Goal: Task Accomplishment & Management: Use online tool/utility

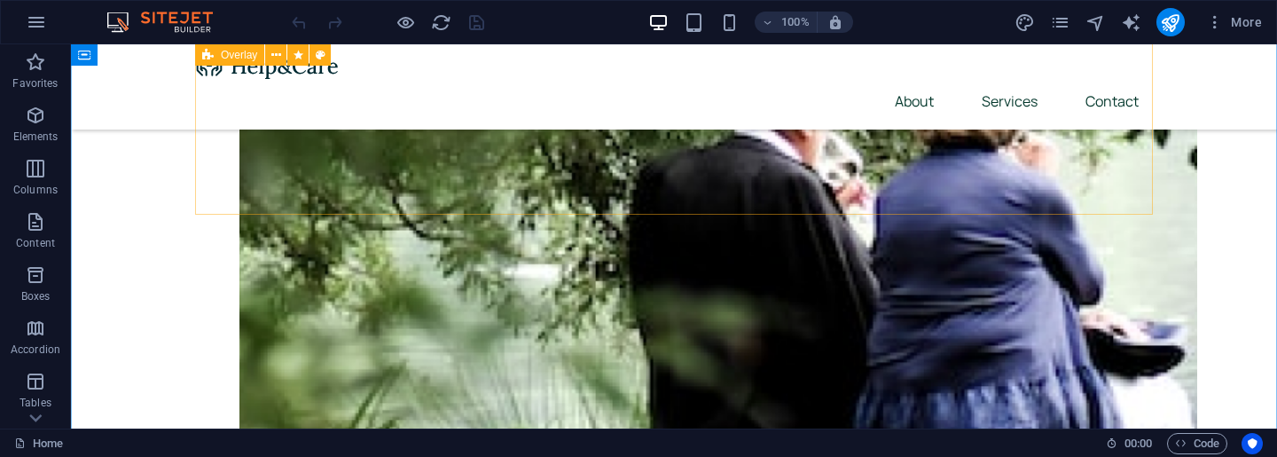
scroll to position [1241, 0]
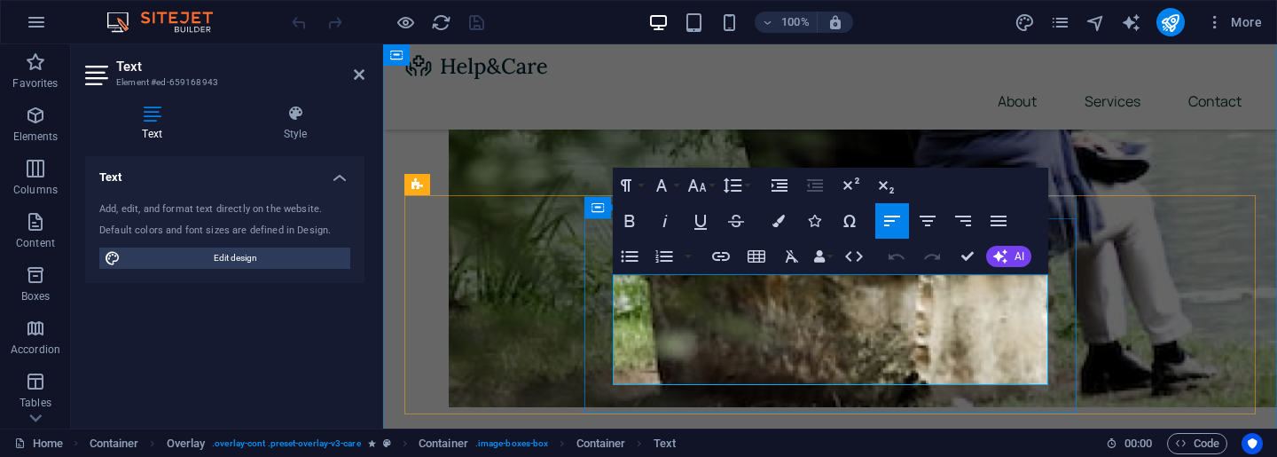
drag, startPoint x: 941, startPoint y: 374, endPoint x: 613, endPoint y: 279, distance: 342.3
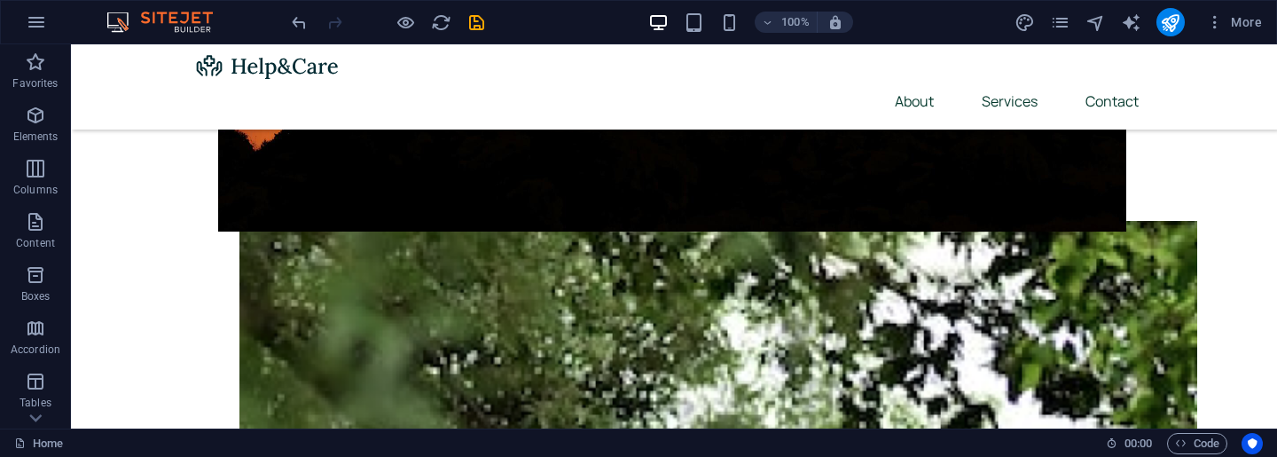
scroll to position [698, 0]
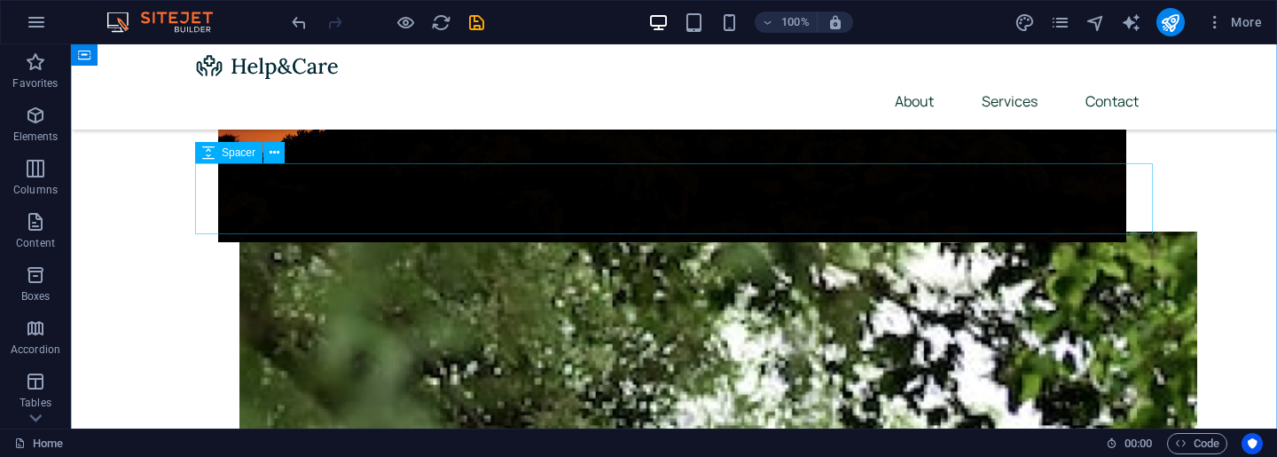
select select "px"
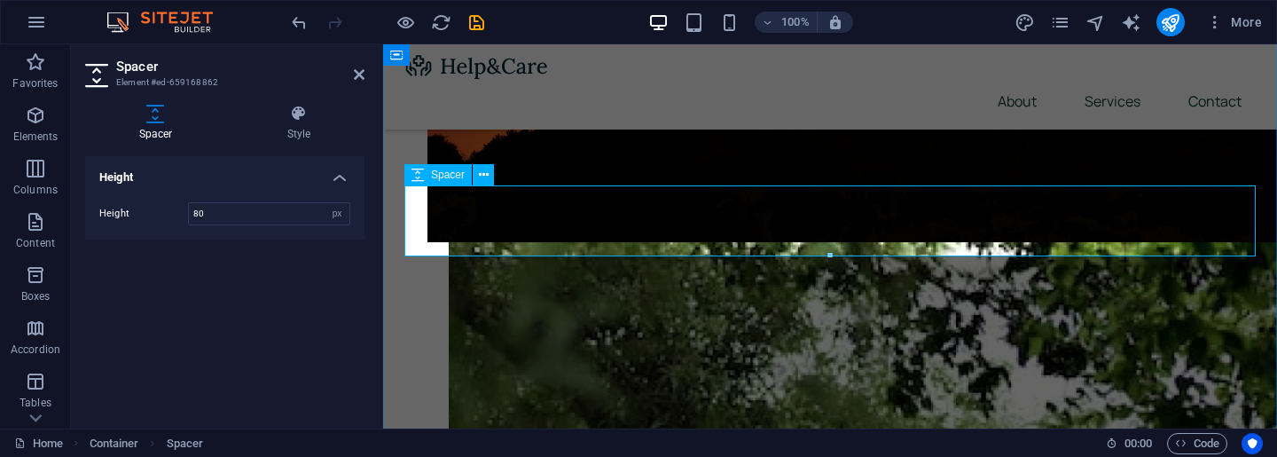
click at [34, 125] on icon "button" at bounding box center [35, 115] width 21 height 21
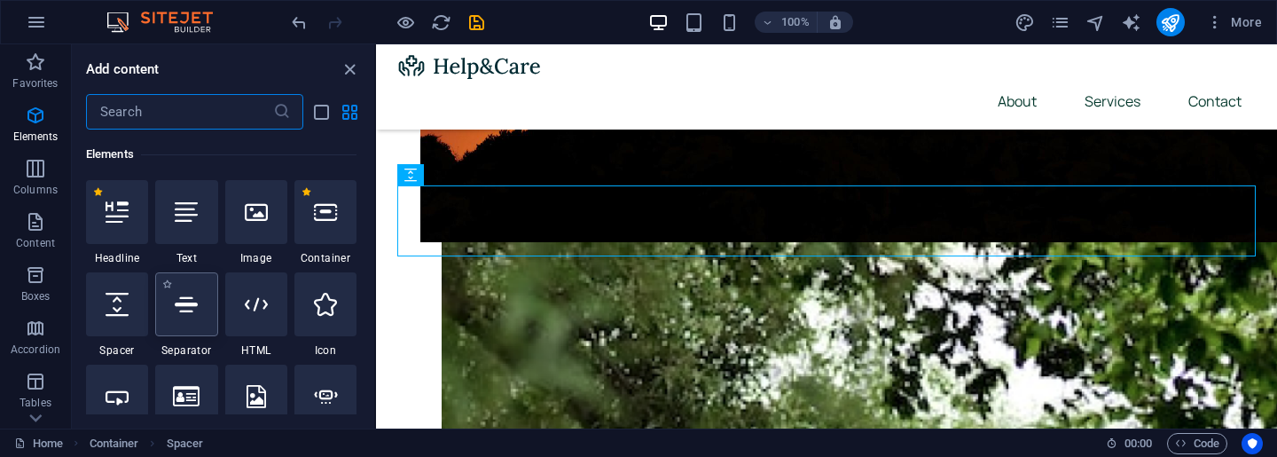
scroll to position [189, 0]
click at [176, 207] on icon at bounding box center [186, 211] width 23 height 23
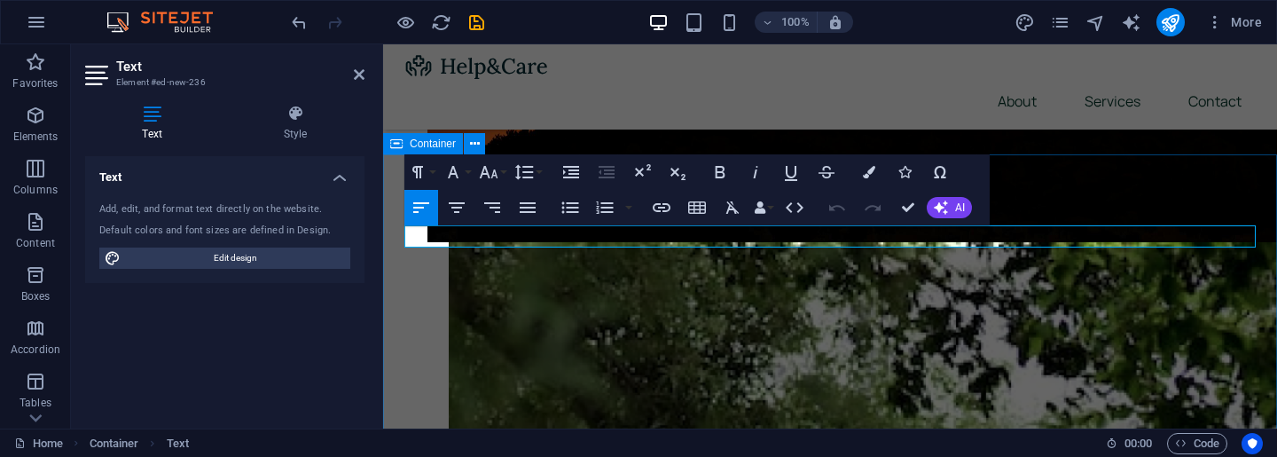
scroll to position [329, 0]
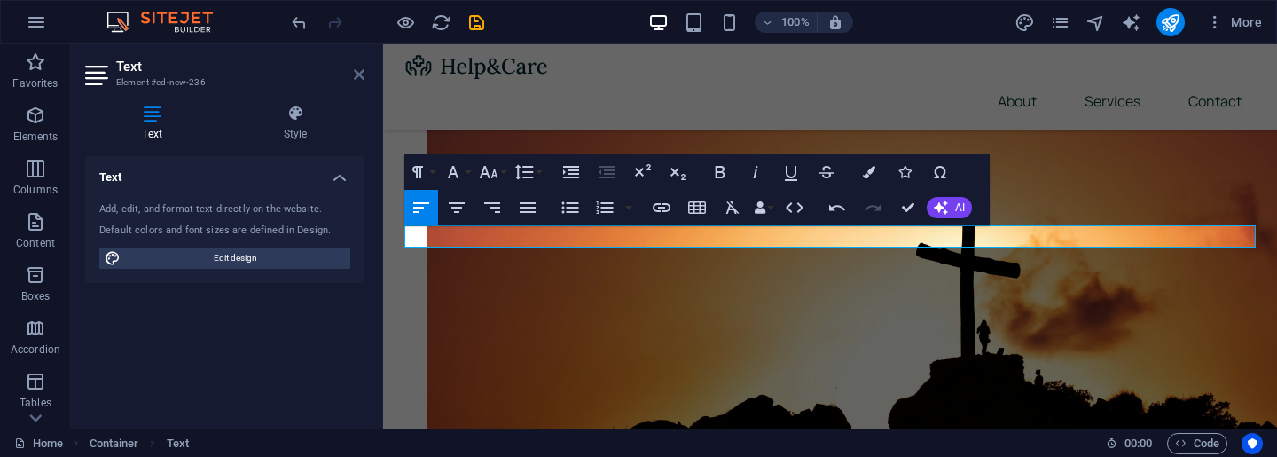
click at [361, 76] on icon at bounding box center [359, 74] width 11 height 14
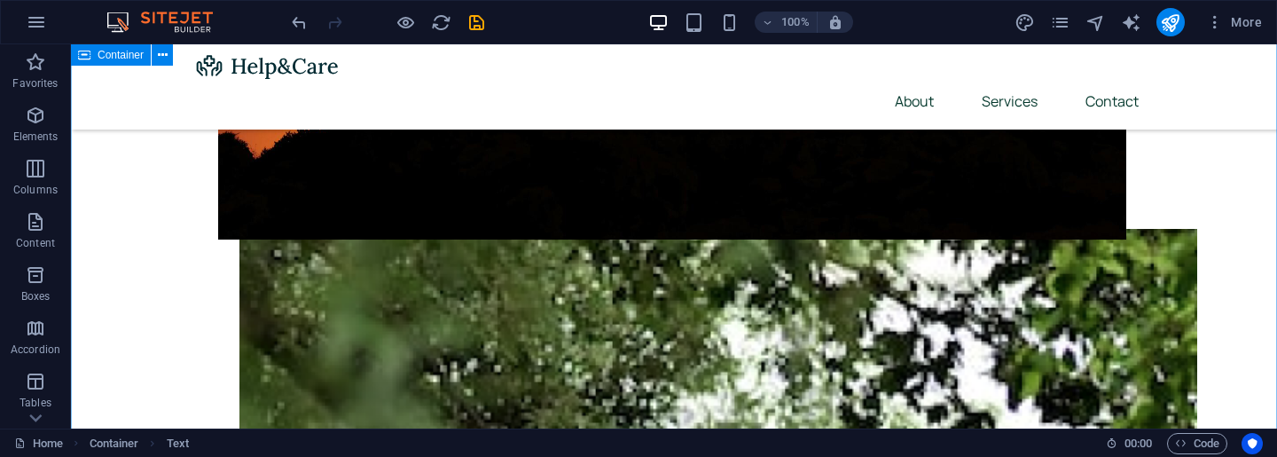
scroll to position [702, 0]
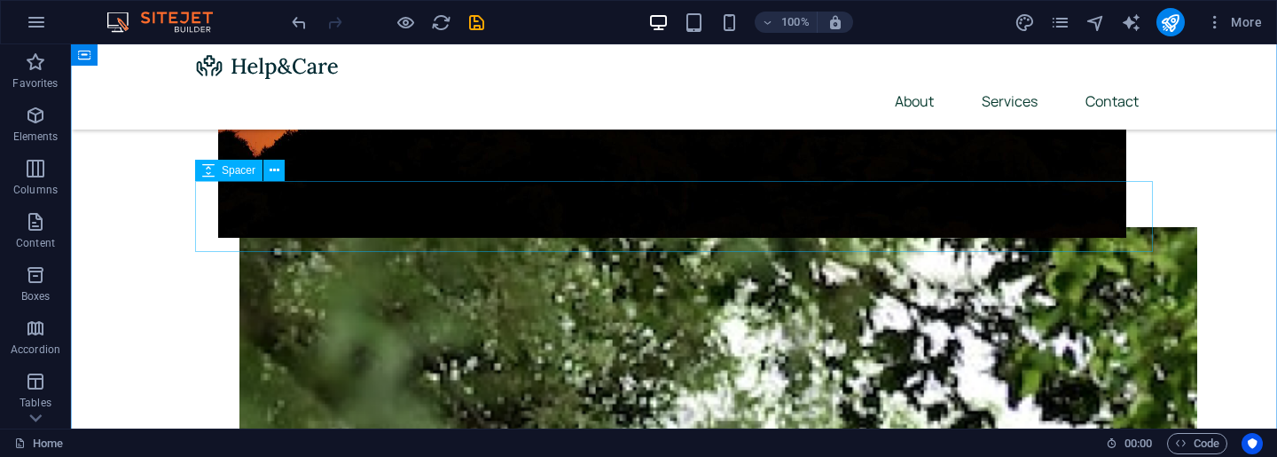
select select "px"
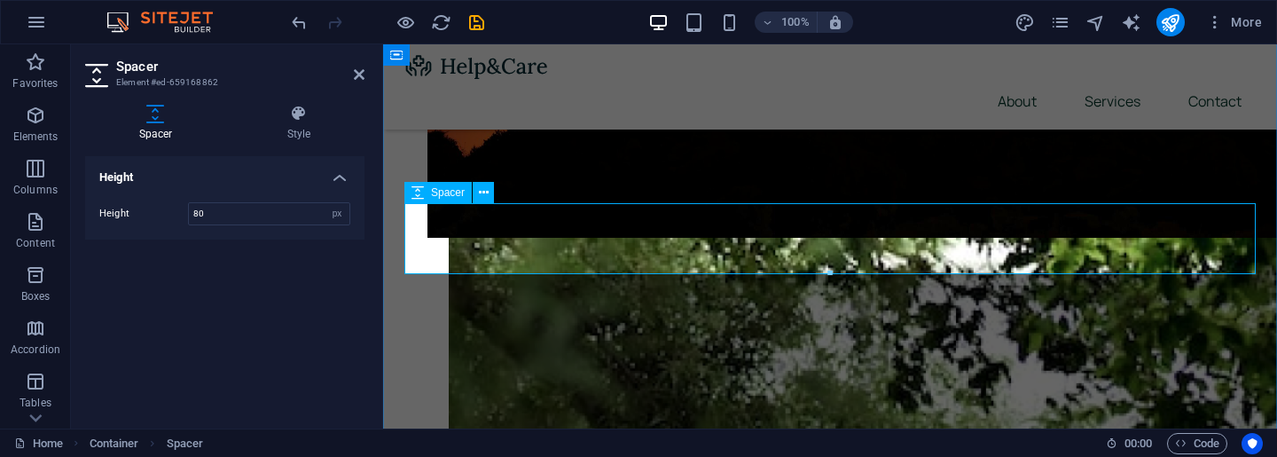
click at [29, 114] on icon "button" at bounding box center [35, 115] width 21 height 21
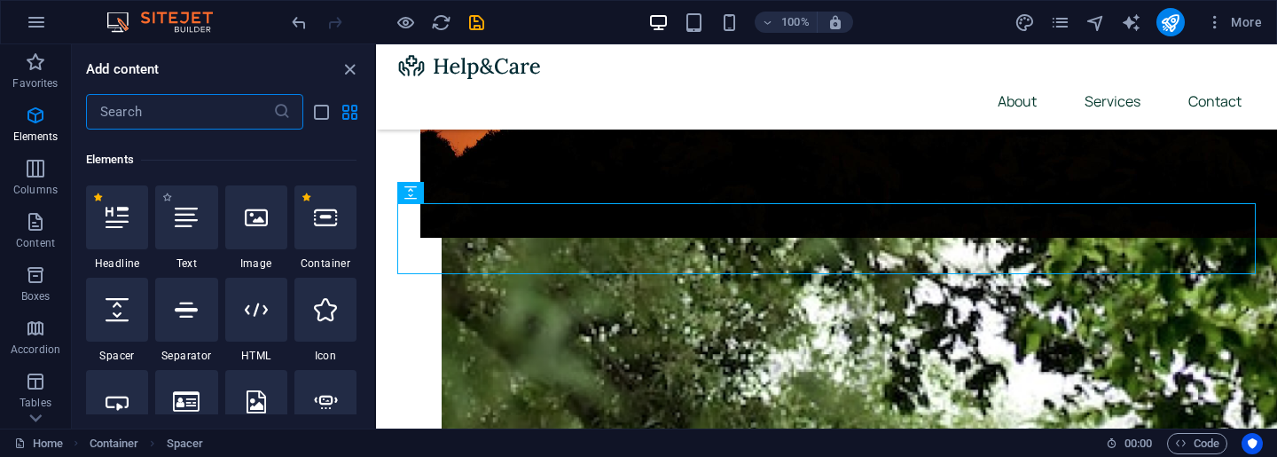
scroll to position [189, 0]
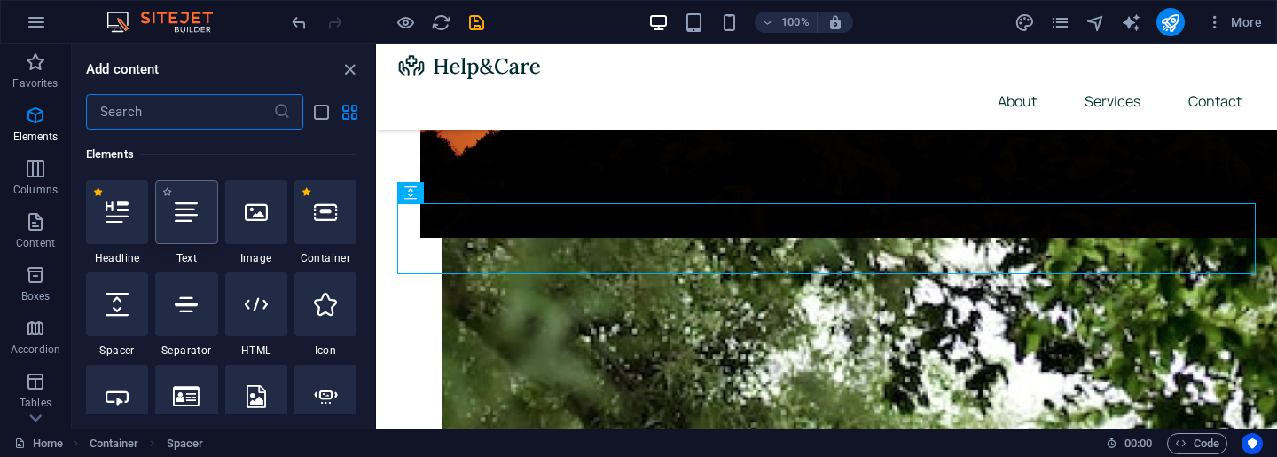
click at [191, 207] on icon at bounding box center [186, 211] width 23 height 23
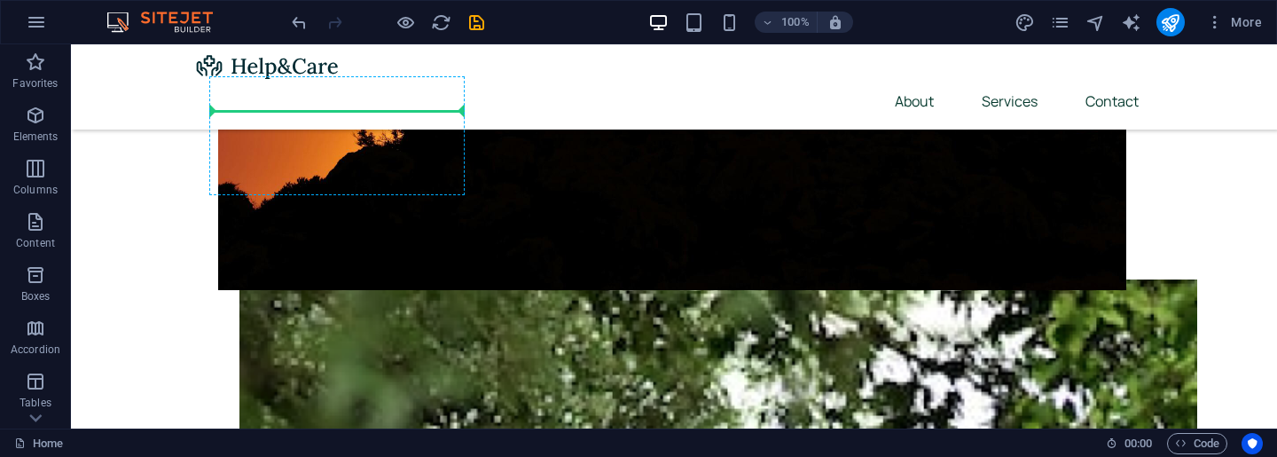
scroll to position [648, 0]
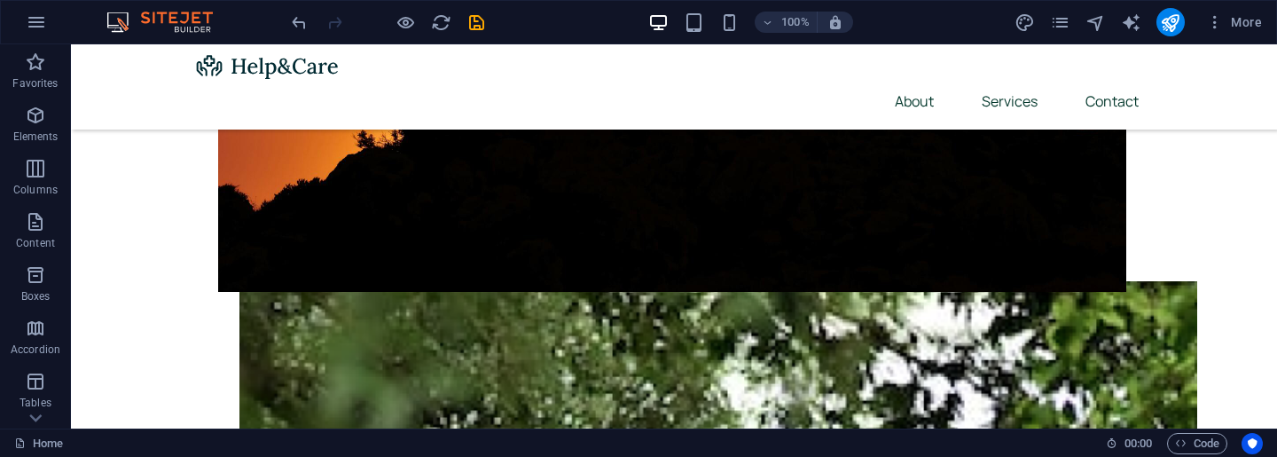
drag, startPoint x: 278, startPoint y: 234, endPoint x: 233, endPoint y: 309, distance: 87.1
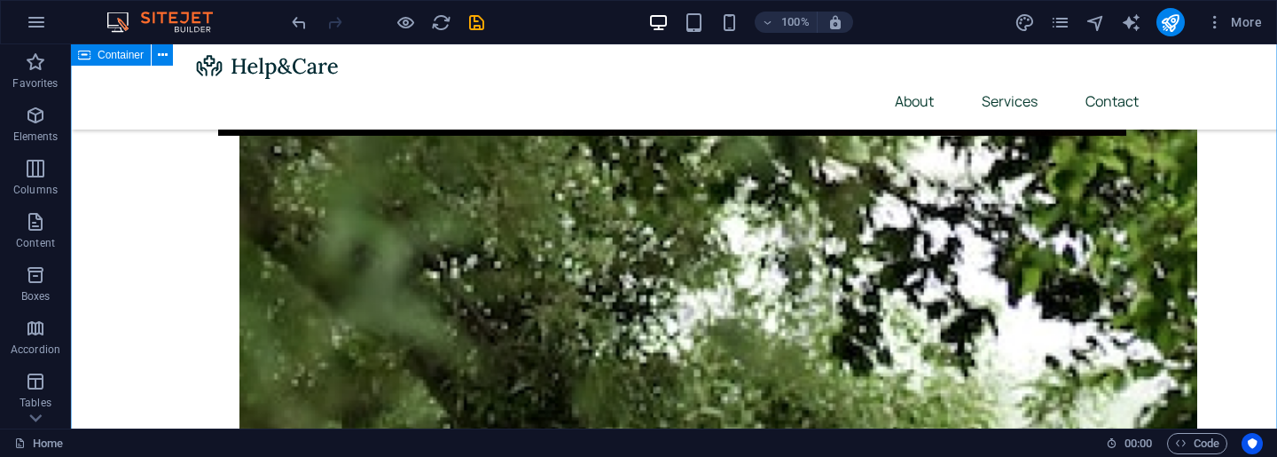
scroll to position [784, 0]
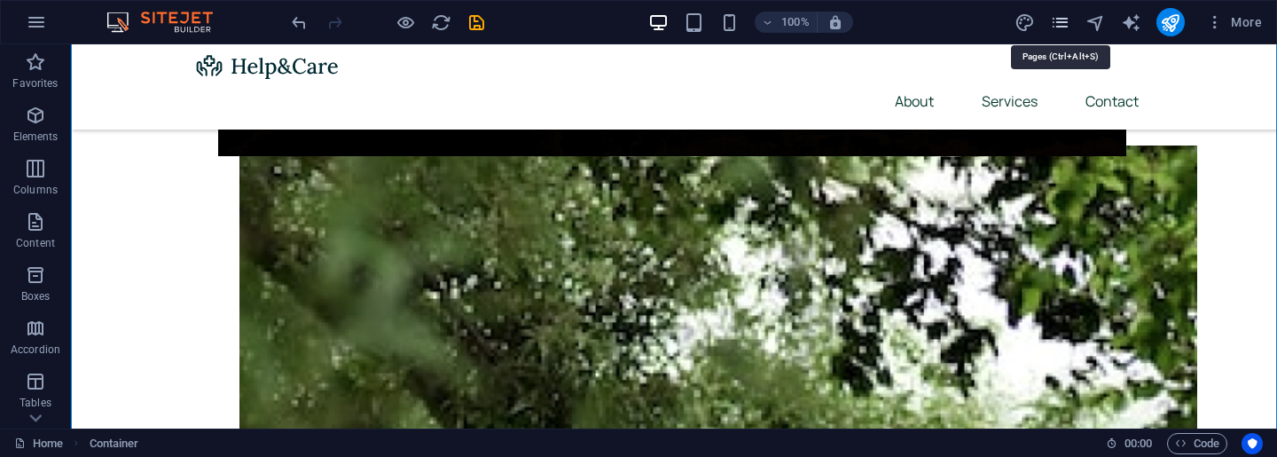
click at [1056, 27] on icon "pages" at bounding box center [1060, 22] width 20 height 20
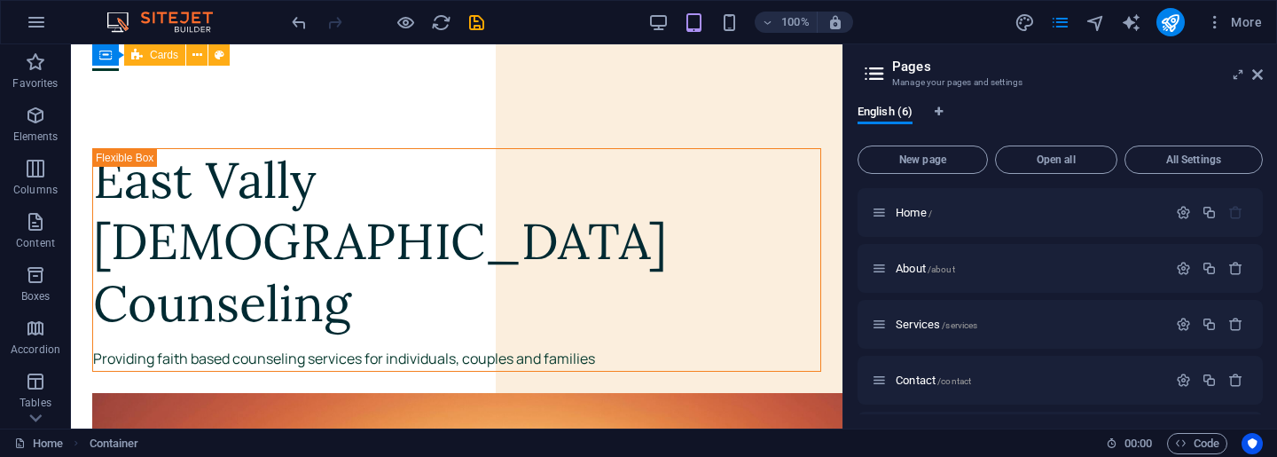
scroll to position [35, 0]
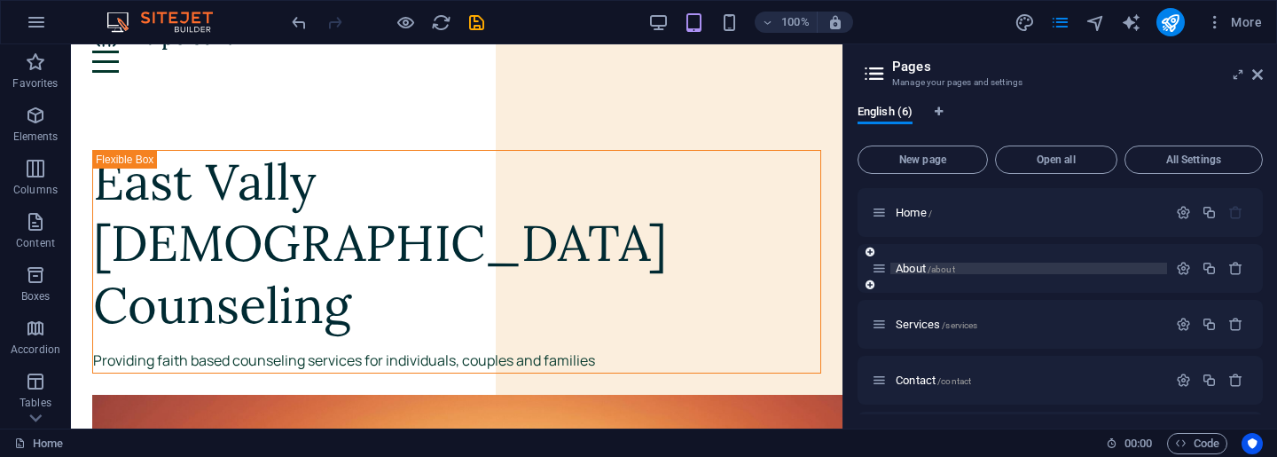
click at [1064, 267] on p "About /about" at bounding box center [1028, 268] width 266 height 12
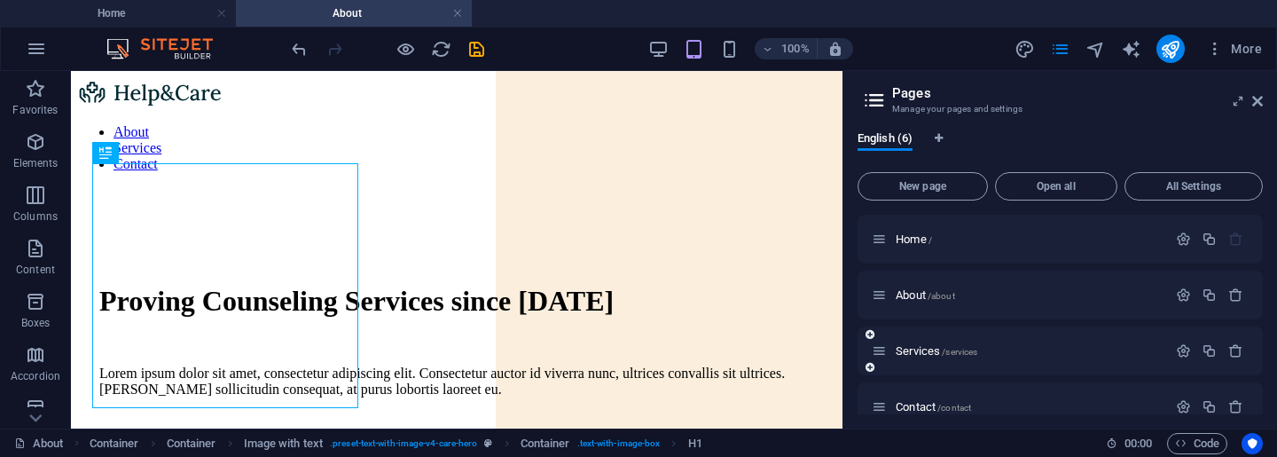
scroll to position [0, 0]
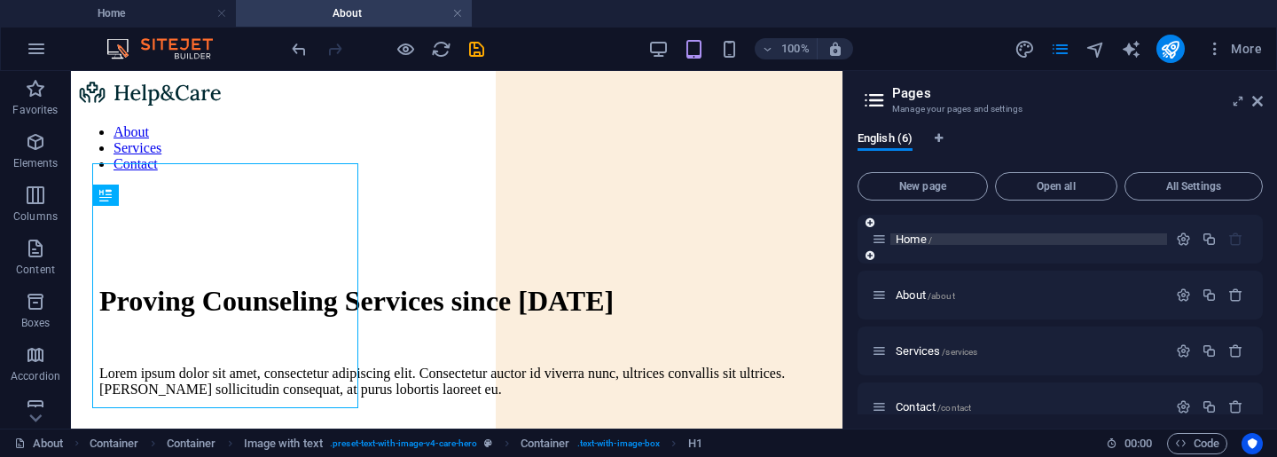
click at [906, 237] on span "Home /" at bounding box center [913, 238] width 36 height 13
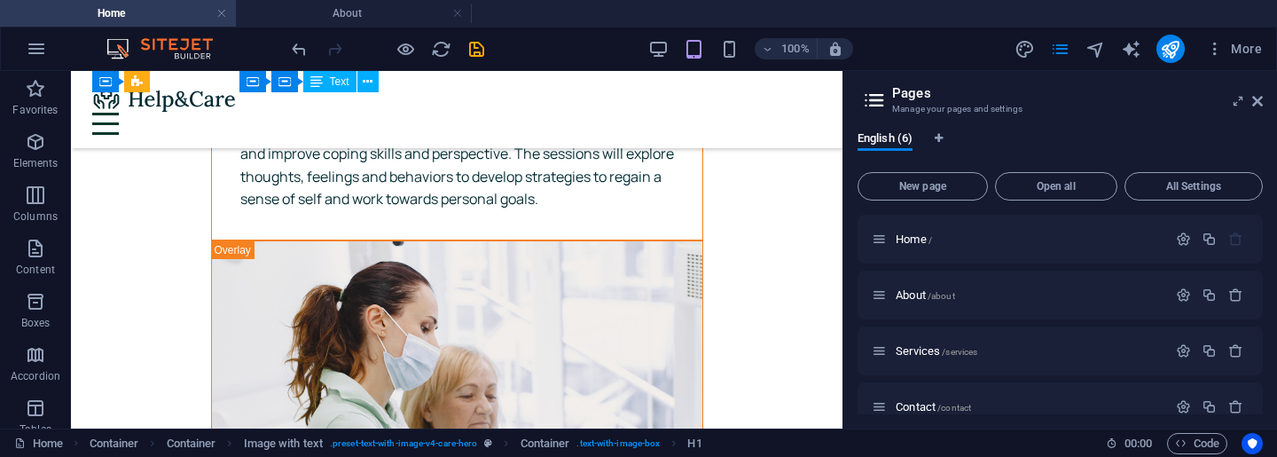
scroll to position [5437, 0]
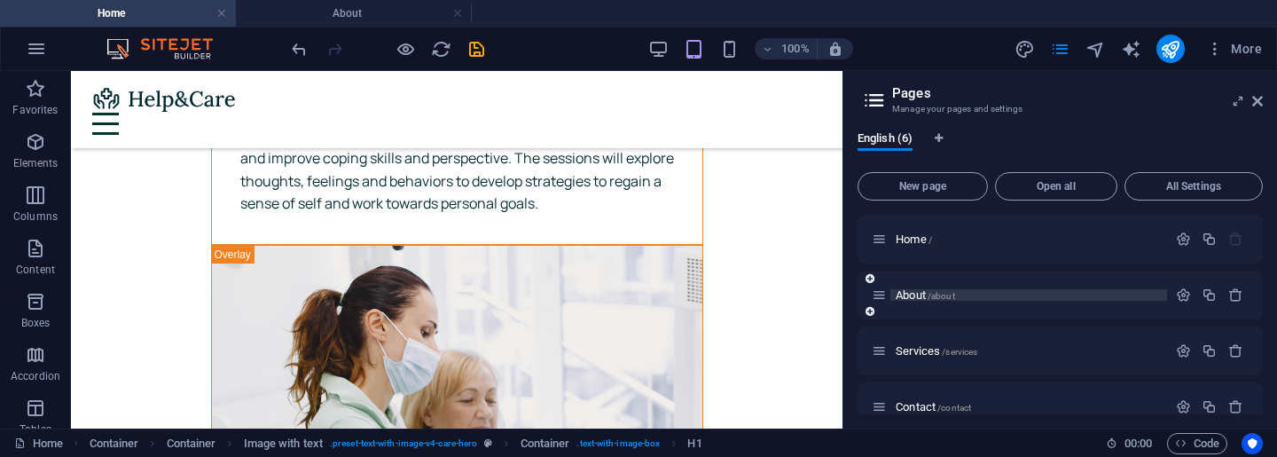
click at [1036, 296] on p "About /about" at bounding box center [1028, 295] width 266 height 12
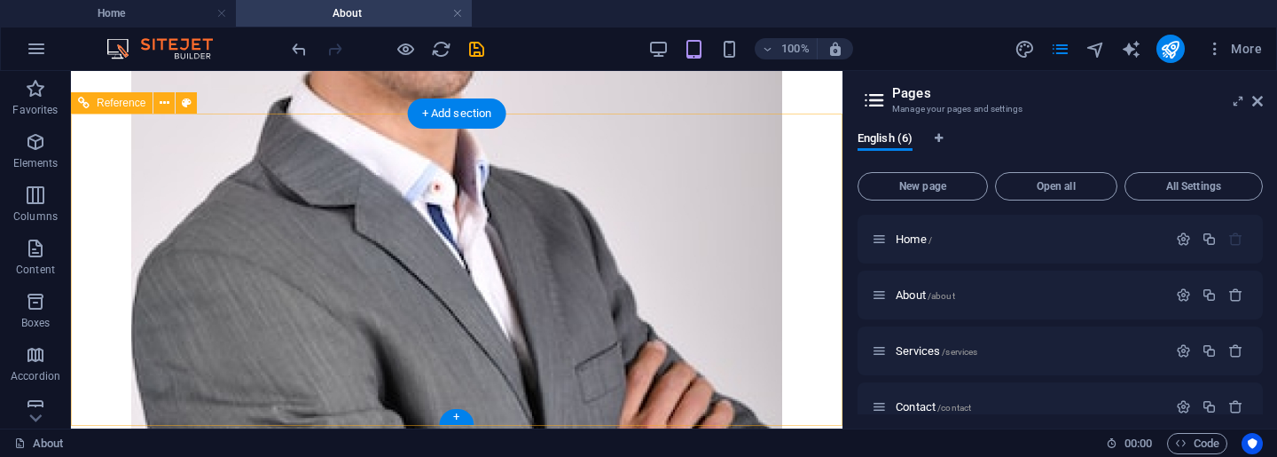
scroll to position [1587, 0]
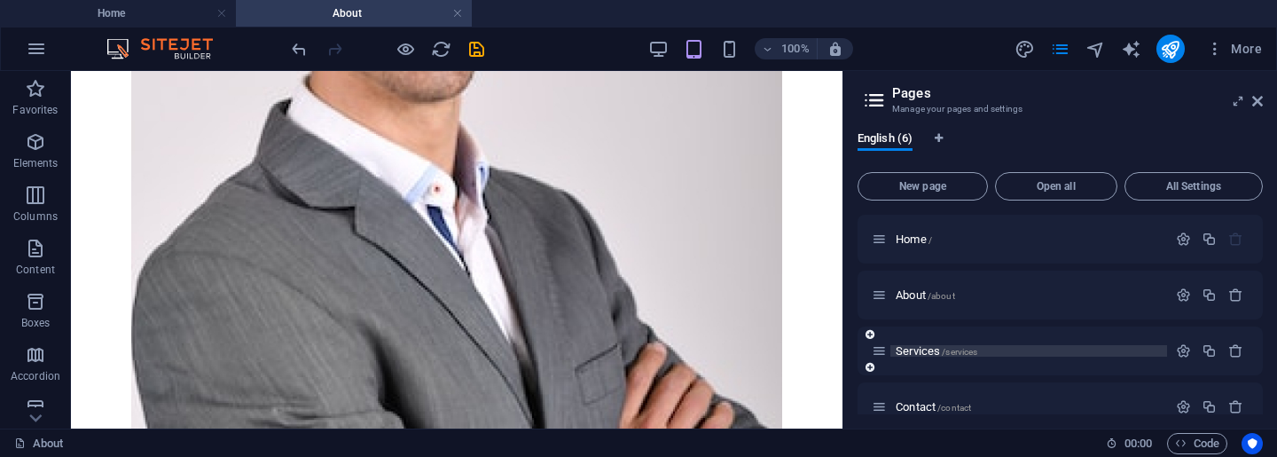
click at [927, 354] on span "Services /services" at bounding box center [936, 350] width 82 height 13
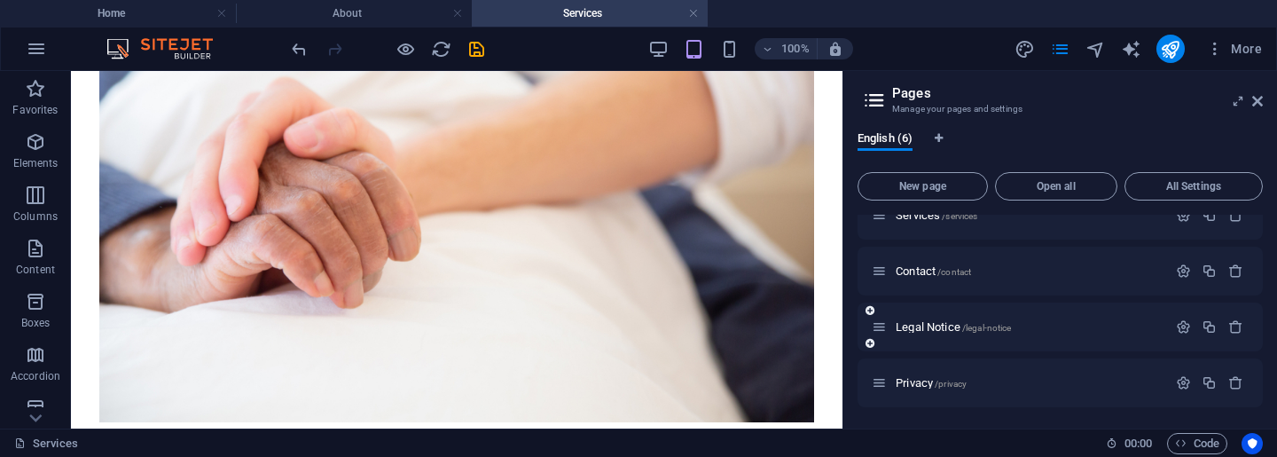
scroll to position [136, 0]
click at [926, 271] on span "Contact /contact" at bounding box center [932, 270] width 75 height 13
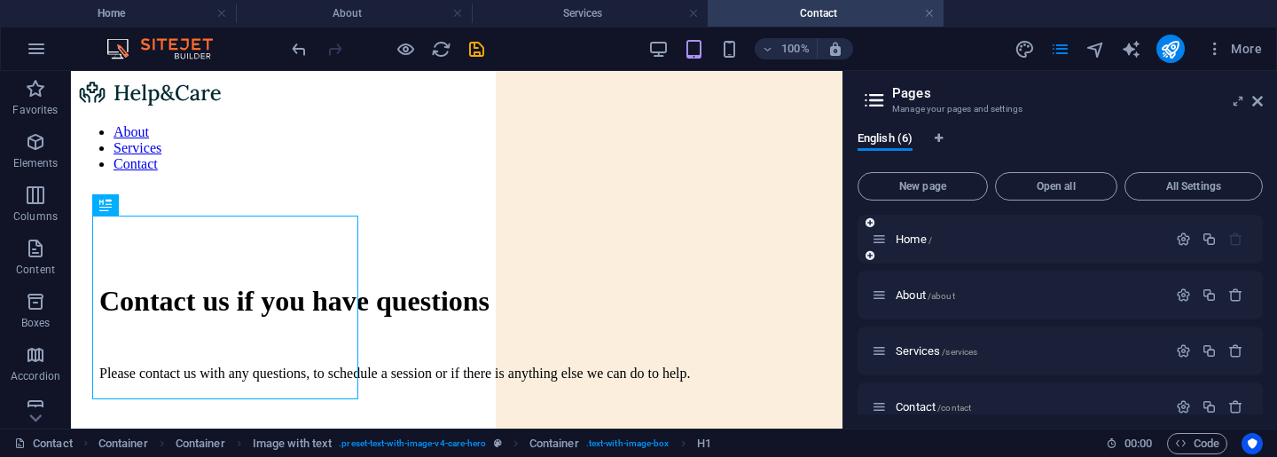
scroll to position [0, 0]
click at [915, 241] on span "Home /" at bounding box center [913, 238] width 36 height 13
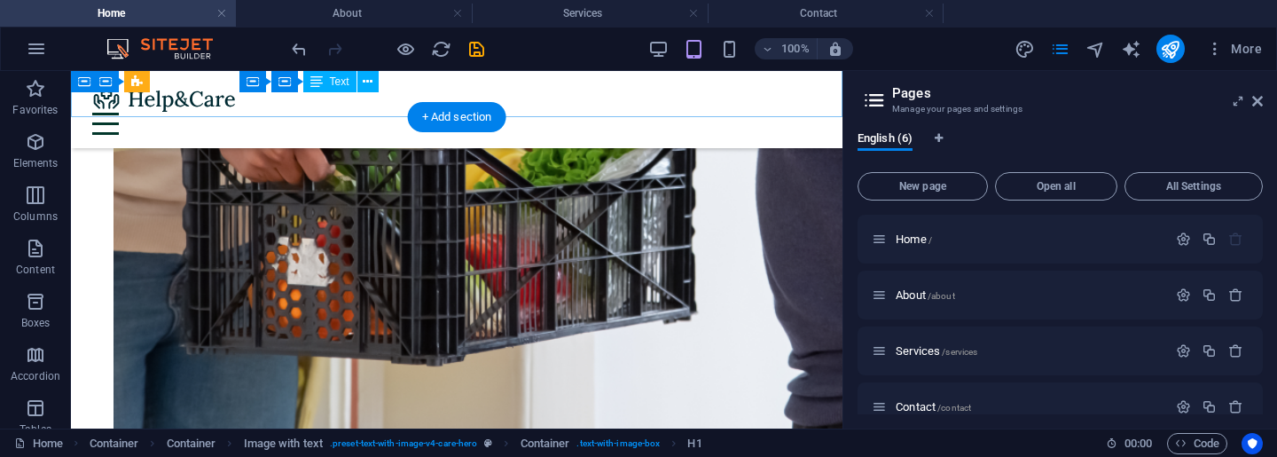
scroll to position [1991, 0]
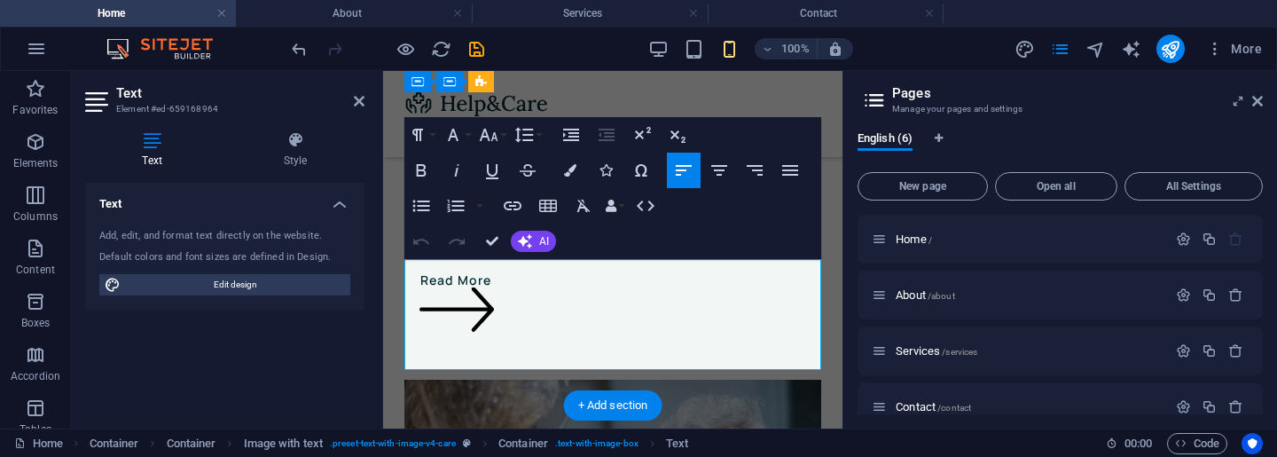
scroll to position [2276, 0]
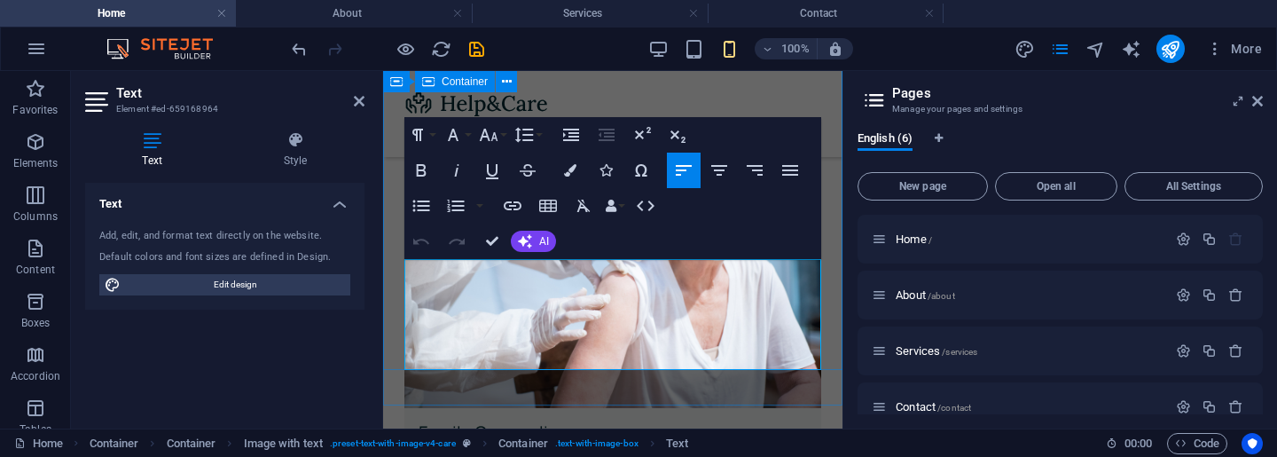
drag, startPoint x: 731, startPoint y: 363, endPoint x: 403, endPoint y: 264, distance: 342.5
click at [1130, 48] on icon "text_generator" at bounding box center [1131, 49] width 20 height 20
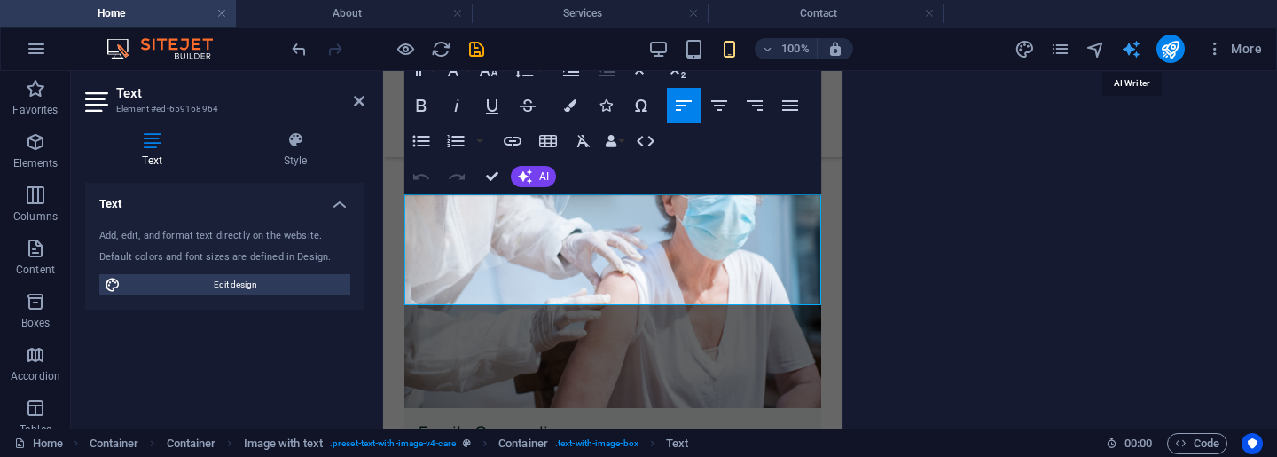
select select "English"
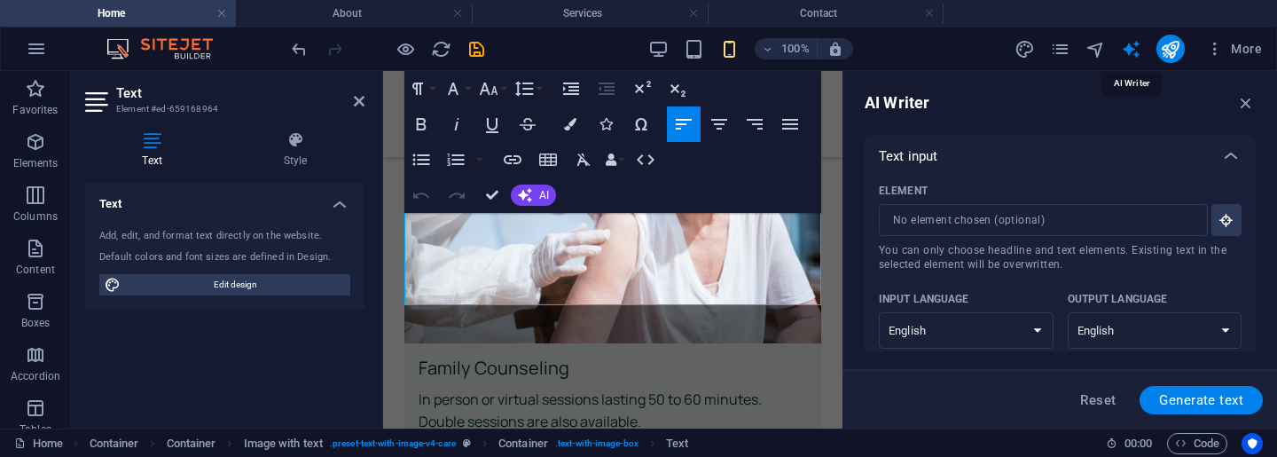
scroll to position [0, 0]
click at [1163, 223] on input "Element ​ You can only choose headline and text elements. Existing text in the …" at bounding box center [1037, 220] width 316 height 32
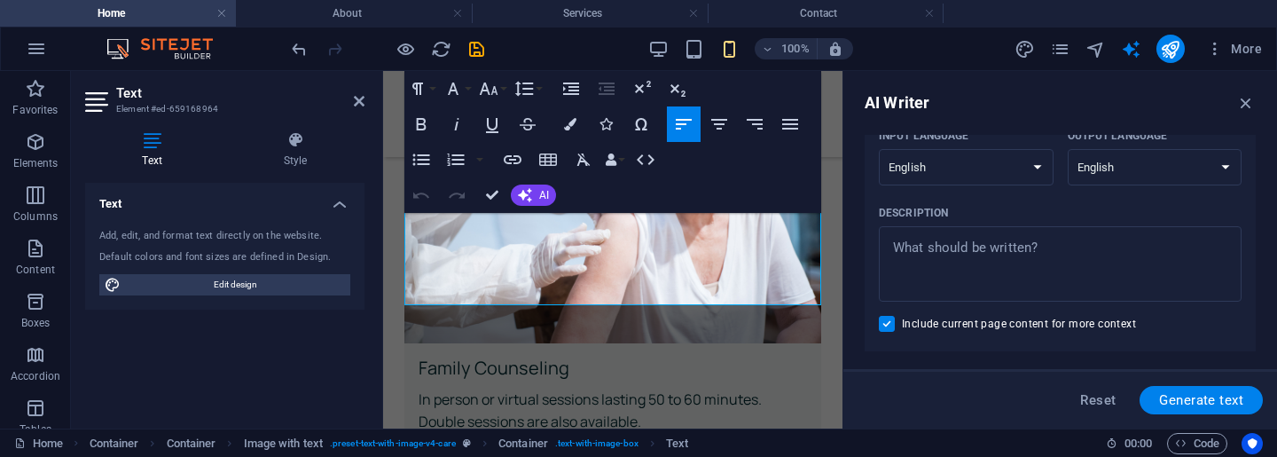
scroll to position [166, 0]
click at [1014, 276] on textarea "Description x ​" at bounding box center [1059, 261] width 345 height 58
type textarea "x"
type textarea "m"
type textarea "x"
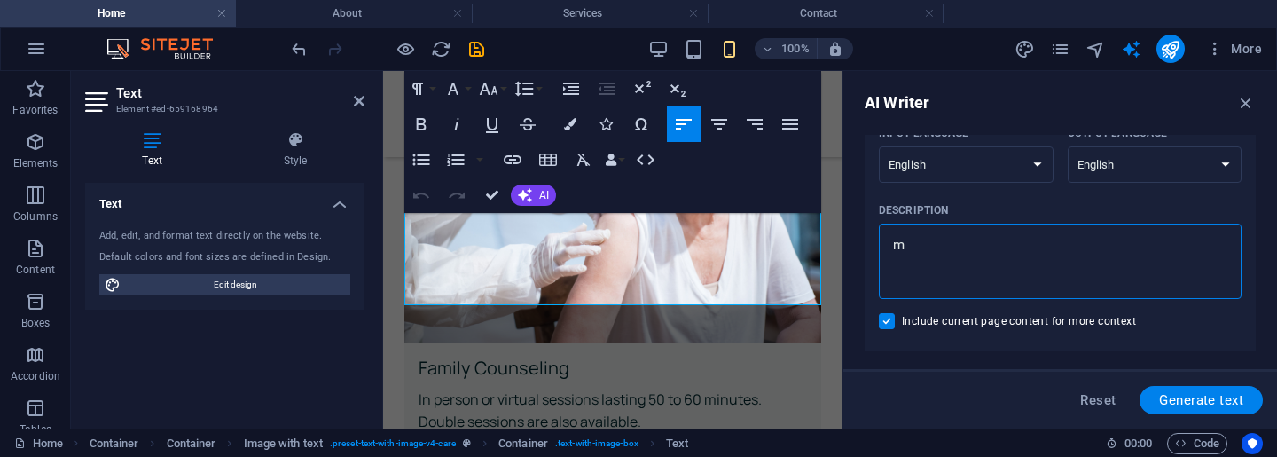
type textarea "mi"
type textarea "x"
type textarea "mis"
type textarea "x"
type textarea "miss"
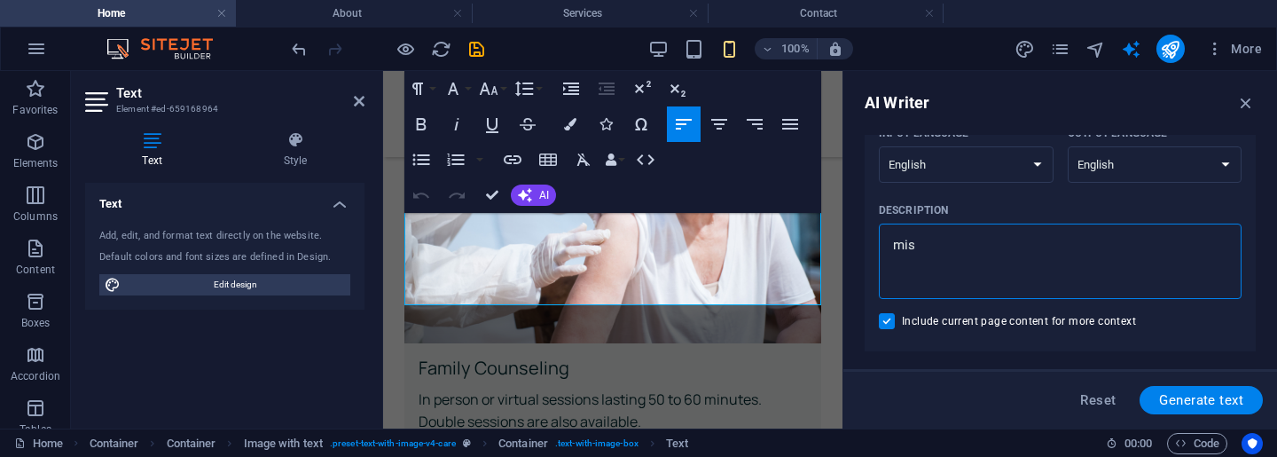
type textarea "x"
type textarea "missi"
type textarea "x"
type textarea "missio"
type textarea "x"
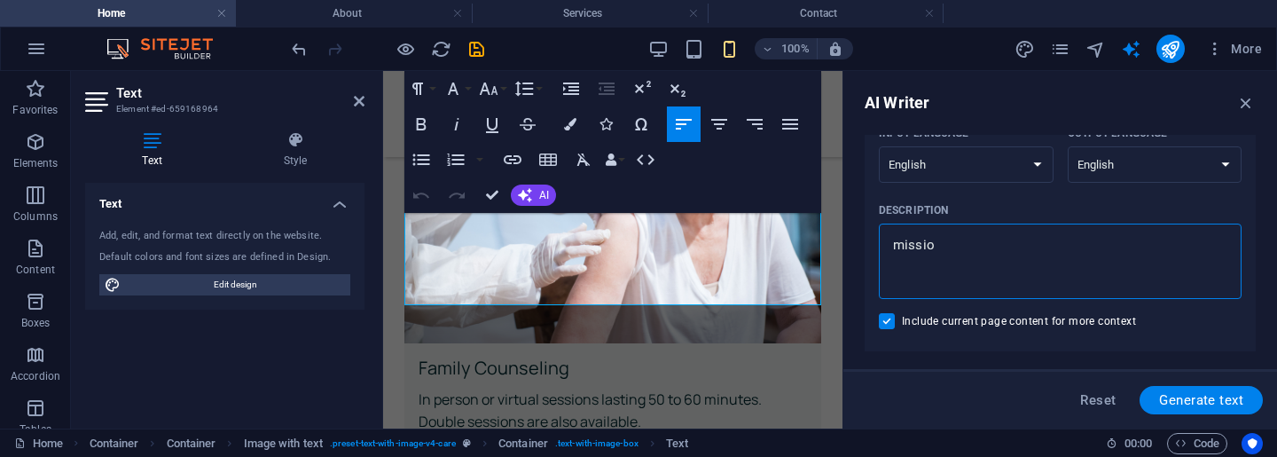
type textarea "mission"
type textarea "x"
type textarea "mission"
type textarea "x"
type textarea "mission s"
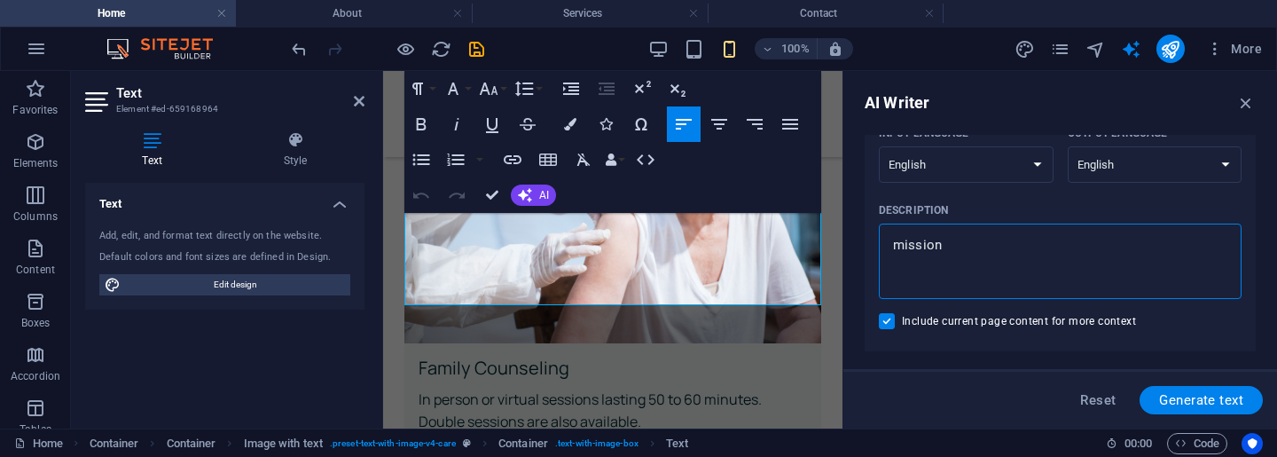
type textarea "x"
type textarea "mission st"
type textarea "x"
type textarea "mission sta"
type textarea "x"
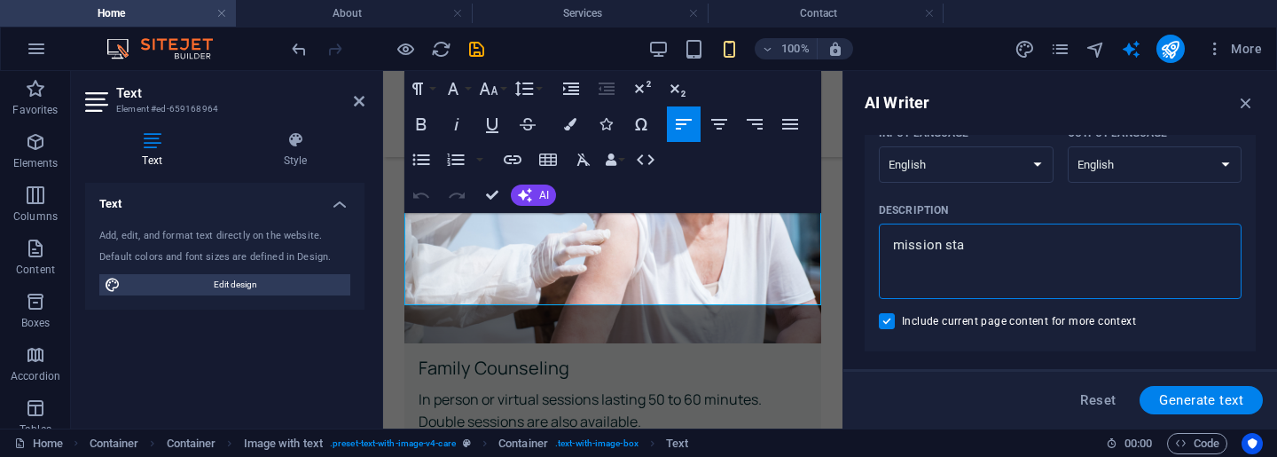
type textarea "mission stat"
type textarea "x"
type textarea "mission state"
type textarea "x"
type textarea "mission statem"
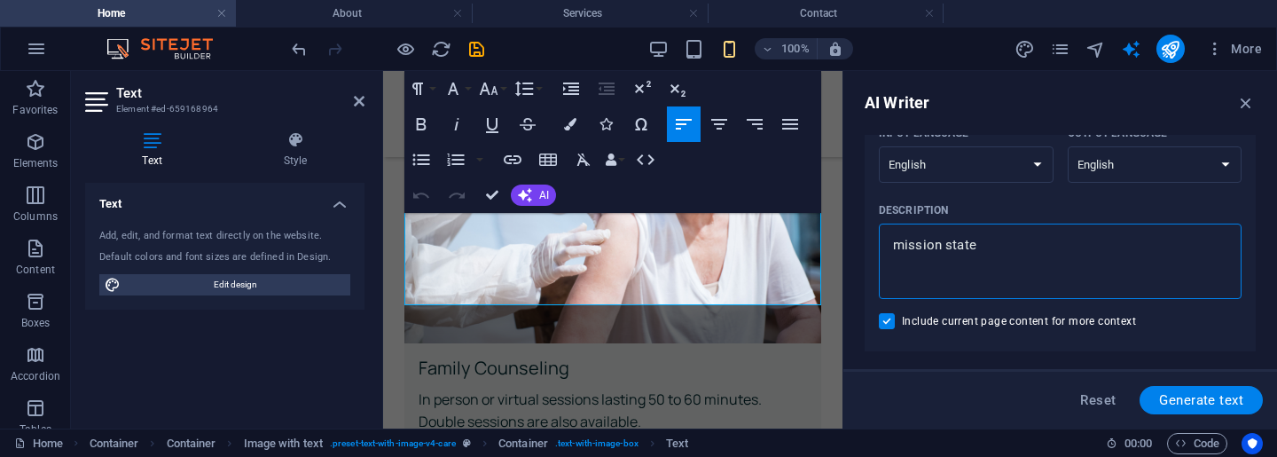
type textarea "x"
type textarea "mission stateme"
type textarea "x"
type textarea "mission statemen"
type textarea "x"
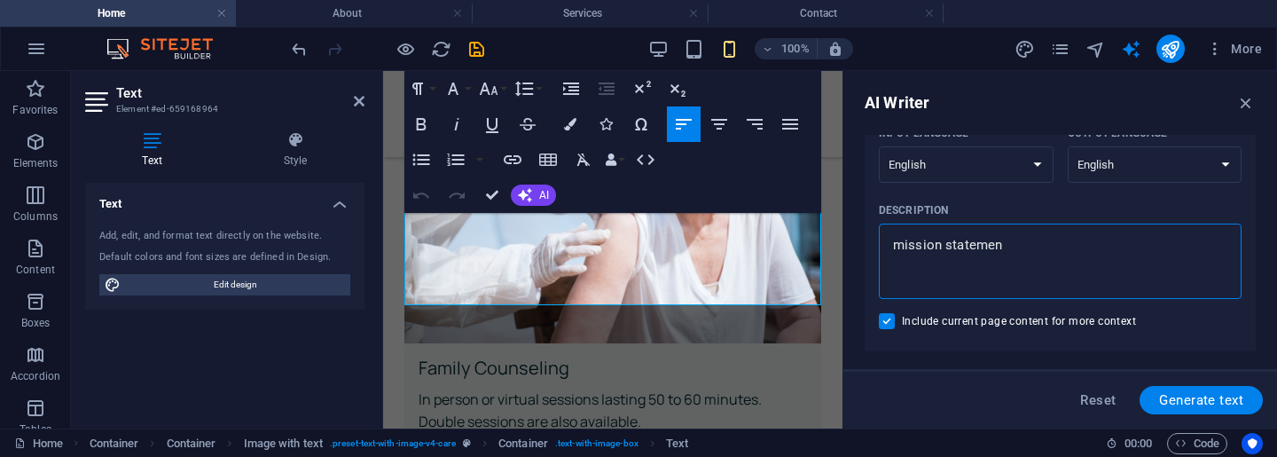
type textarea "mission statement"
type textarea "x"
type textarea "mission statement"
type textarea "x"
type textarea "mission statement f"
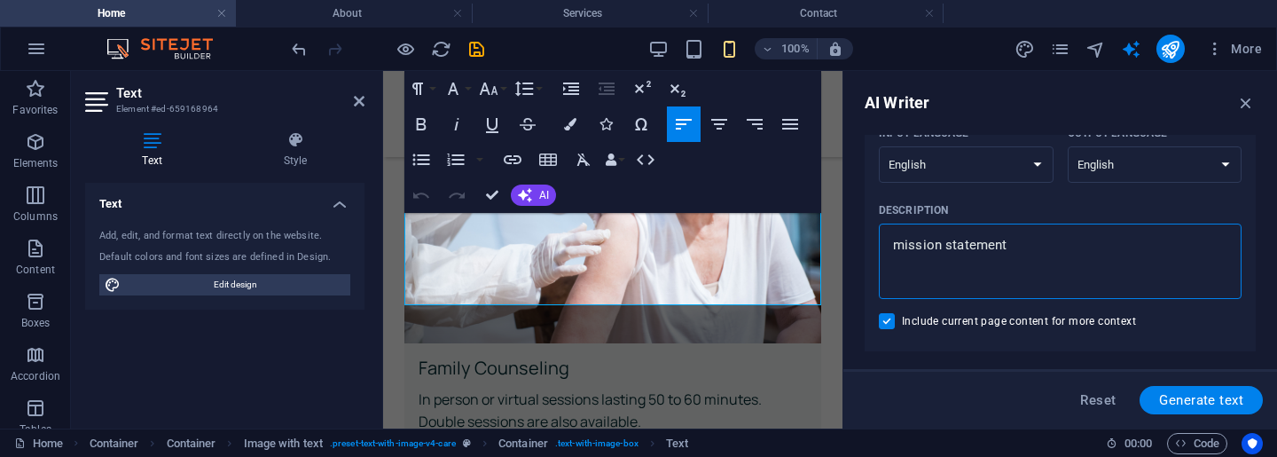
type textarea "x"
type textarea "mission statement fo"
type textarea "x"
type textarea "mission statement for"
type textarea "x"
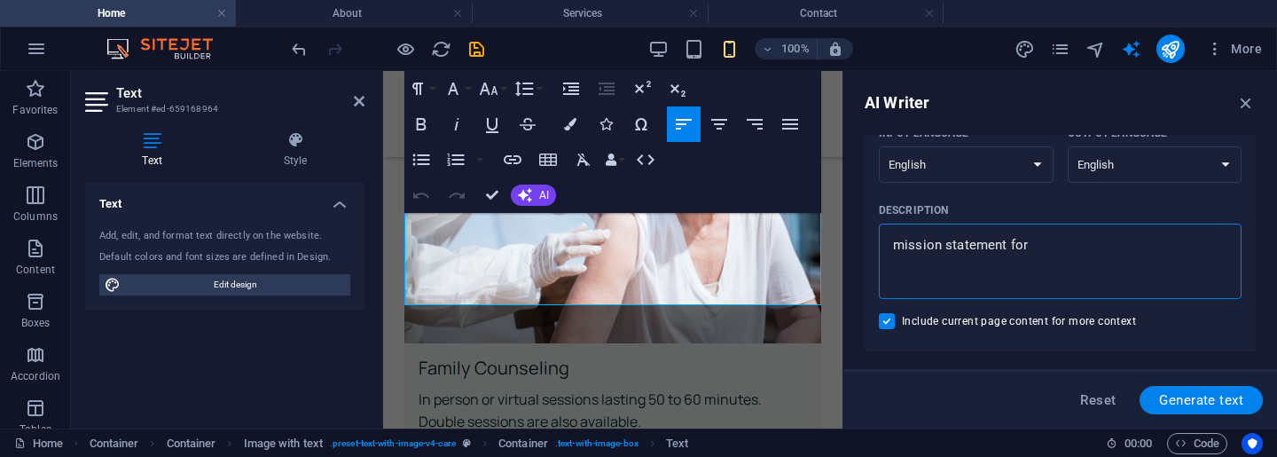
type textarea "mission statement for"
type textarea "x"
type textarea "mission statement for a"
type textarea "x"
type textarea "mission statement for a"
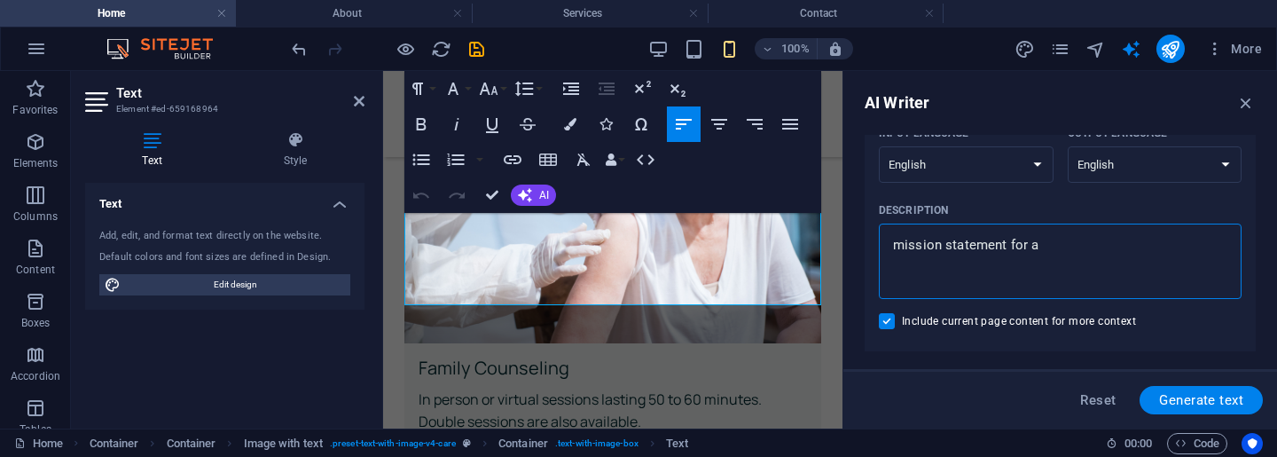
type textarea "x"
type textarea "mission statement for a c"
type textarea "x"
type textarea "mission statement for a ch"
type textarea "x"
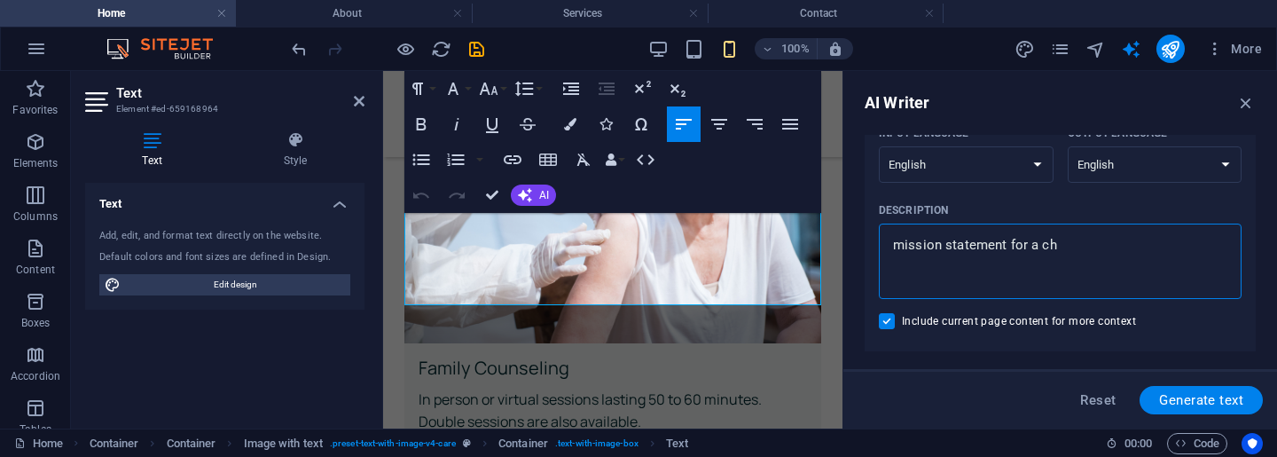
type textarea "mission statement for a chr"
type textarea "x"
type textarea "mission statement for a [DEMOGRAPHIC_DATA]"
type textarea "x"
type textarea "mission statement for a [PERSON_NAME]"
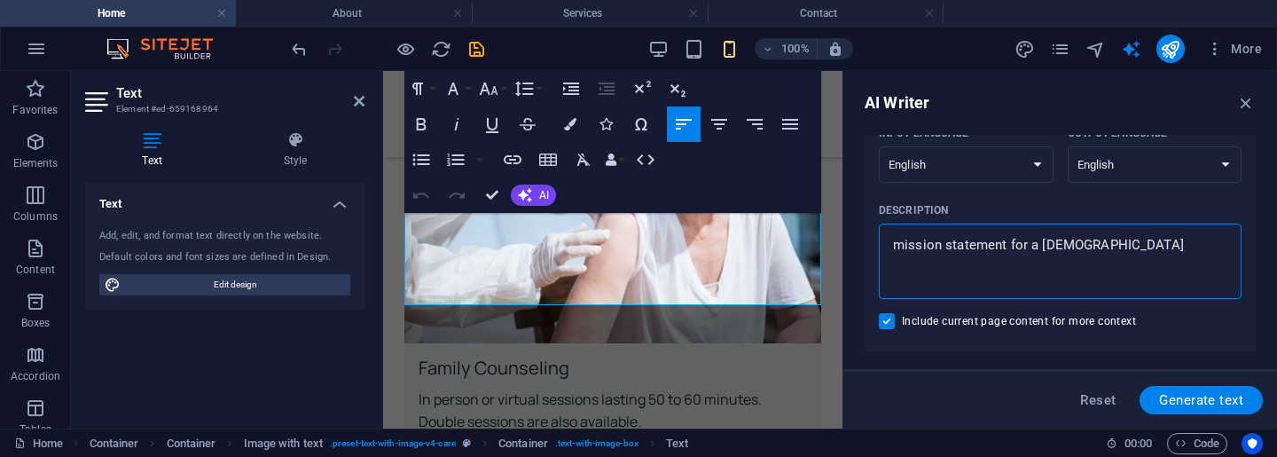
type textarea "x"
type textarea "mission statement for a [DEMOGRAPHIC_DATA]"
type textarea "x"
type textarea "mission statement for a [DEMOGRAPHIC_DATA]"
type textarea "x"
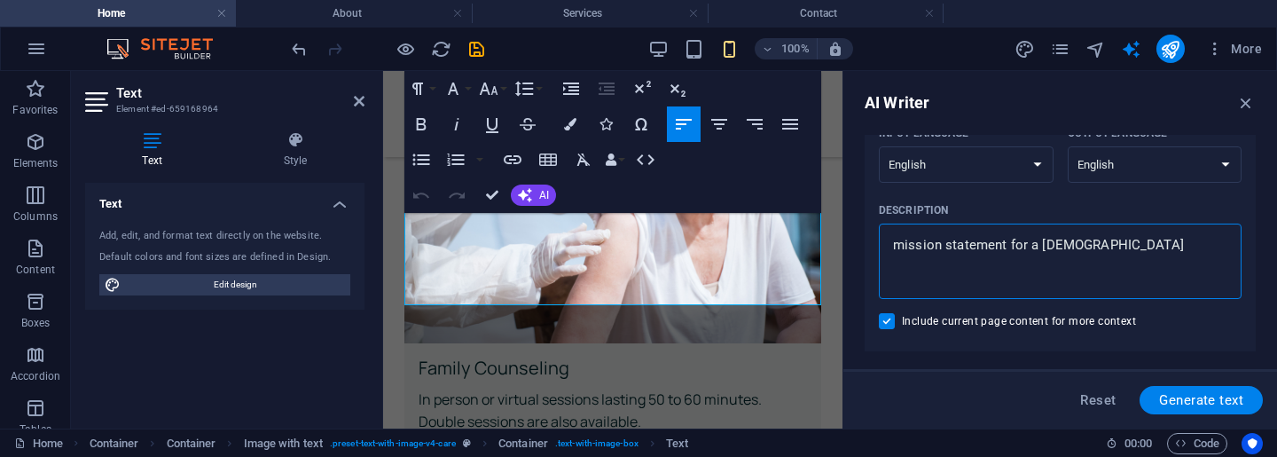
type textarea "mission statement for a [PERSON_NAME]"
type textarea "x"
type textarea "mission statement for a [DEMOGRAPHIC_DATA]"
type textarea "x"
type textarea "mission statement for a [DEMOGRAPHIC_DATA]"
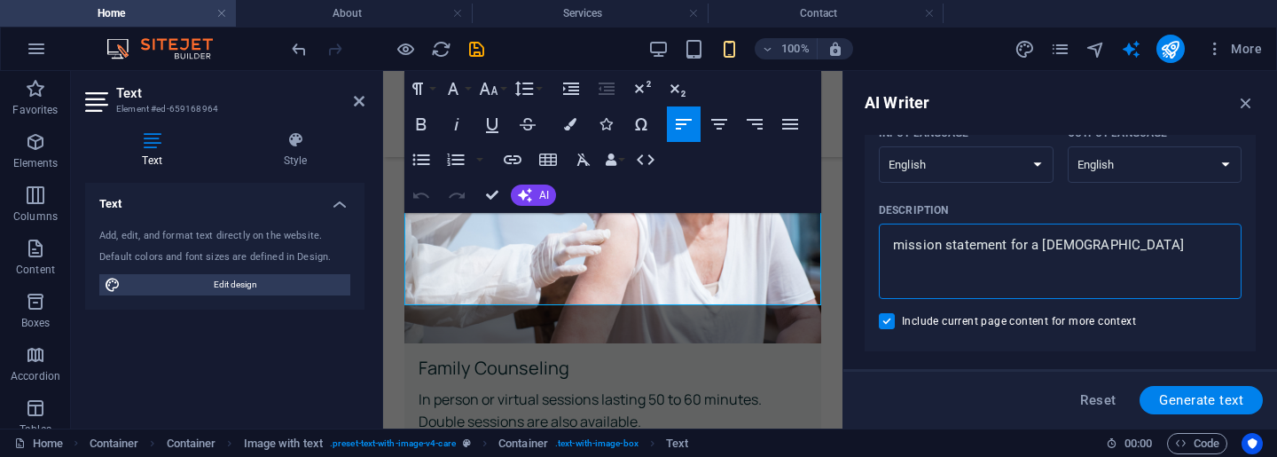
type textarea "x"
type textarea "mission statement for a [DEMOGRAPHIC_DATA][PERSON_NAME]"
type textarea "x"
type textarea "mission statement for a [DEMOGRAPHIC_DATA] co"
type textarea "x"
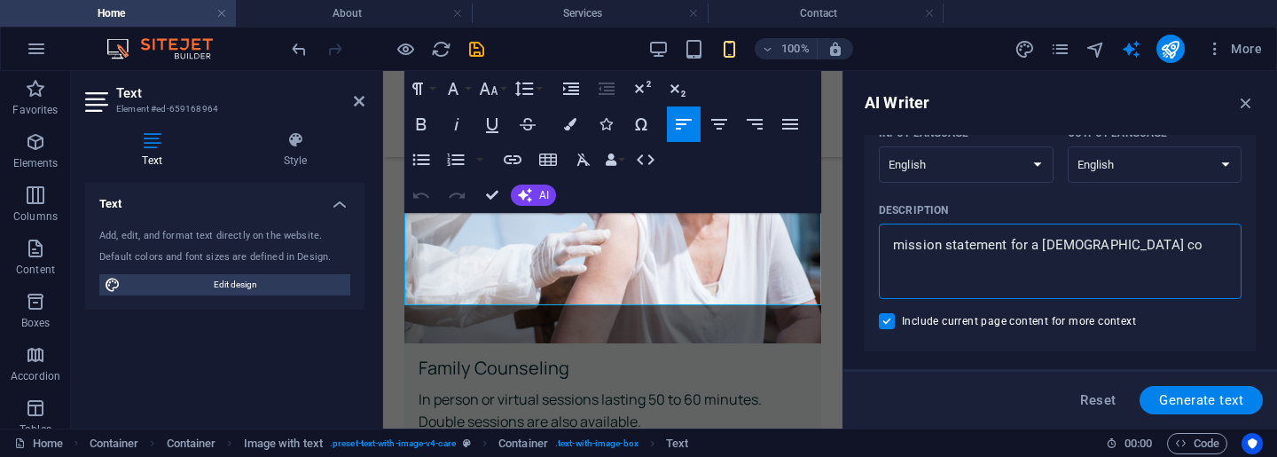
type textarea "mission statement for a [DEMOGRAPHIC_DATA][PERSON_NAME]"
type textarea "x"
type textarea "mission statement for a [DEMOGRAPHIC_DATA][PERSON_NAME]"
type textarea "x"
type textarea "mission statement for a [DEMOGRAPHIC_DATA] couns"
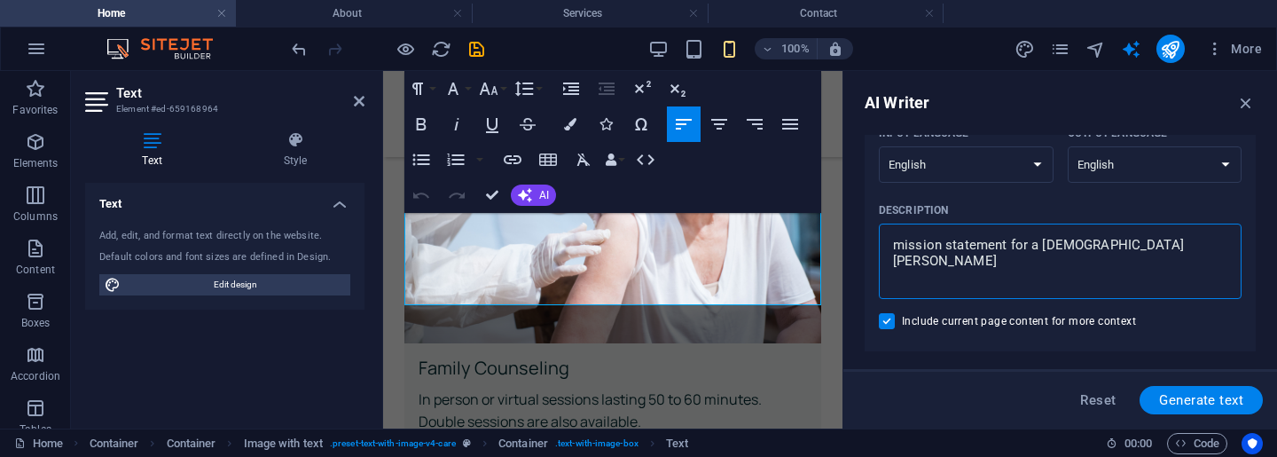
type textarea "x"
type textarea "mission statement for a [DEMOGRAPHIC_DATA] counse"
type textarea "x"
type textarea "mission statement for a [DEMOGRAPHIC_DATA] counsel"
type textarea "x"
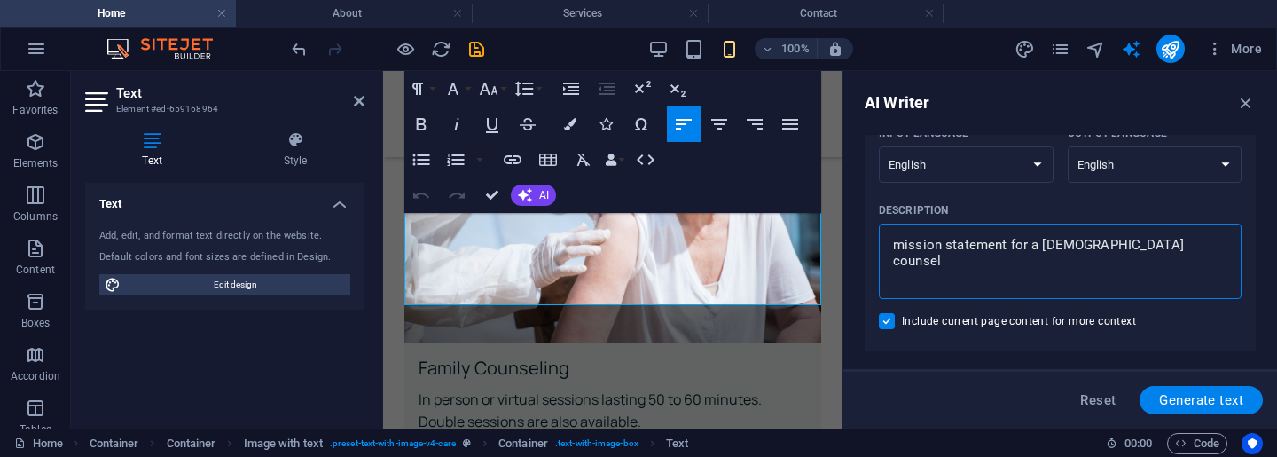
type textarea "mission statement for a [DEMOGRAPHIC_DATA] counseli"
type textarea "x"
type textarea "mission statement for a [DEMOGRAPHIC_DATA] counselin"
type textarea "x"
type textarea "mission statement for a [DEMOGRAPHIC_DATA] counseling"
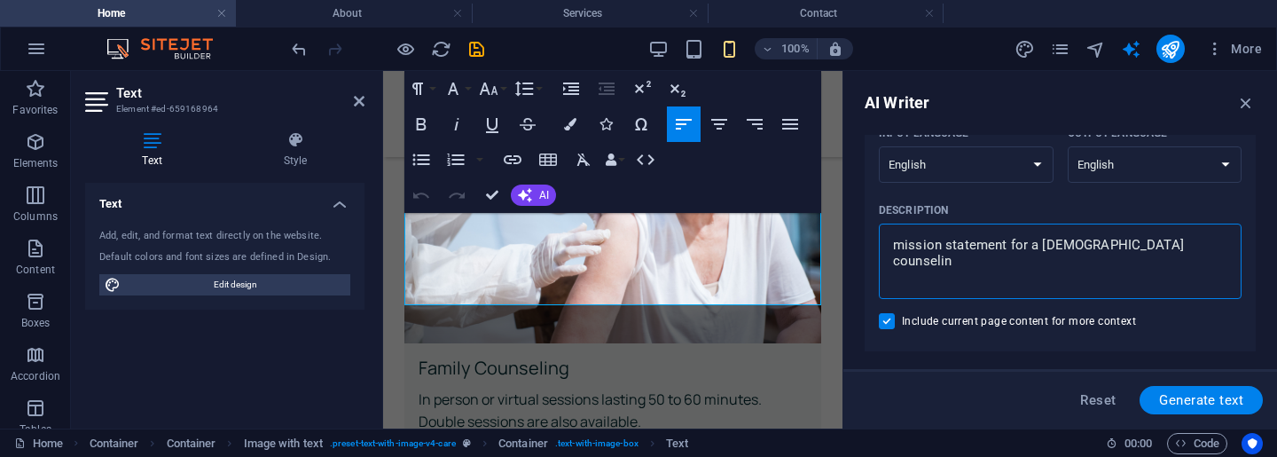
type textarea "x"
type textarea "mission statement for a [DEMOGRAPHIC_DATA] counseling"
type textarea "x"
type textarea "mission statement for a [DEMOGRAPHIC_DATA] counseling p"
type textarea "x"
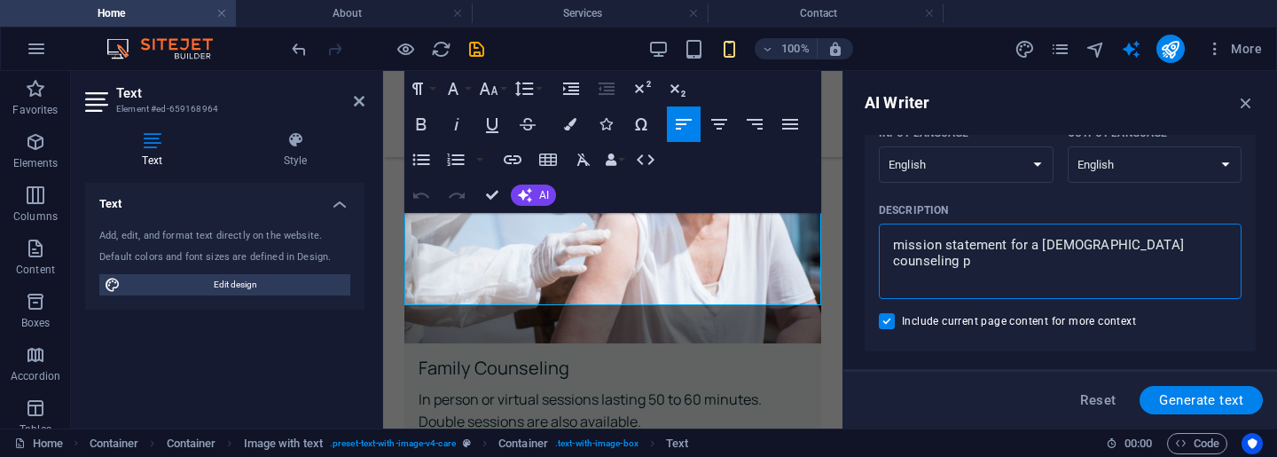
type textarea "mission statement for a [DEMOGRAPHIC_DATA] counseling pr"
type textarea "x"
type textarea "mission statement for a [DEMOGRAPHIC_DATA] counseling pra"
type textarea "x"
type textarea "mission statement for a [DEMOGRAPHIC_DATA] counseling prac"
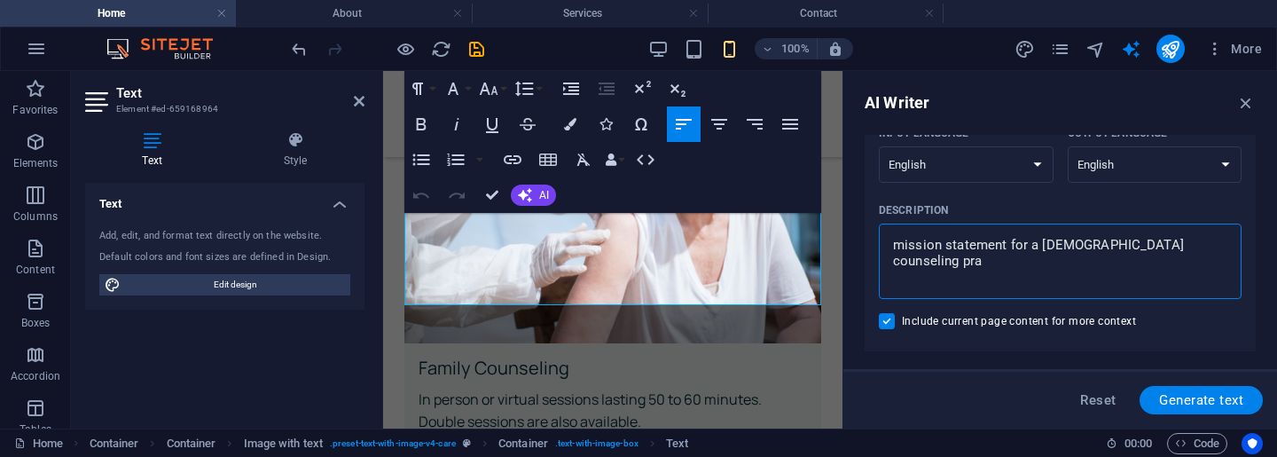
type textarea "x"
type textarea "mission statement for a [DEMOGRAPHIC_DATA] counseling pract"
type textarea "x"
type textarea "mission statement for a [DEMOGRAPHIC_DATA] counseling practi"
type textarea "x"
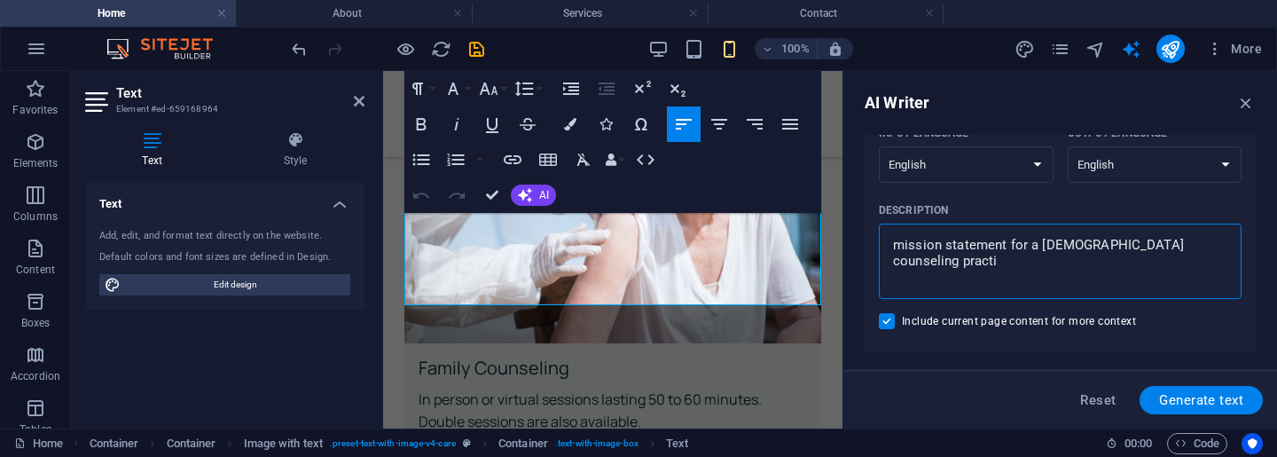
type textarea "mission statement for a [DEMOGRAPHIC_DATA] counseling practic"
type textarea "x"
type textarea "mission statement for a [DEMOGRAPHIC_DATA] counseling practice"
type textarea "x"
type textarea "mission statement for a [DEMOGRAPHIC_DATA] counseling practice"
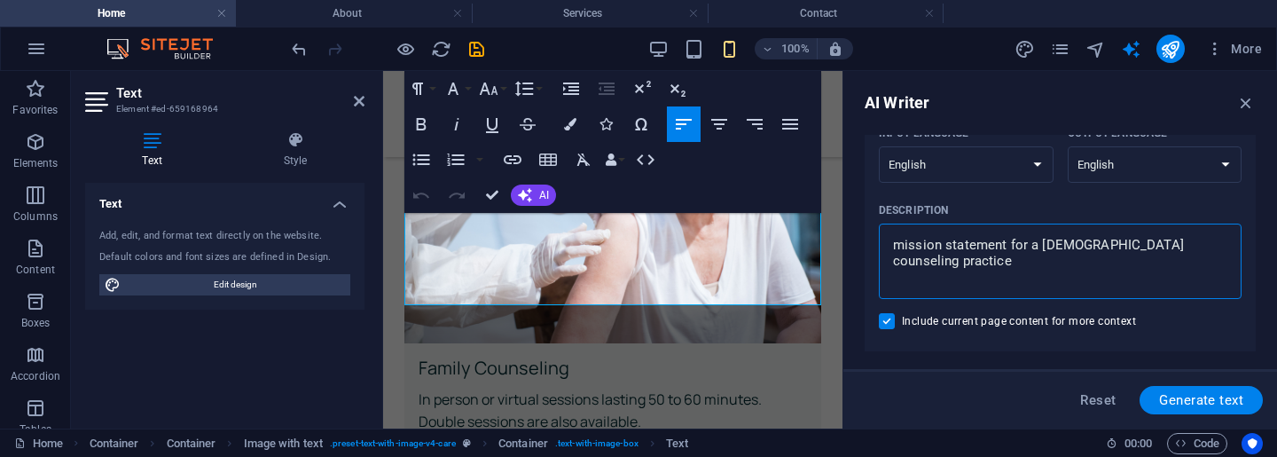
type textarea "x"
type textarea "mission statement for a [DEMOGRAPHIC_DATA] counseling practice"
type textarea "x"
type textarea "mission statement for a [DEMOGRAPHIC_DATA] counseling practice"
click at [1200, 406] on span "Generate text" at bounding box center [1201, 400] width 84 height 14
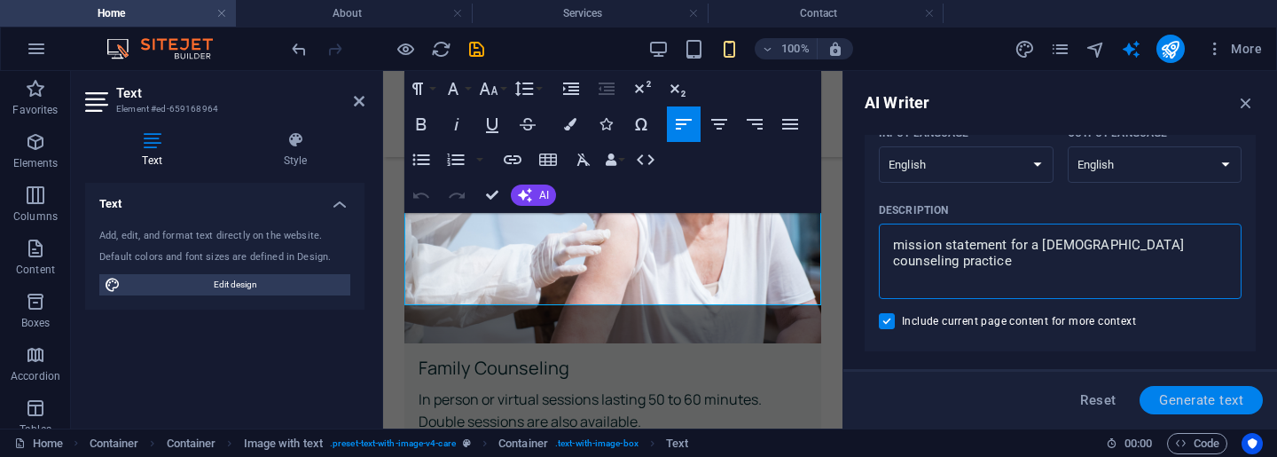
type textarea "x"
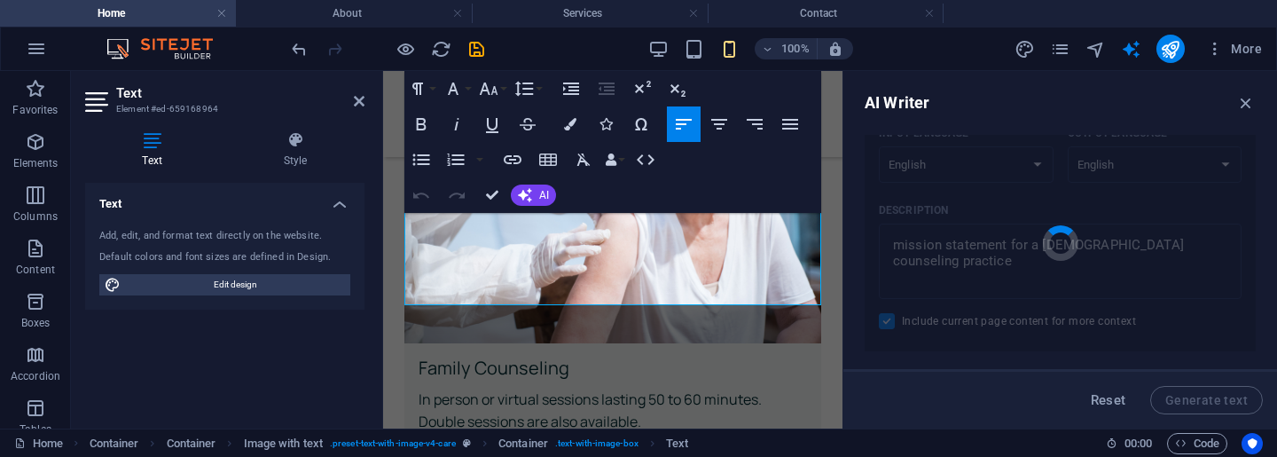
type textarea "x"
type textarea "At East Valley [DEMOGRAPHIC_DATA] Counseling, our mission is to provide compass…"
type textarea "x"
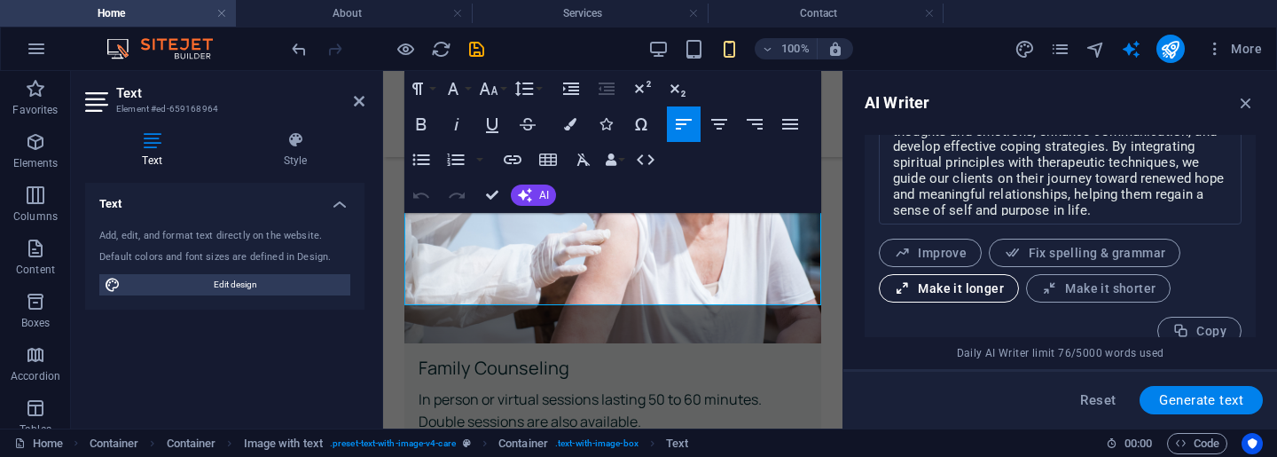
scroll to position [849, 0]
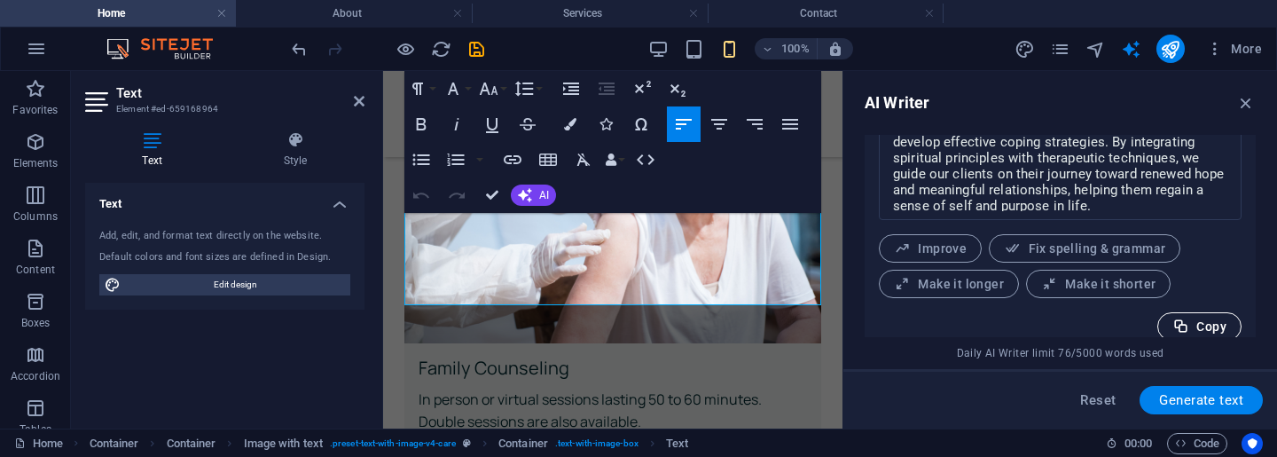
click at [1212, 328] on span "Copy" at bounding box center [1199, 326] width 54 height 17
type textarea "x"
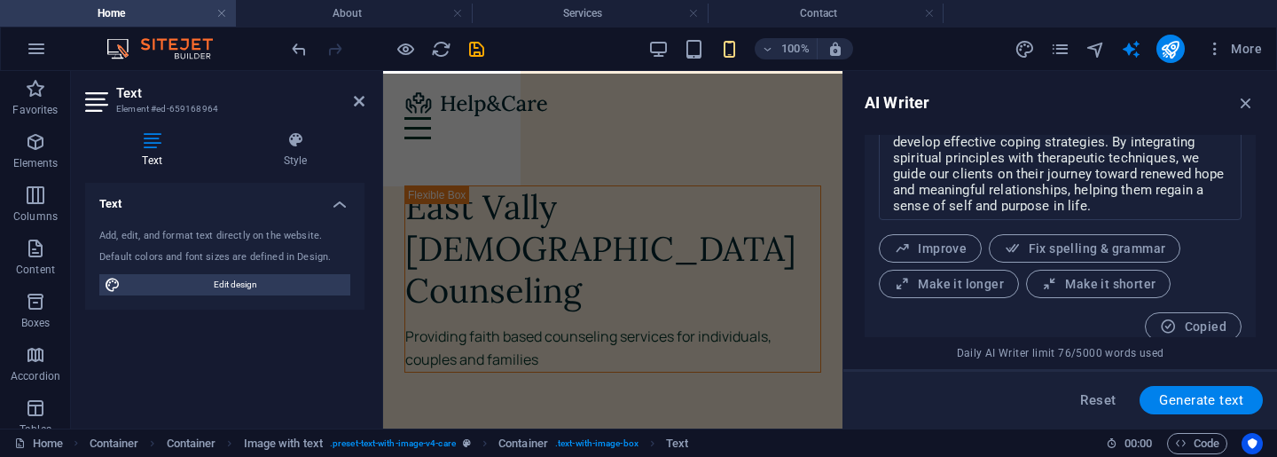
scroll to position [0, 0]
click at [358, 102] on icon at bounding box center [359, 101] width 11 height 14
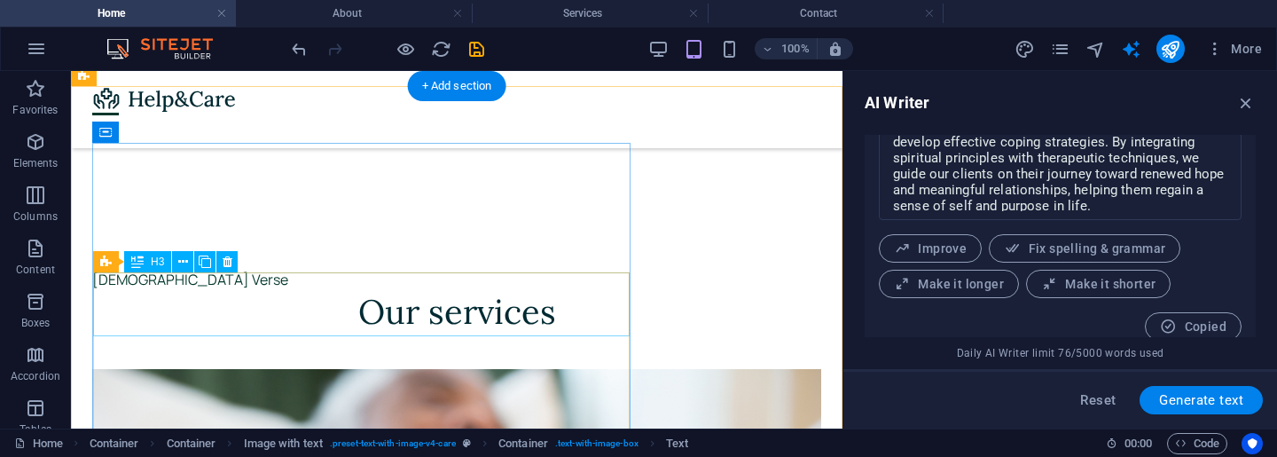
scroll to position [2437, 0]
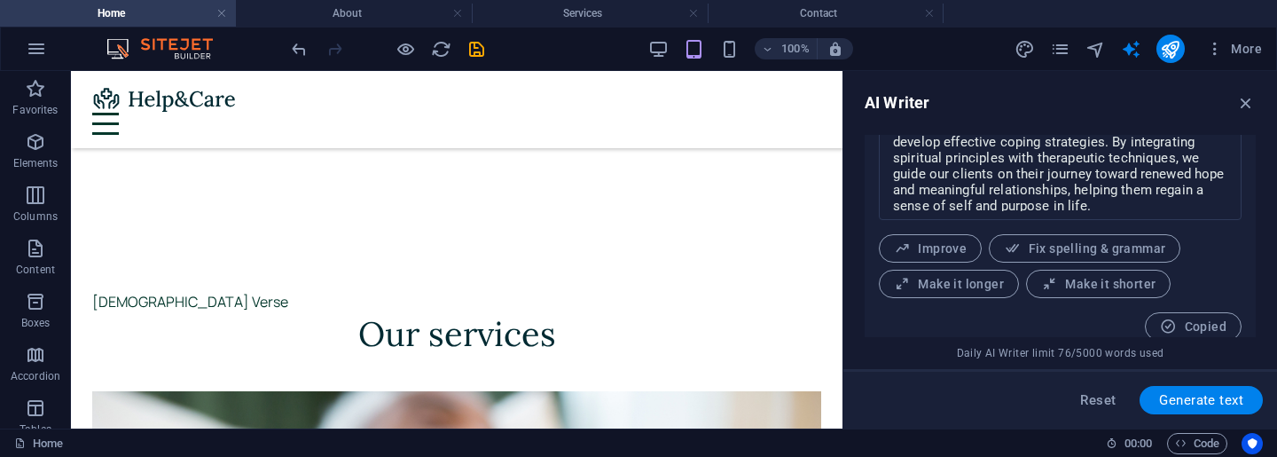
scroll to position [2422, 0]
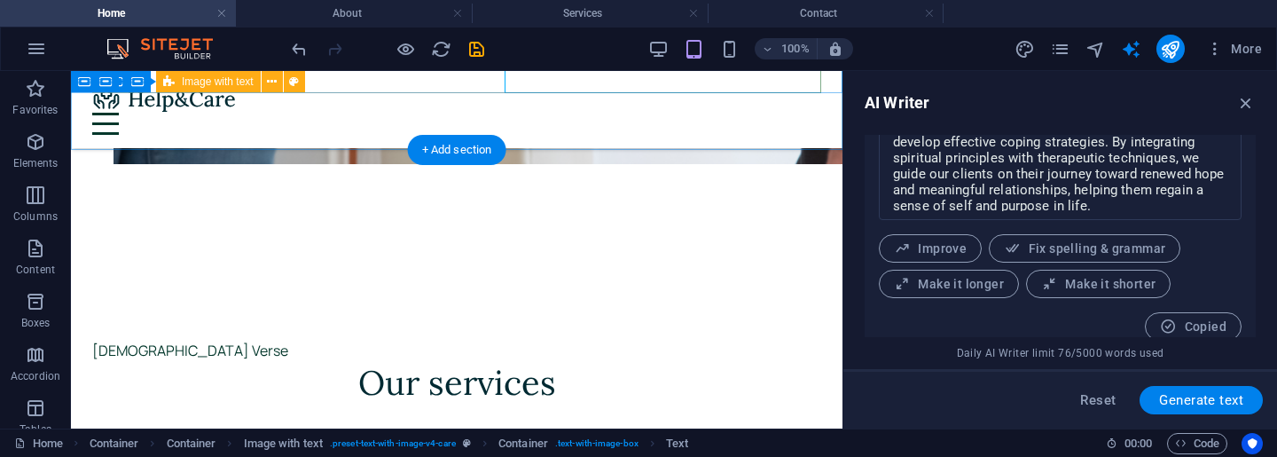
scroll to position [2374, 0]
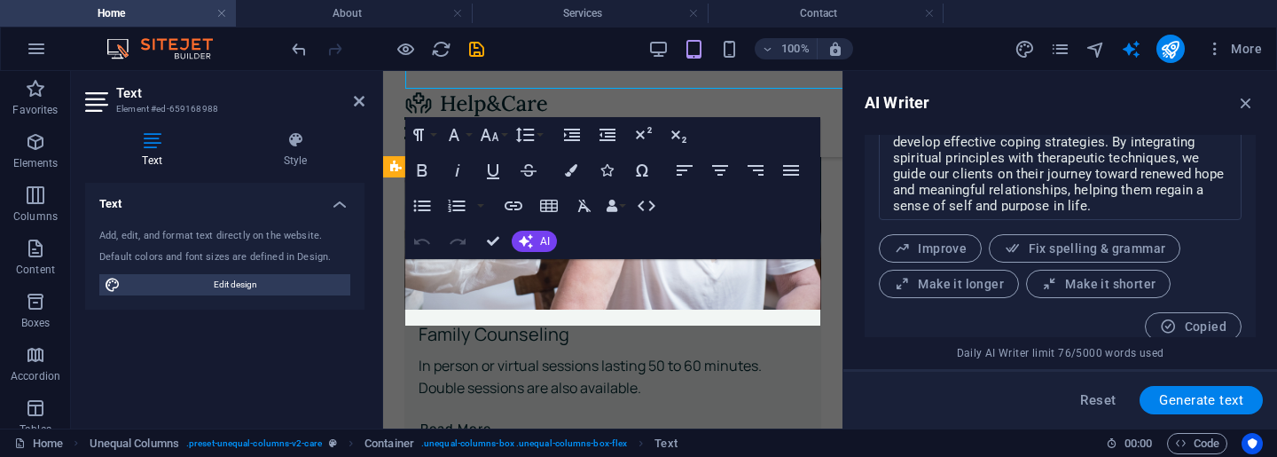
scroll to position [2592, 0]
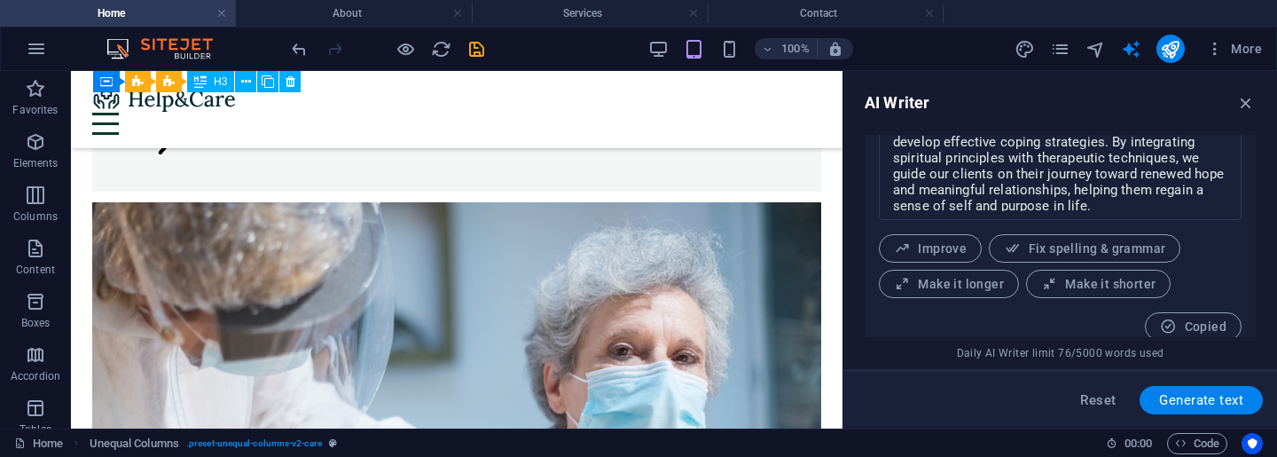
scroll to position [4102, 0]
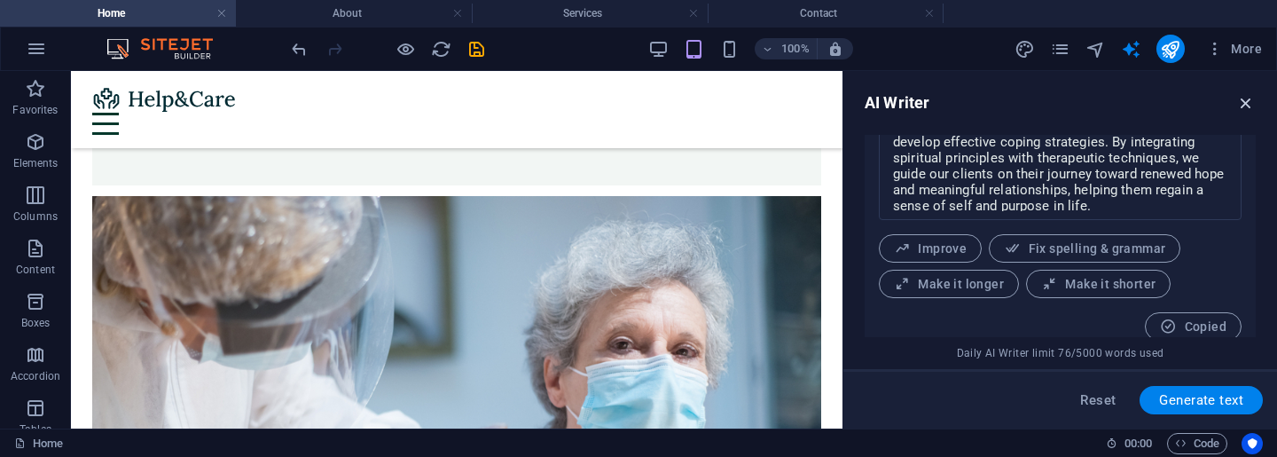
click at [1241, 105] on icon "button" at bounding box center [1246, 103] width 20 height 20
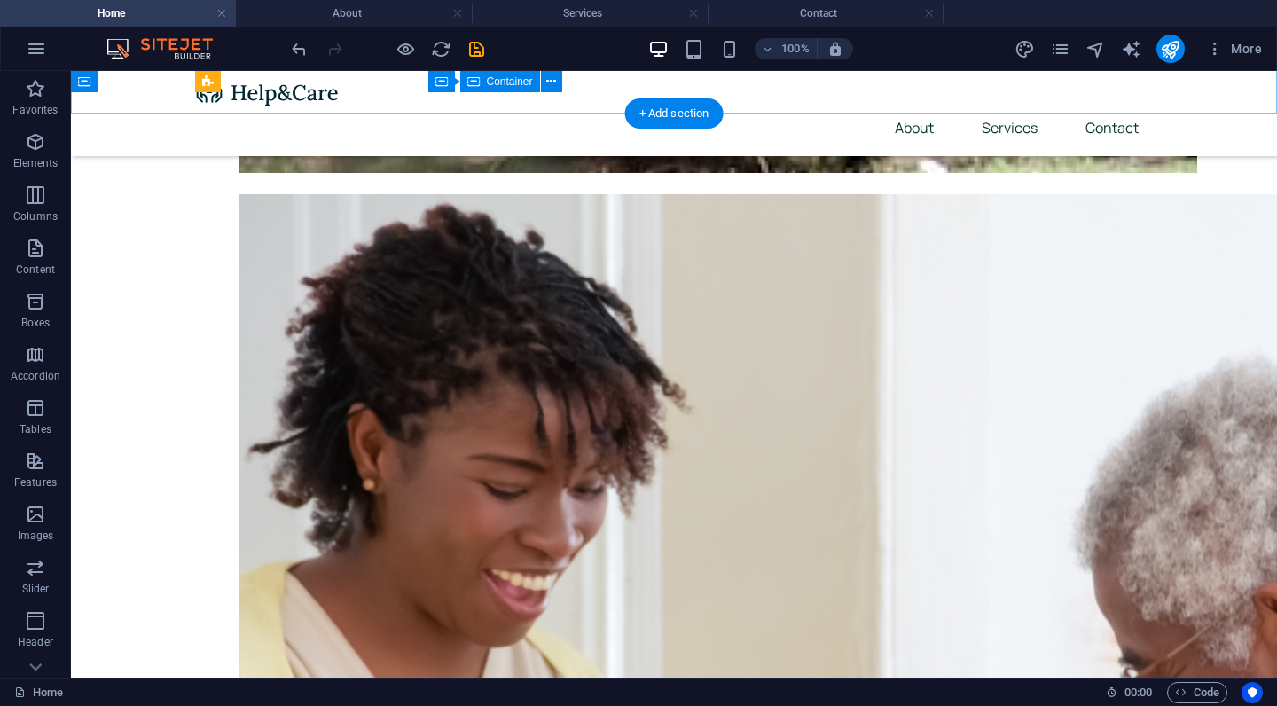
scroll to position [1754, 0]
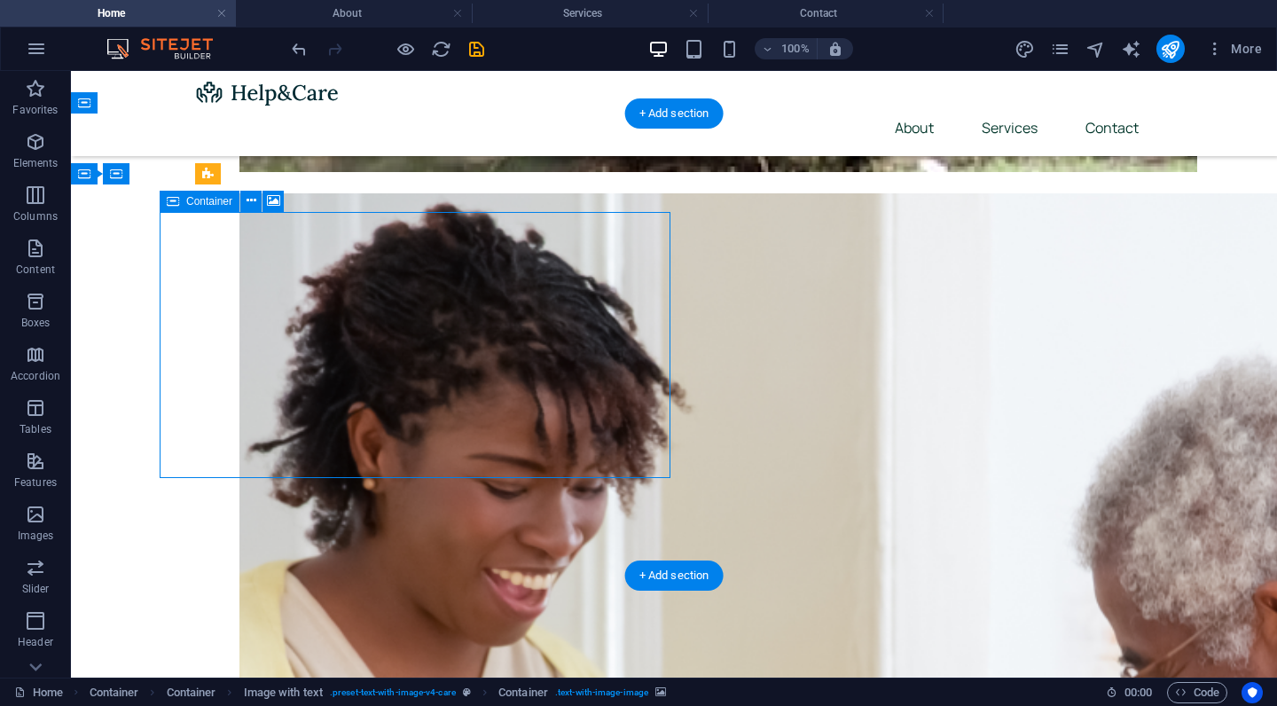
select select "px"
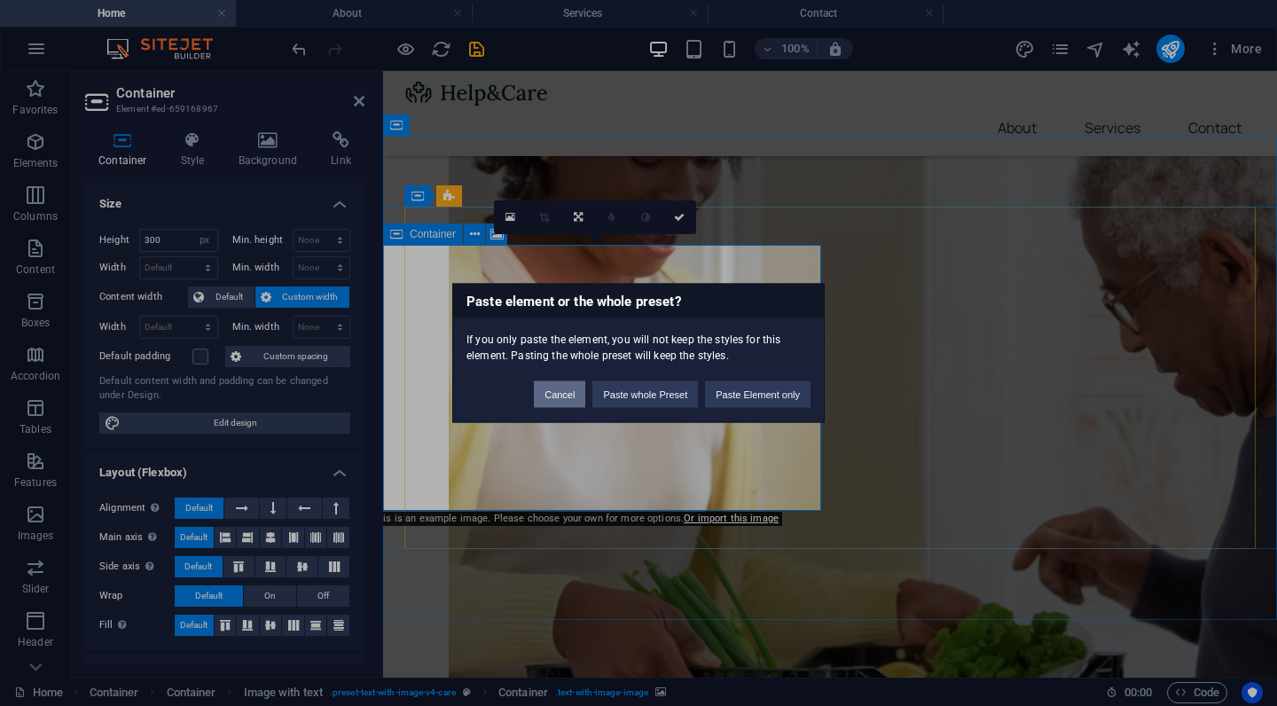
click at [546, 396] on button "Cancel" at bounding box center [559, 394] width 51 height 27
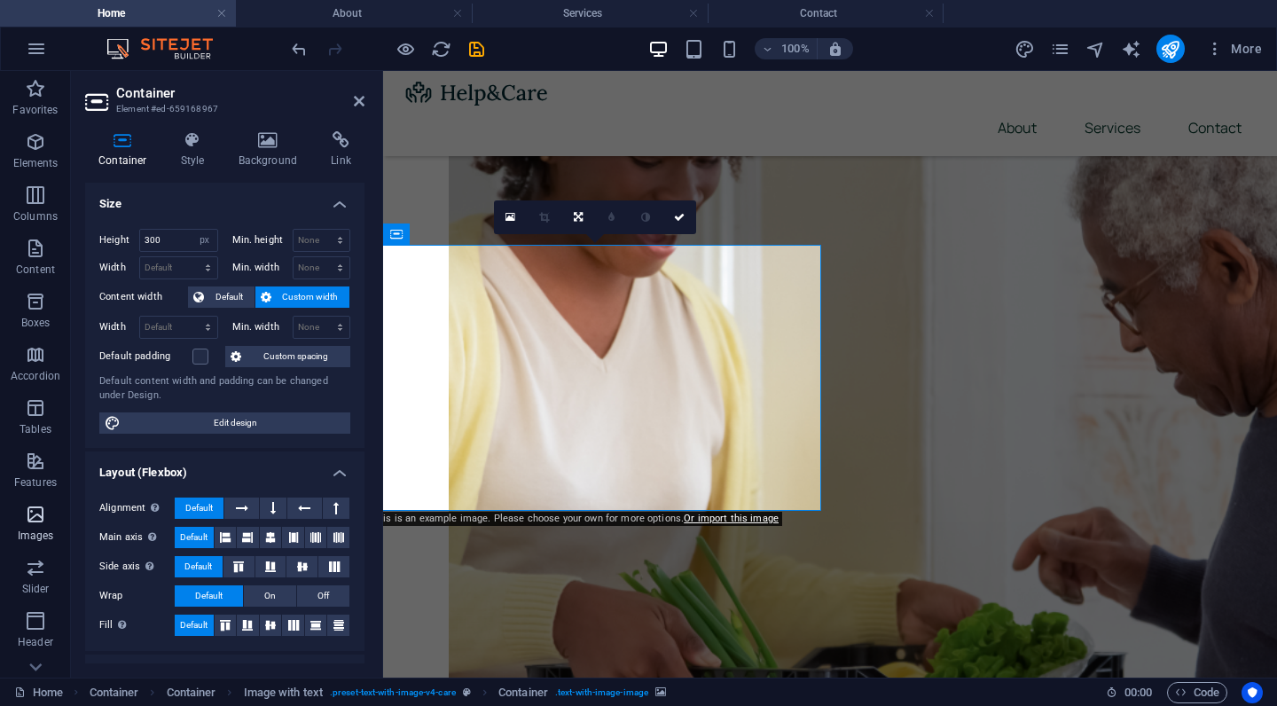
click at [47, 456] on span "Images" at bounding box center [35, 525] width 71 height 43
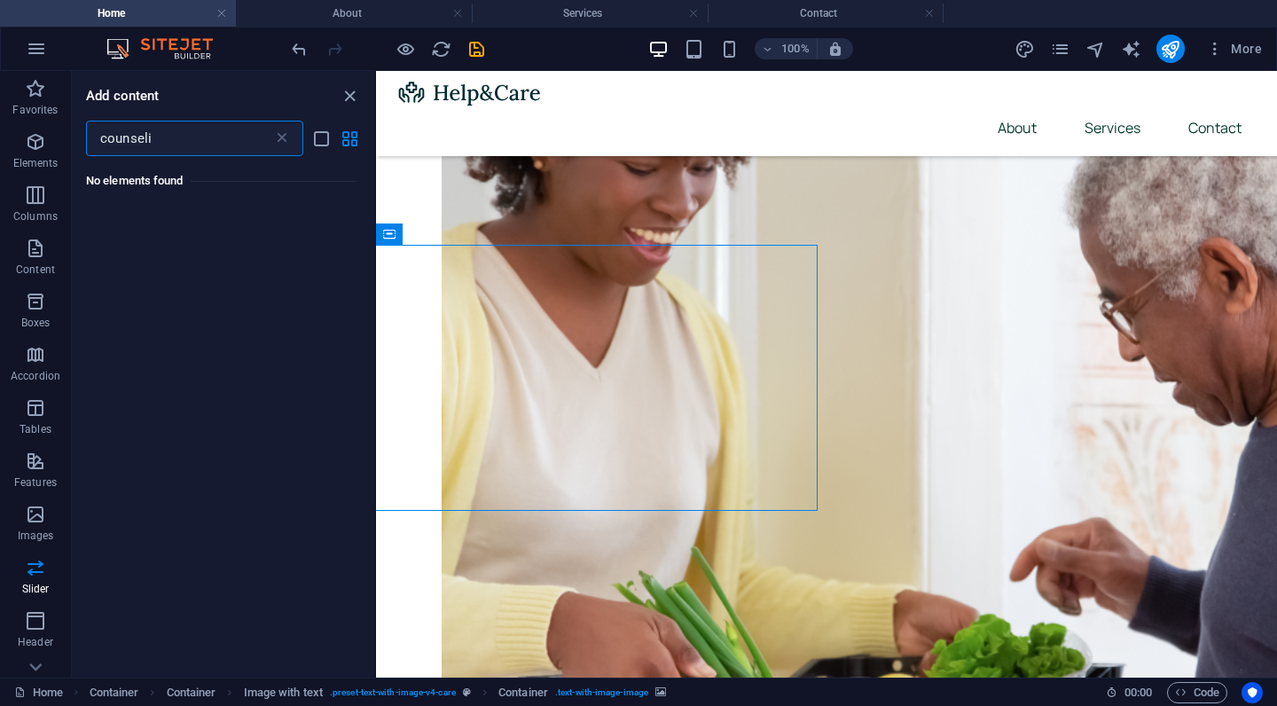
scroll to position [0, 0]
type input "counseling"
click at [183, 142] on input "counseling" at bounding box center [179, 138] width 187 height 35
click at [282, 142] on icon at bounding box center [282, 138] width 18 height 18
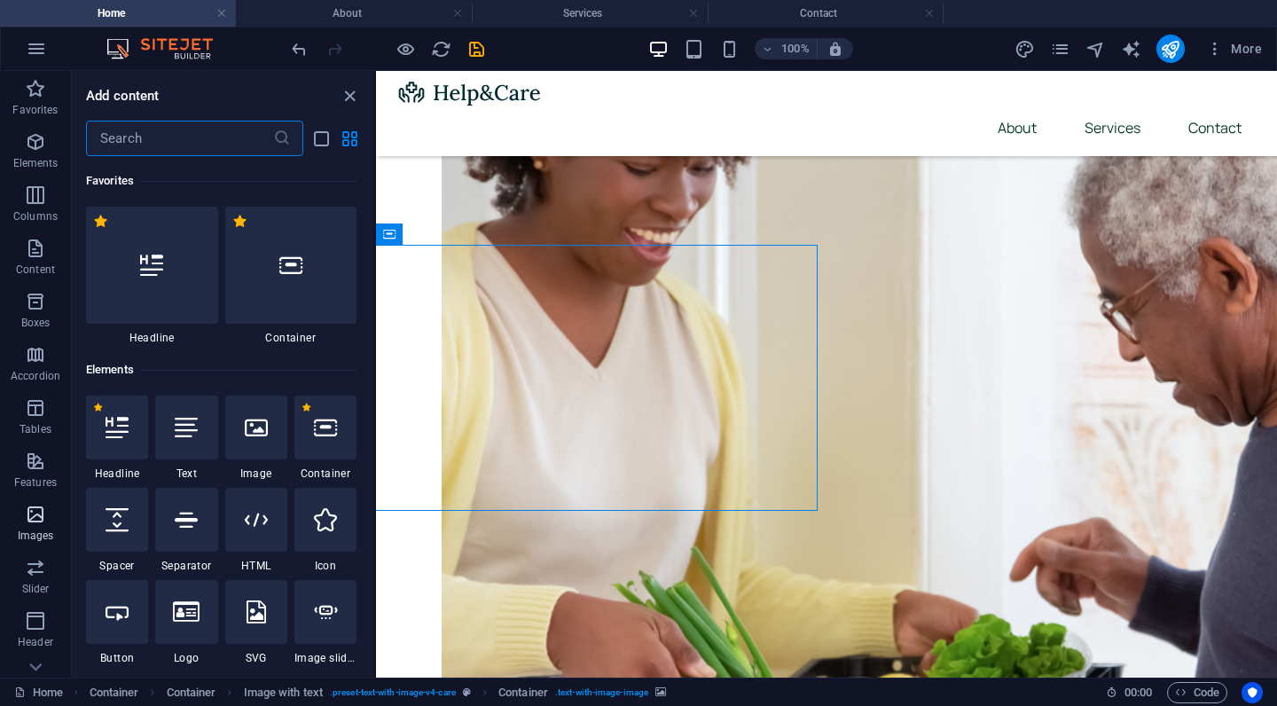
click at [31, 456] on icon "button" at bounding box center [35, 514] width 21 height 21
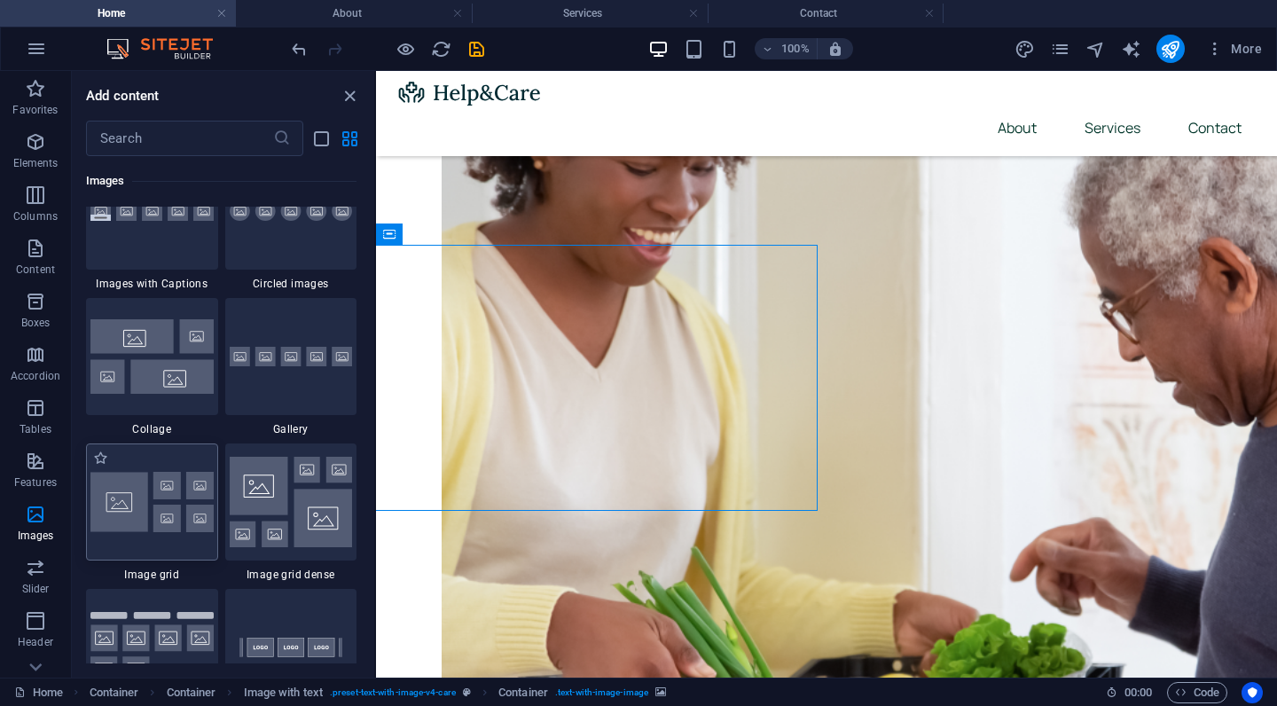
scroll to position [9079, 0]
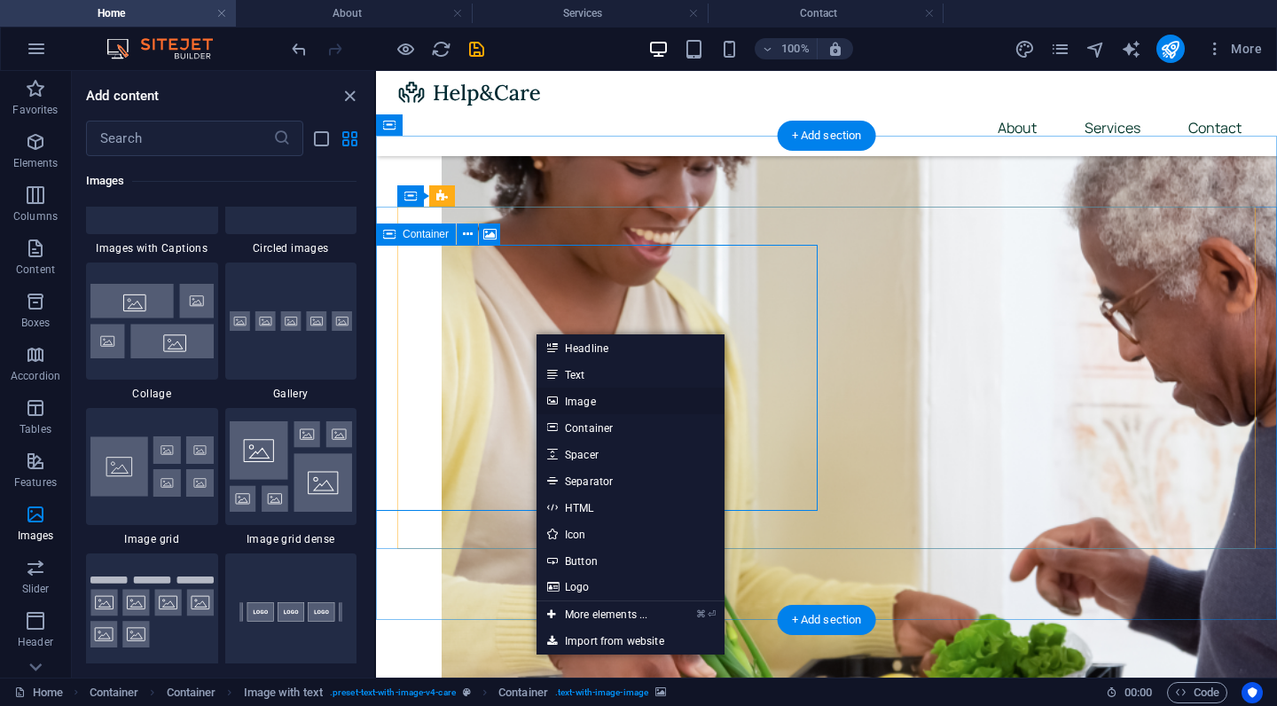
click at [580, 403] on link "Image" at bounding box center [630, 400] width 188 height 27
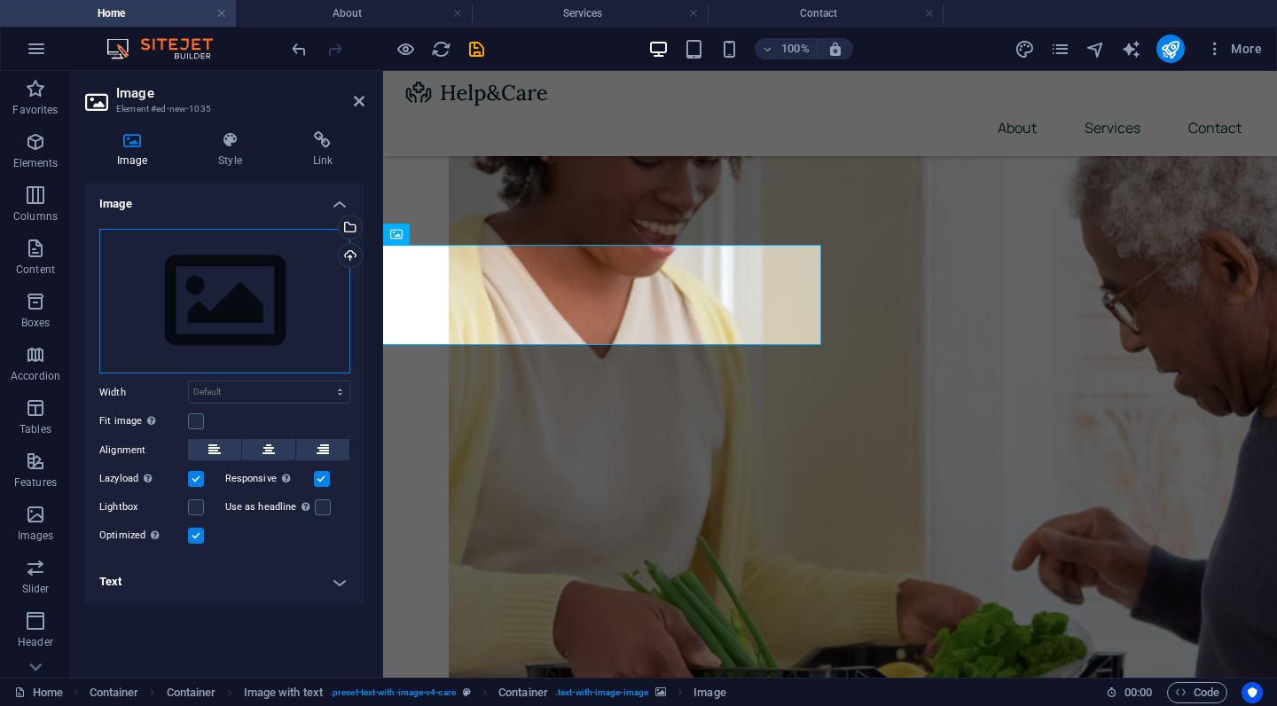
click at [225, 279] on div "Drag files here, click to choose files or select files from Files or our free s…" at bounding box center [224, 301] width 251 height 145
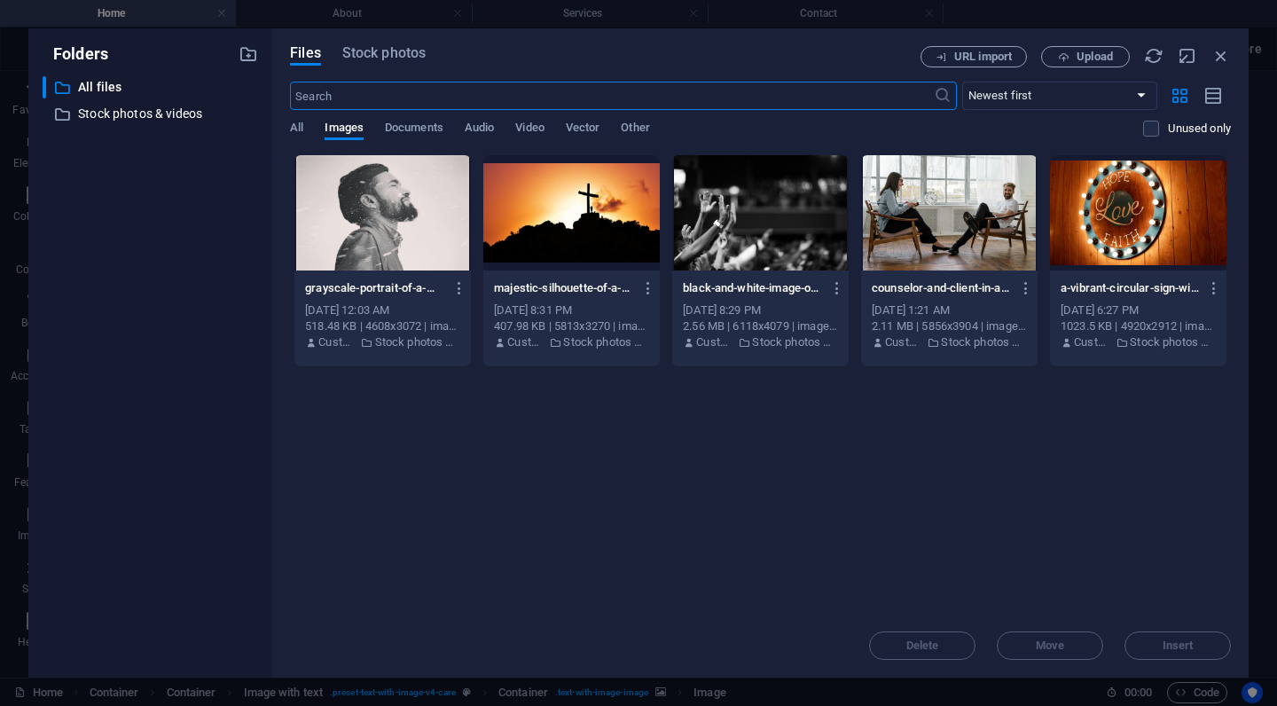
click at [714, 92] on input "text" at bounding box center [611, 96] width 643 height 28
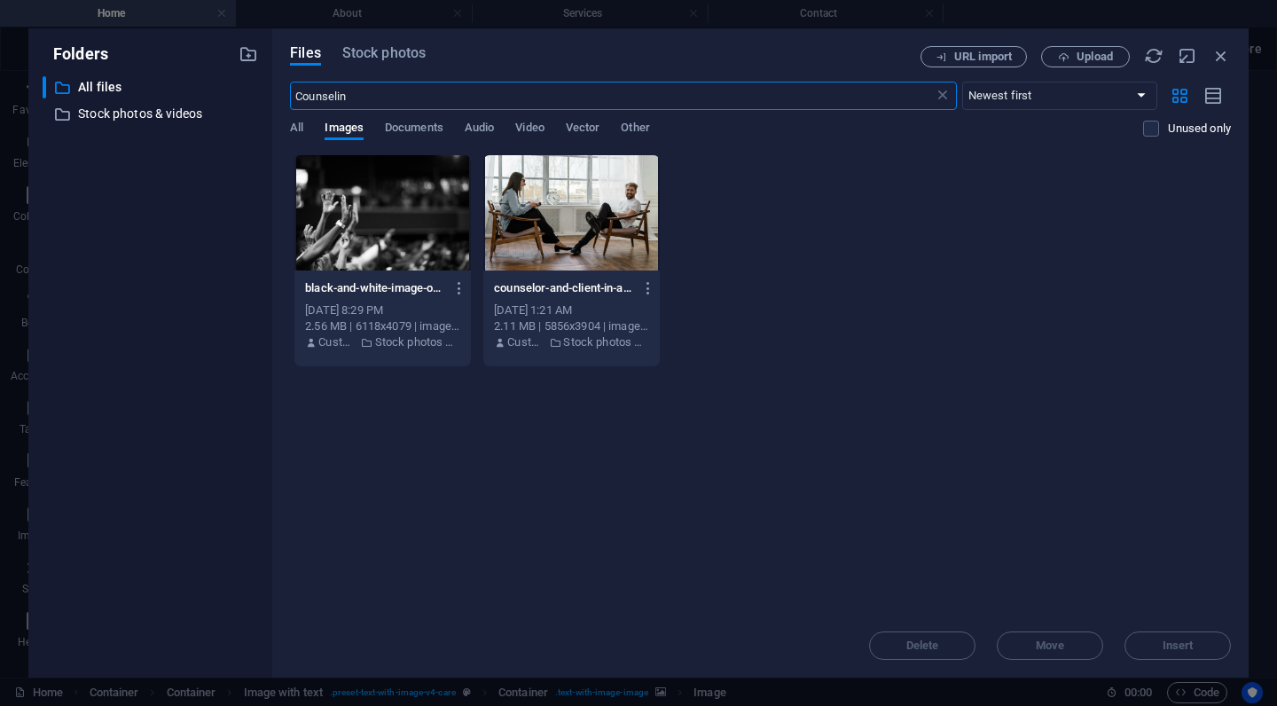
type input "Counseling"
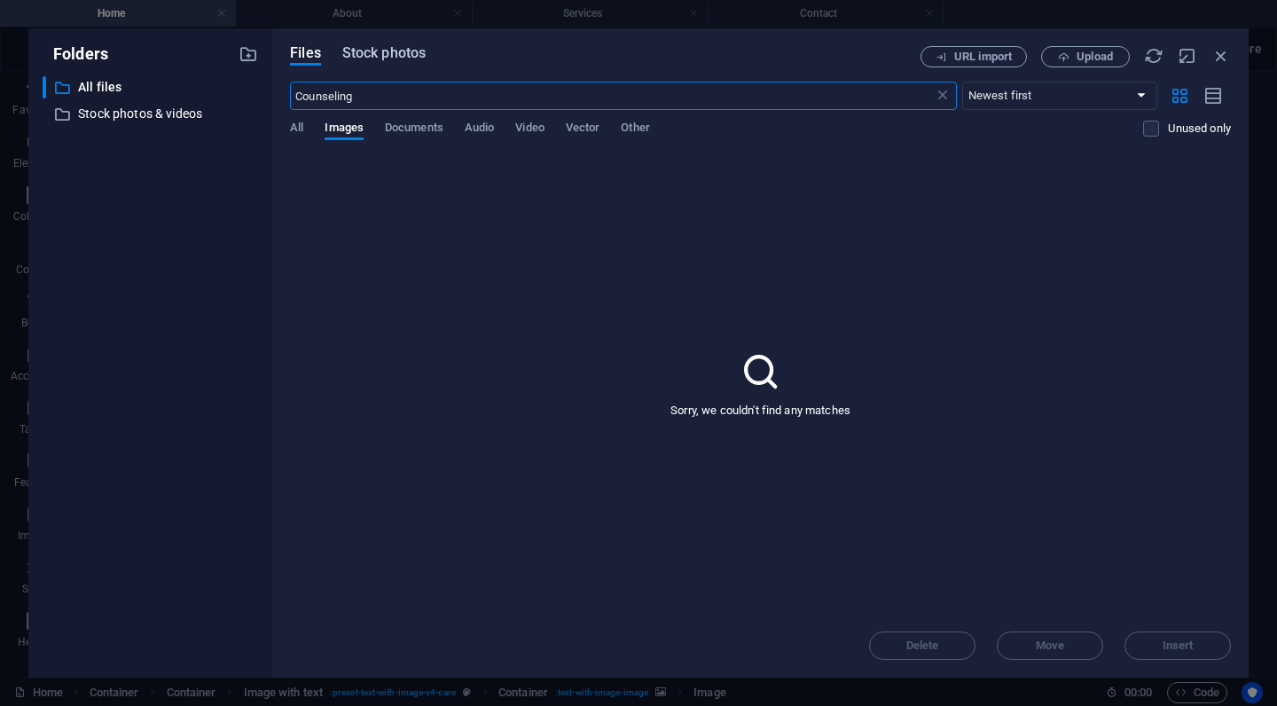
click at [384, 59] on span "Stock photos" at bounding box center [383, 53] width 83 height 21
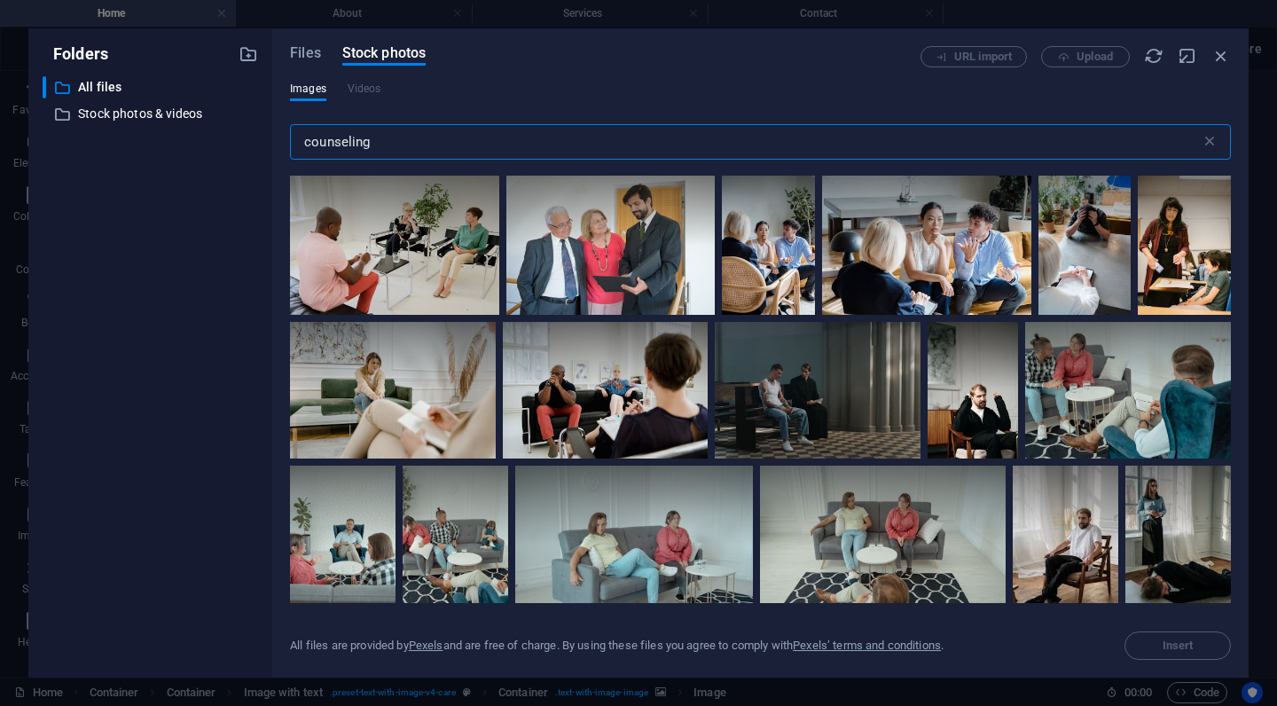
scroll to position [11862, 0]
type input "counseling"
click at [1128, 343] on div at bounding box center [1128, 355] width 206 height 68
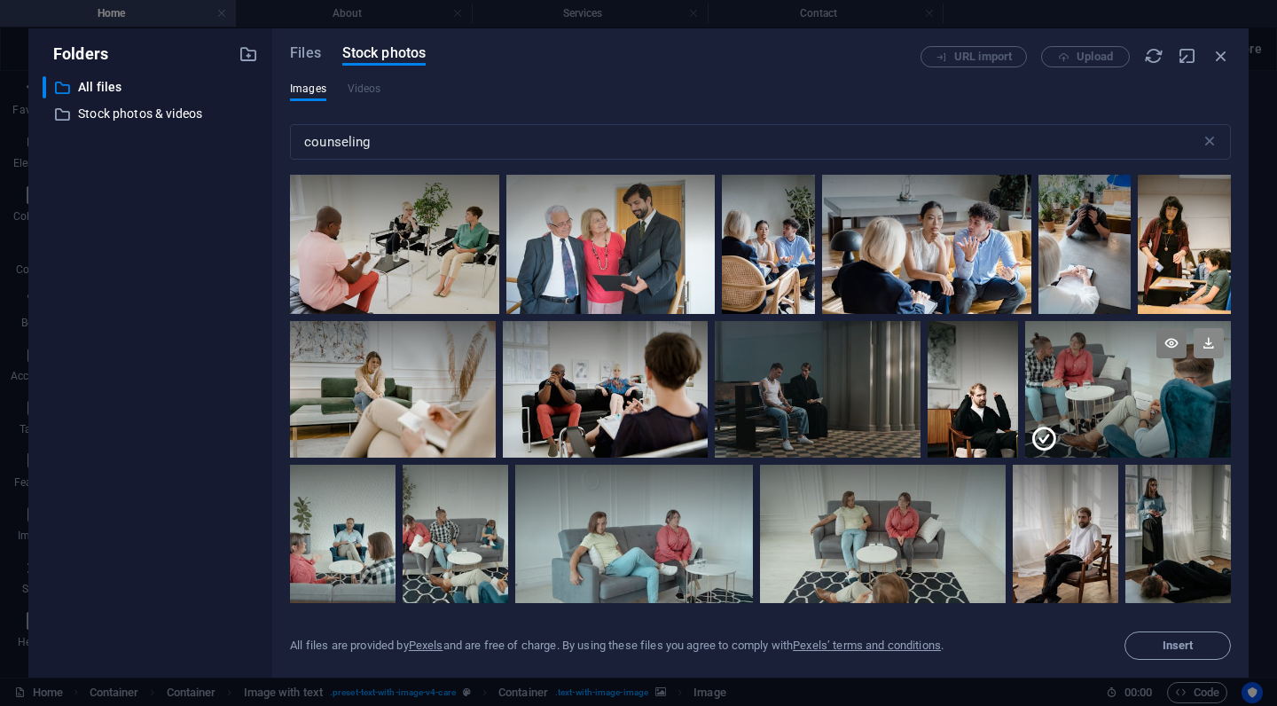
click at [1210, 328] on icon at bounding box center [1208, 343] width 30 height 30
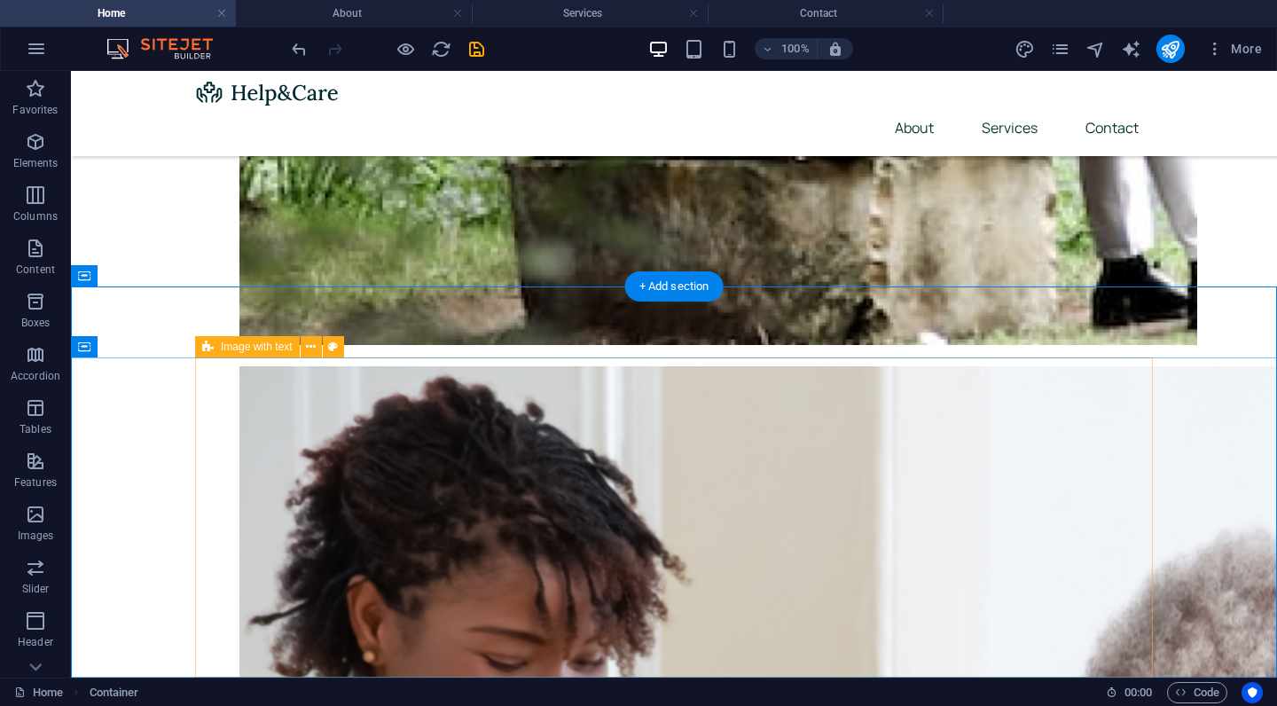
scroll to position [1568, 0]
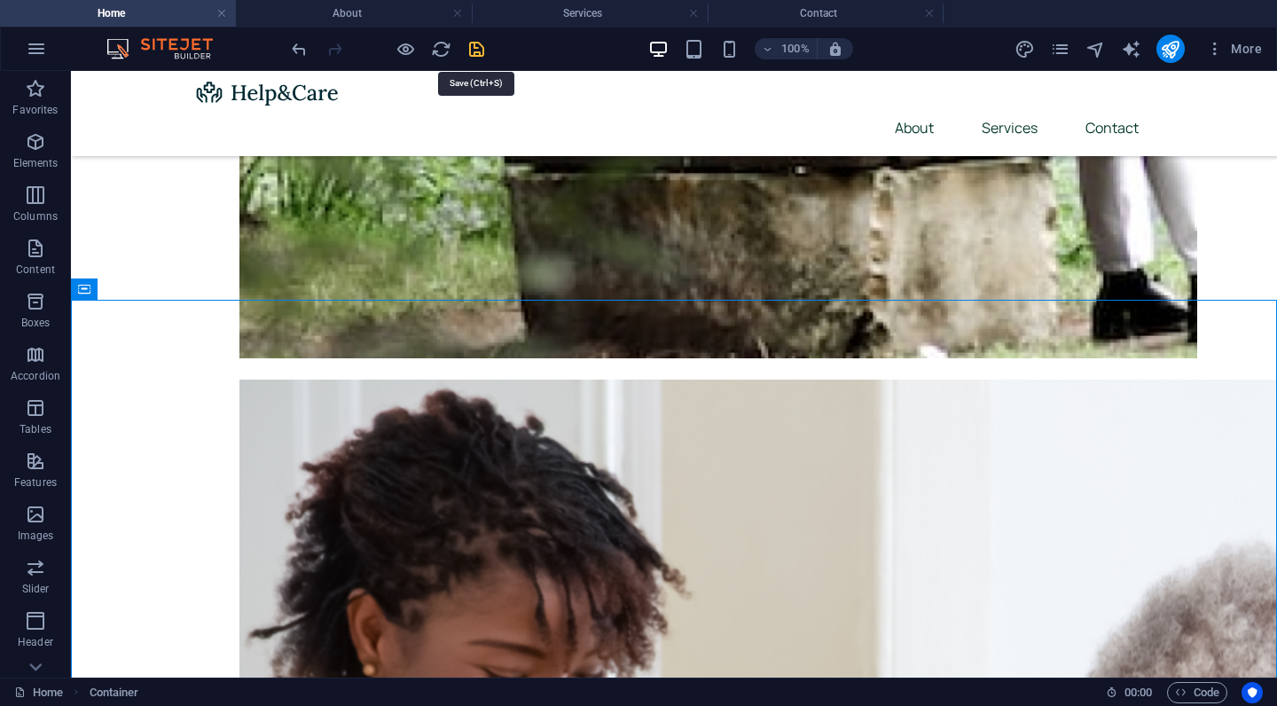
click at [477, 51] on icon "save" at bounding box center [476, 49] width 20 height 20
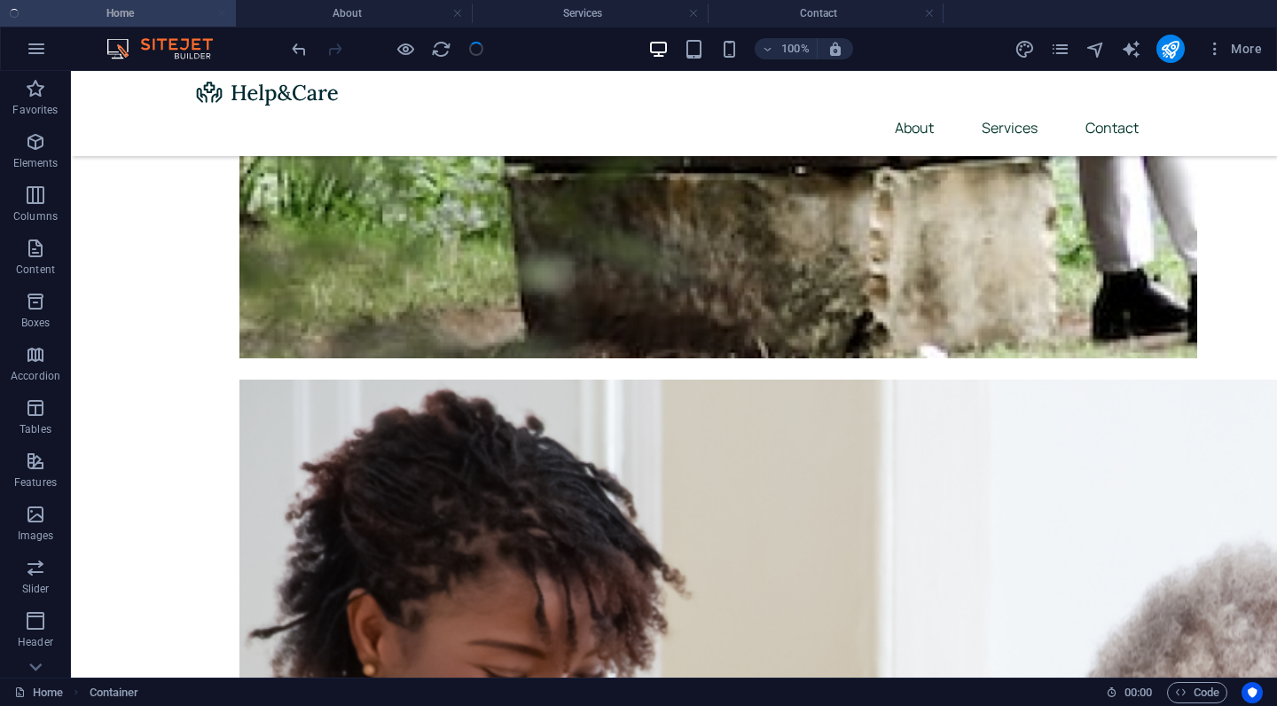
checkbox input "false"
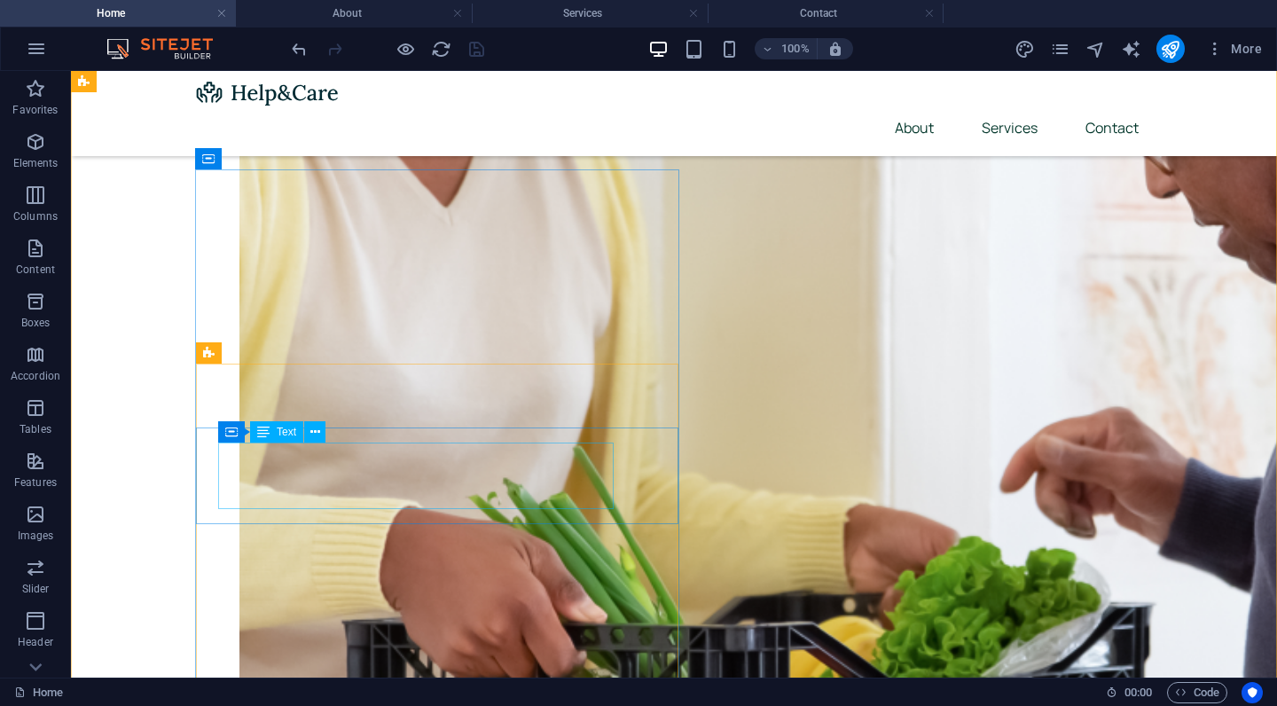
scroll to position [2302, 0]
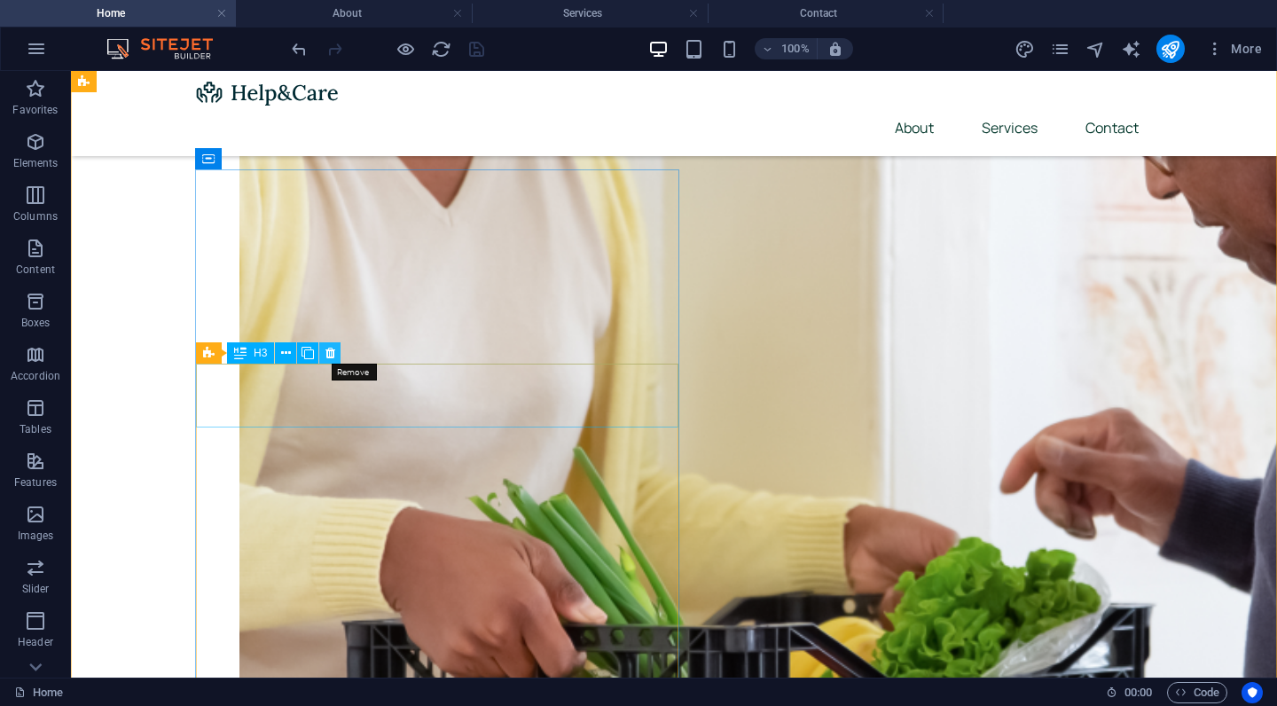
click at [332, 352] on icon at bounding box center [330, 353] width 10 height 19
click at [331, 352] on icon at bounding box center [330, 353] width 10 height 19
click at [333, 353] on icon at bounding box center [330, 353] width 10 height 19
click at [331, 351] on icon at bounding box center [330, 353] width 10 height 19
click at [332, 355] on icon at bounding box center [330, 353] width 10 height 19
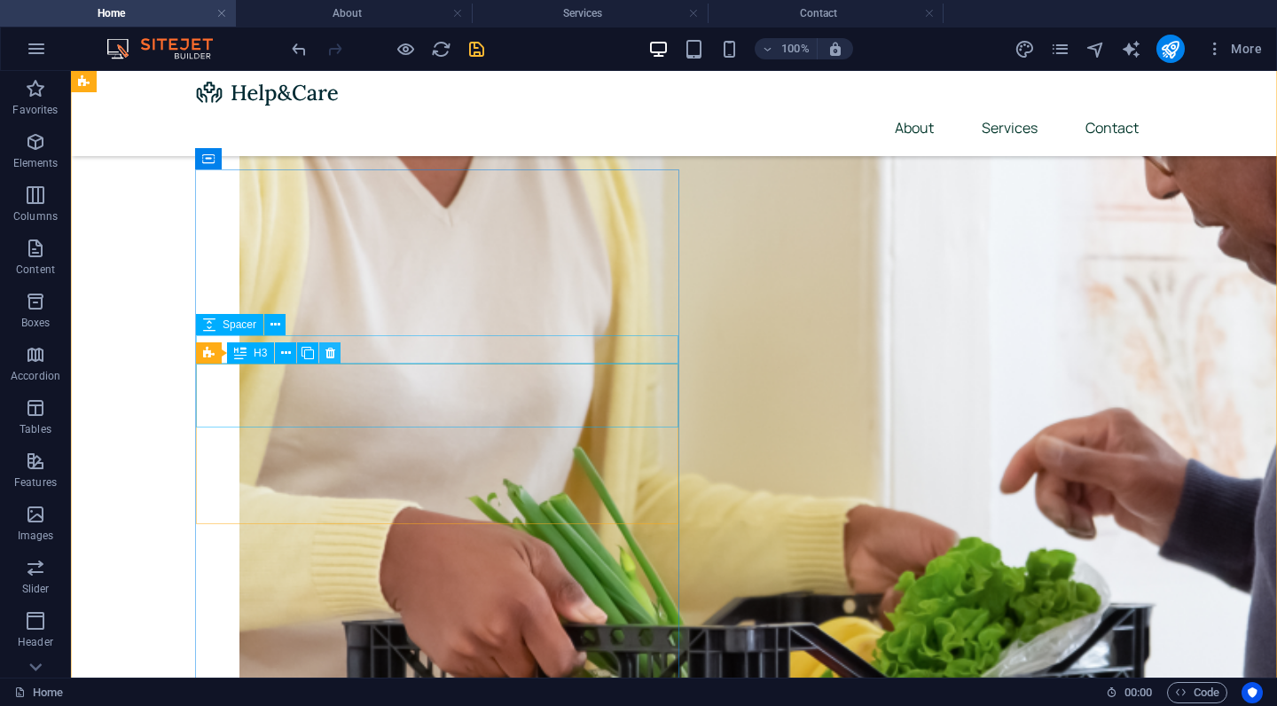
click at [332, 355] on icon at bounding box center [330, 353] width 10 height 19
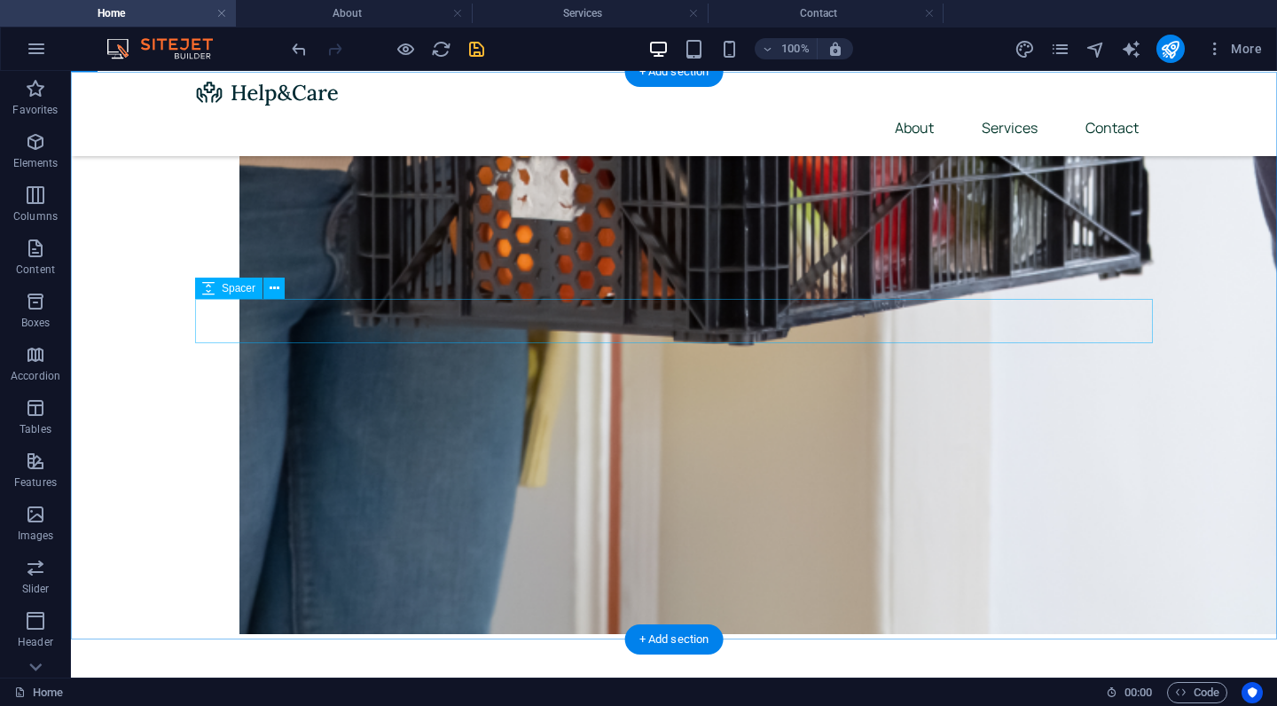
scroll to position [2925, 0]
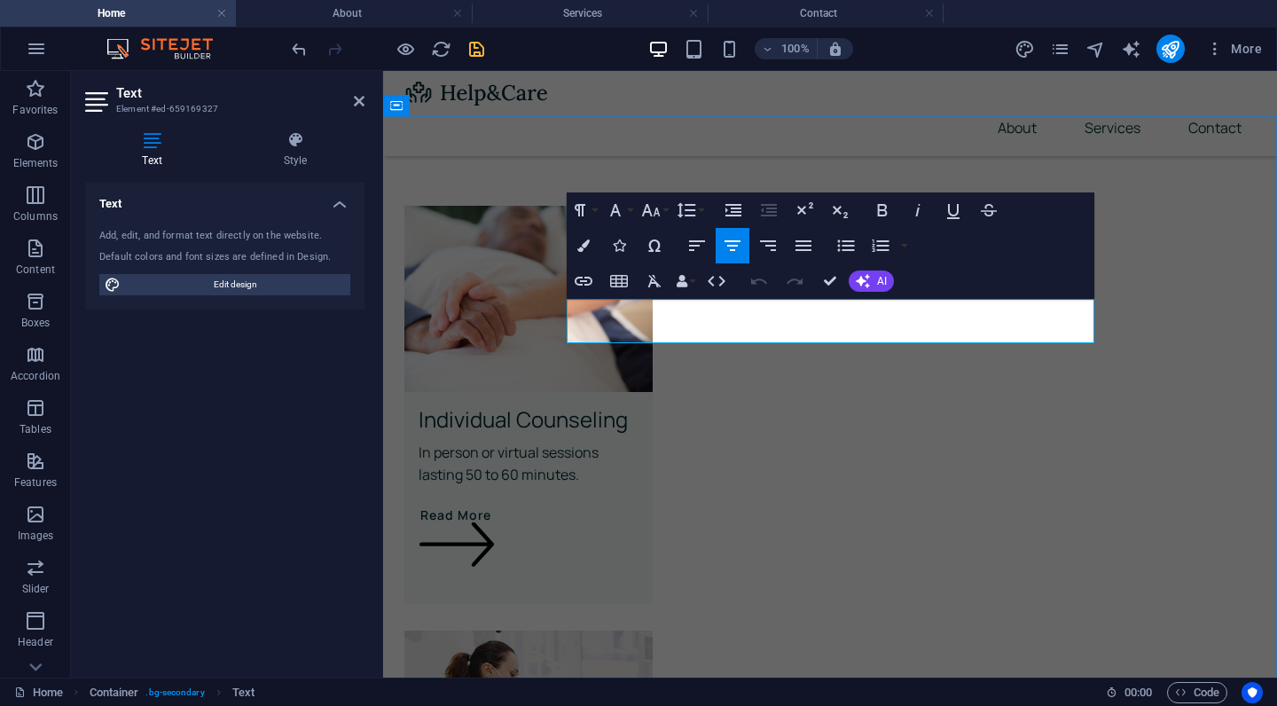
click at [1137, 49] on icon "text_generator" at bounding box center [1131, 49] width 20 height 20
select select "English"
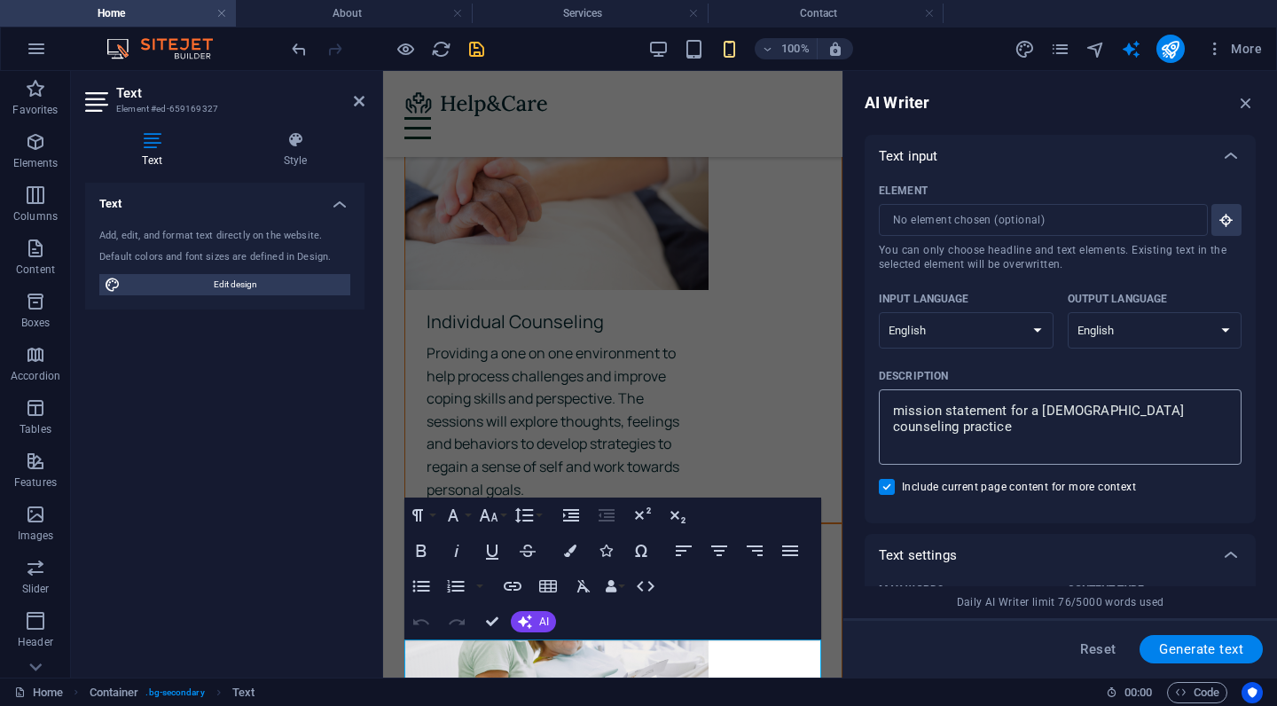
type textarea "x"
click at [1023, 442] on textarea "mission statement for a [DEMOGRAPHIC_DATA] counseling practice" at bounding box center [1059, 427] width 345 height 58
type textarea "w"
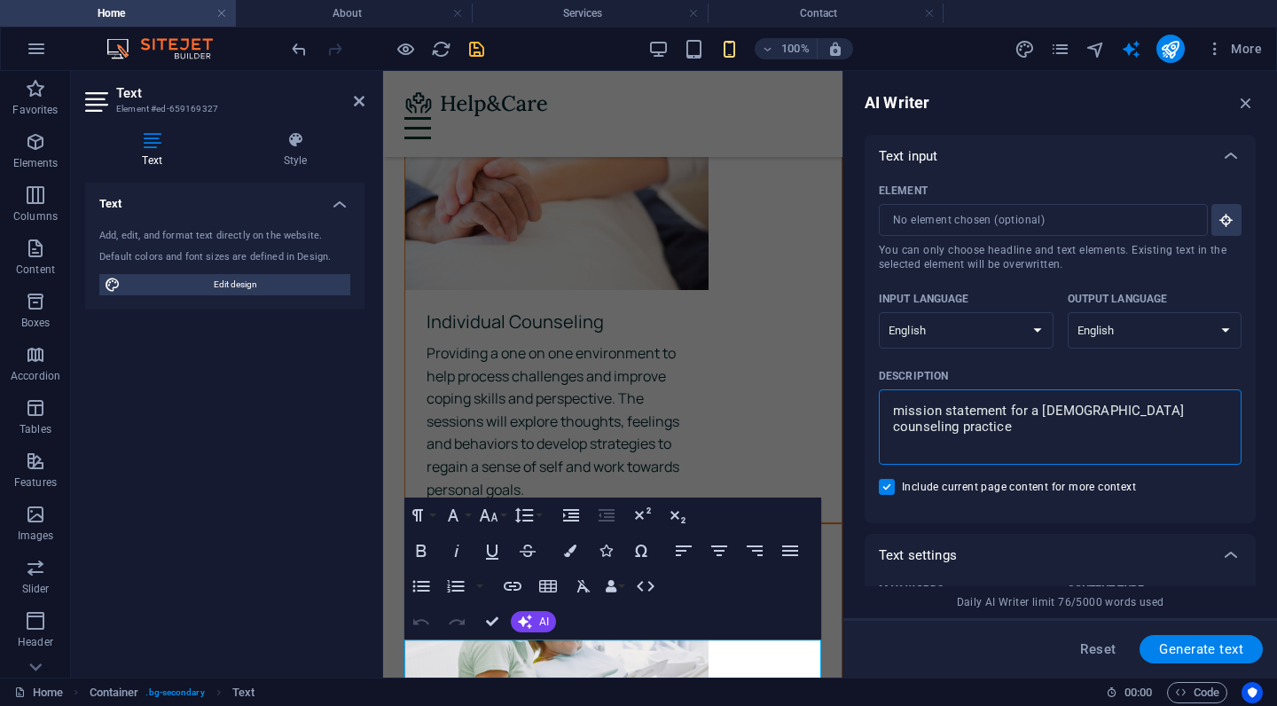
type textarea "x"
type textarea "wh"
type textarea "x"
type textarea "wha"
type textarea "x"
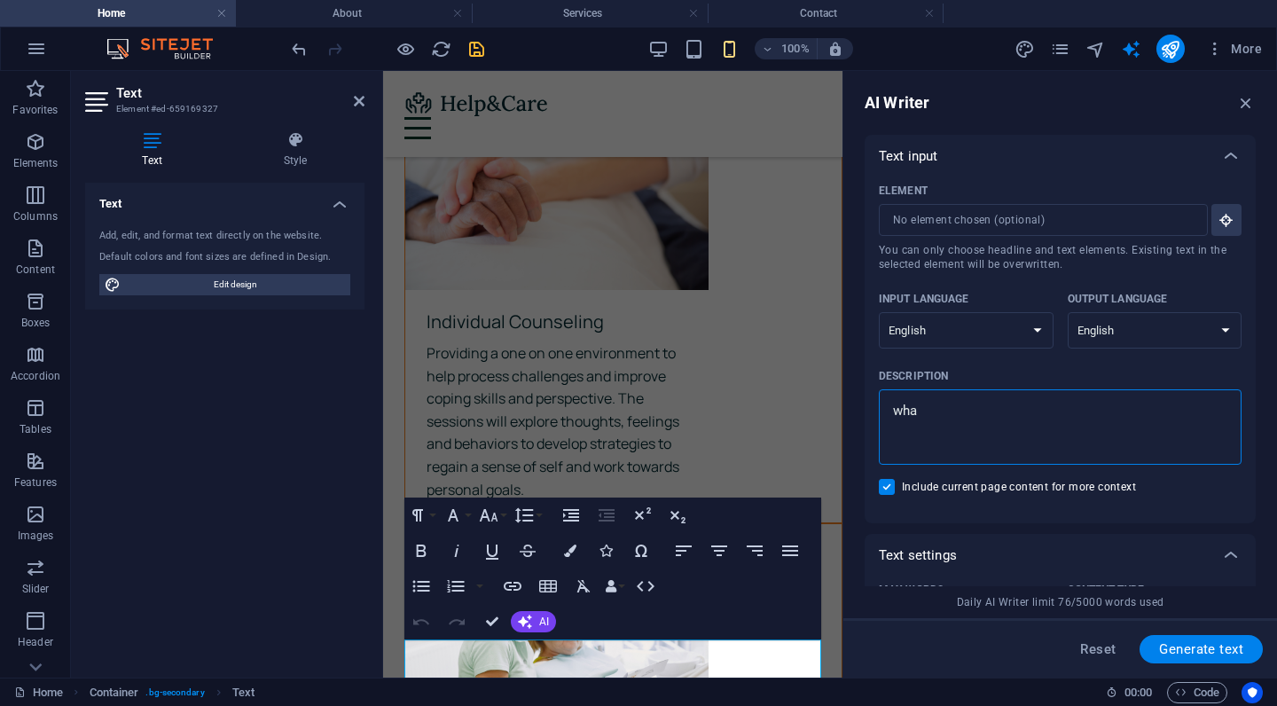
type textarea "what"
type textarea "x"
type textarea "what"
type textarea "x"
type textarea "what s"
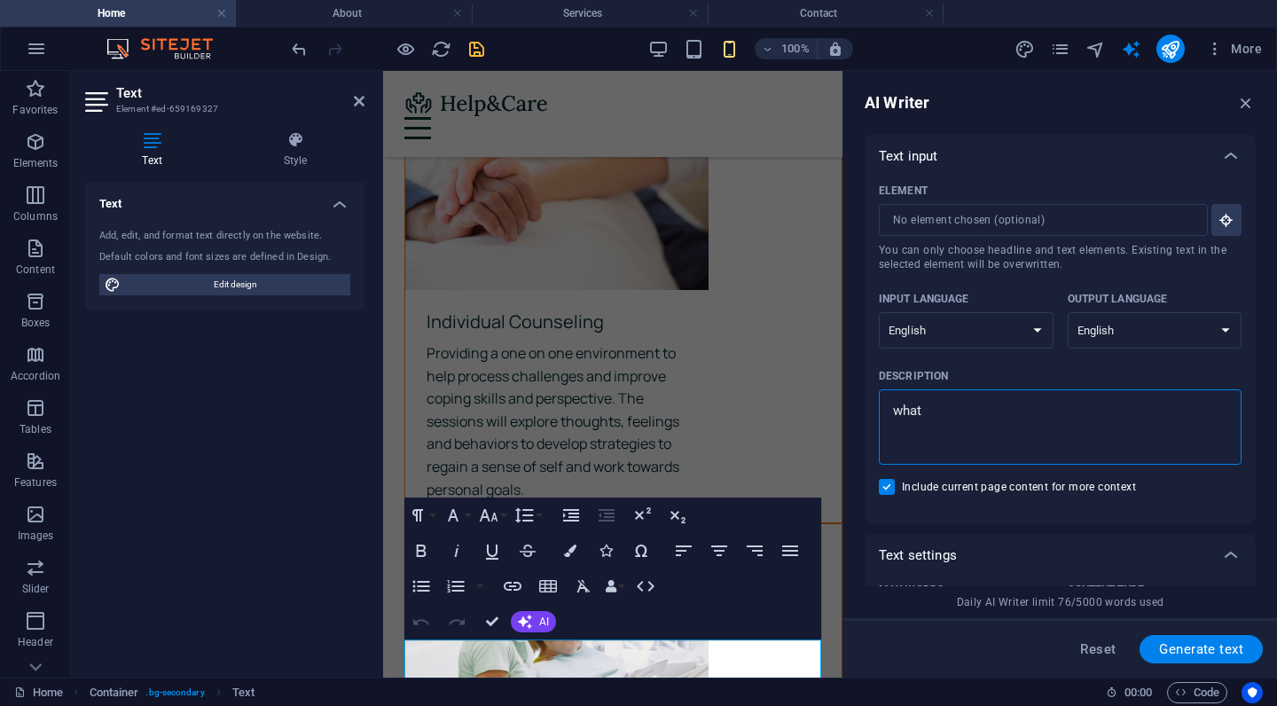
type textarea "x"
type textarea "what se"
type textarea "x"
type textarea "what set"
type textarea "x"
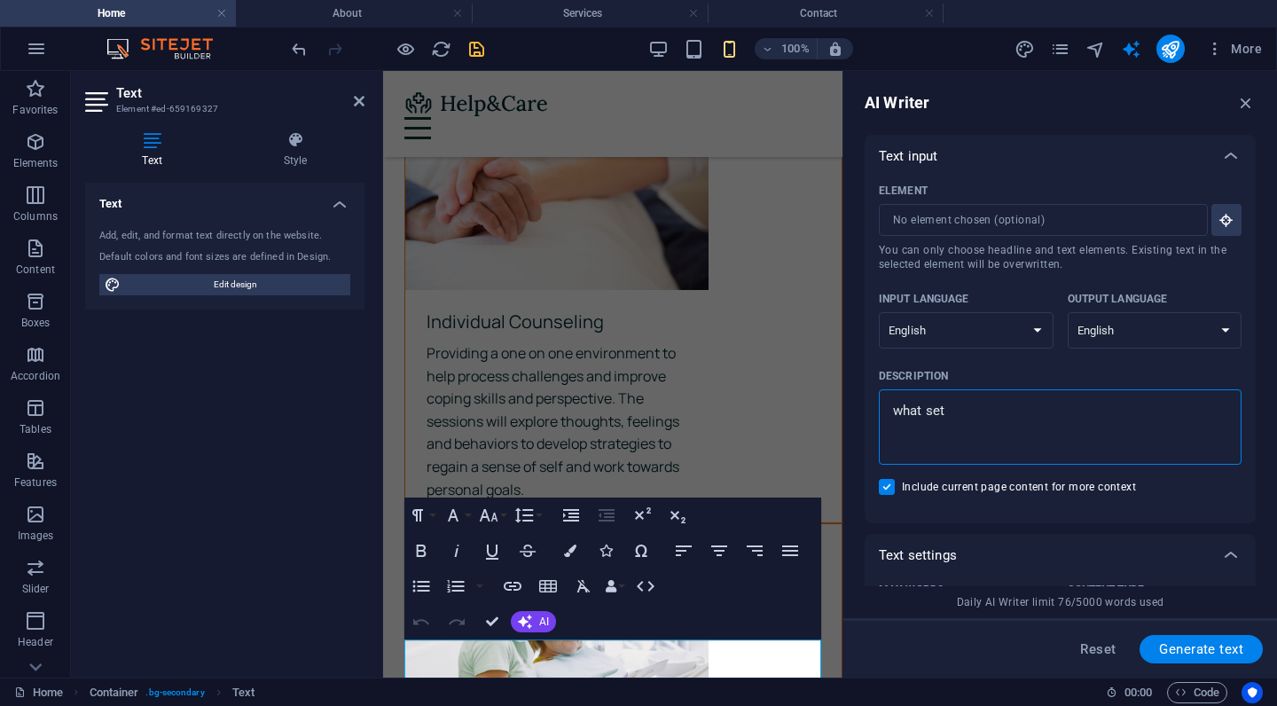
type textarea "what sets"
type textarea "x"
type textarea "what sets"
type textarea "x"
type textarea "what sets u"
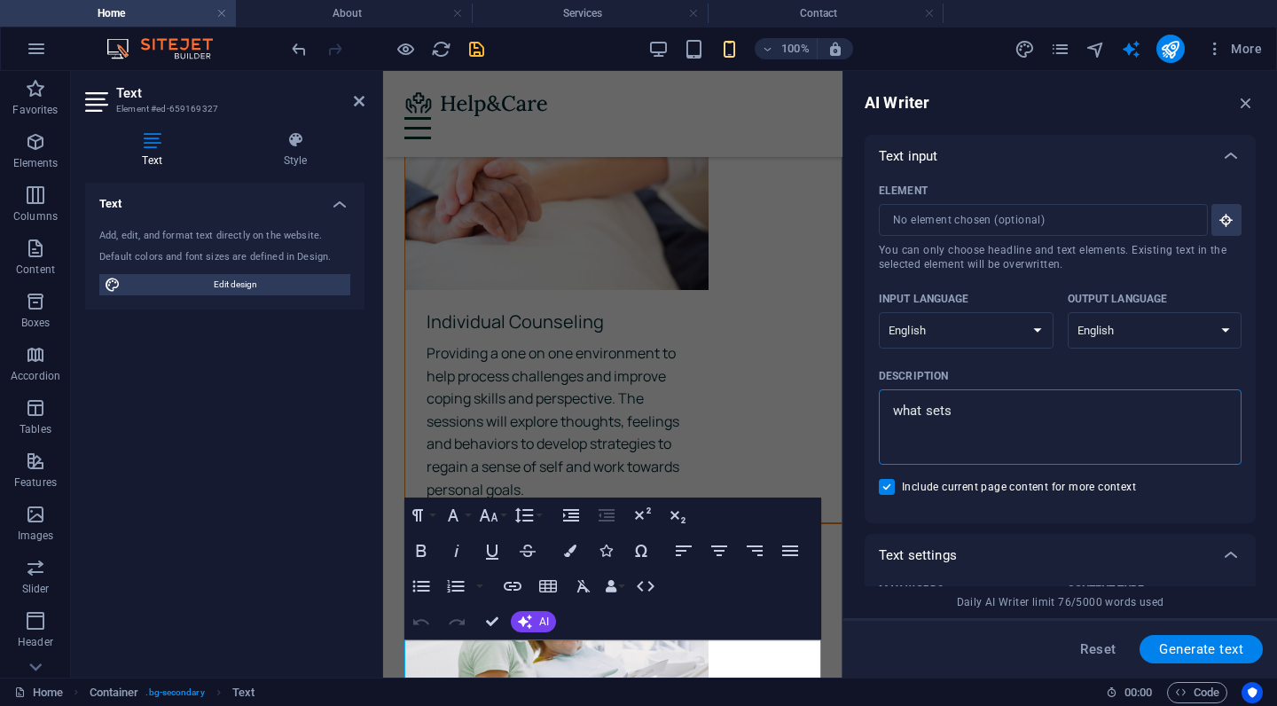
type textarea "x"
type textarea "what sets us"
type textarea "x"
type textarea "what sets us"
type textarea "x"
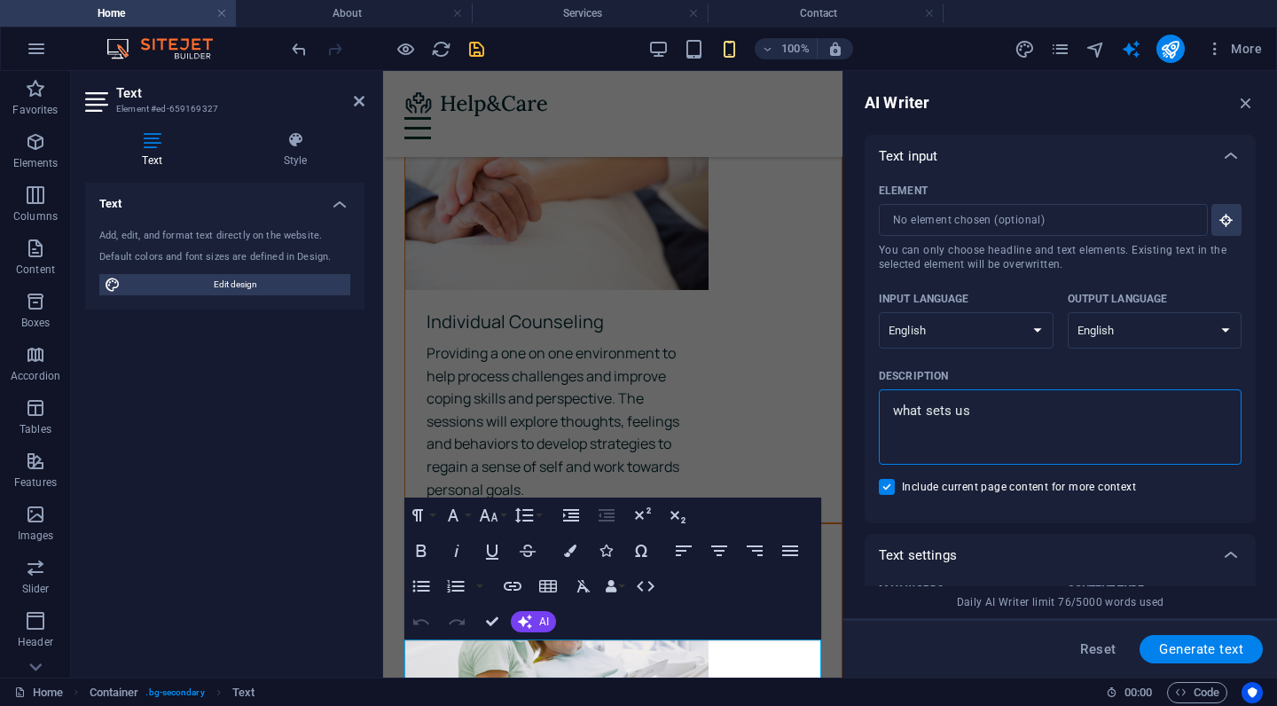
type textarea "what sets us a"
type textarea "x"
type textarea "what sets us ap"
type textarea "x"
type textarea "what sets us apa"
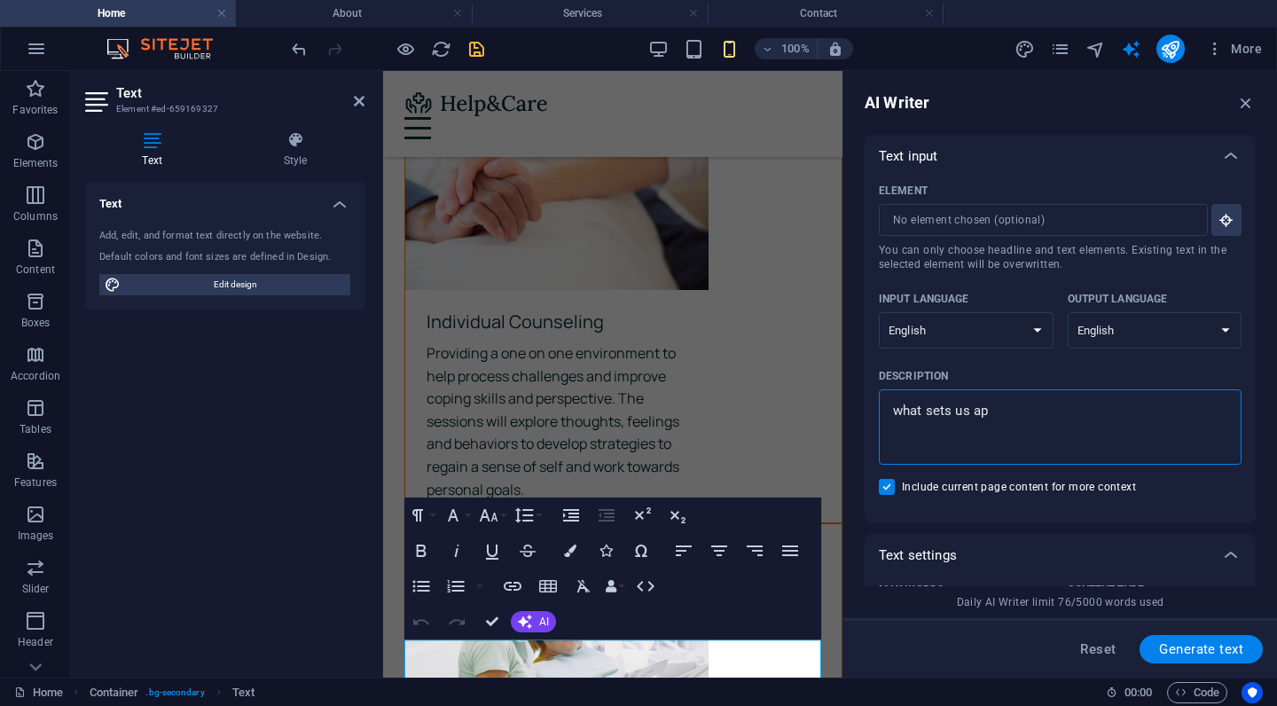
type textarea "x"
type textarea "what sets us apar"
type textarea "x"
type textarea "what sets us apart"
type textarea "x"
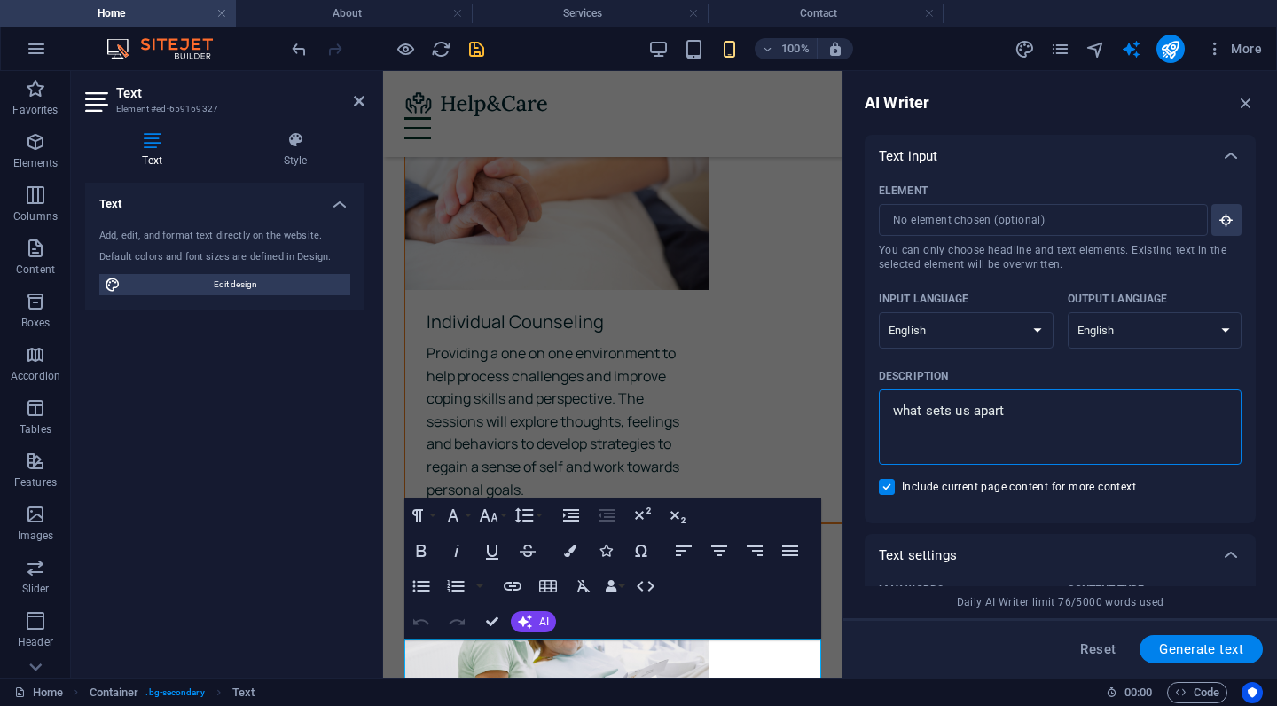
type textarea "what sets us apart"
type textarea "x"
type textarea "what sets us apart"
type textarea "x"
type textarea "what sets us apart,"
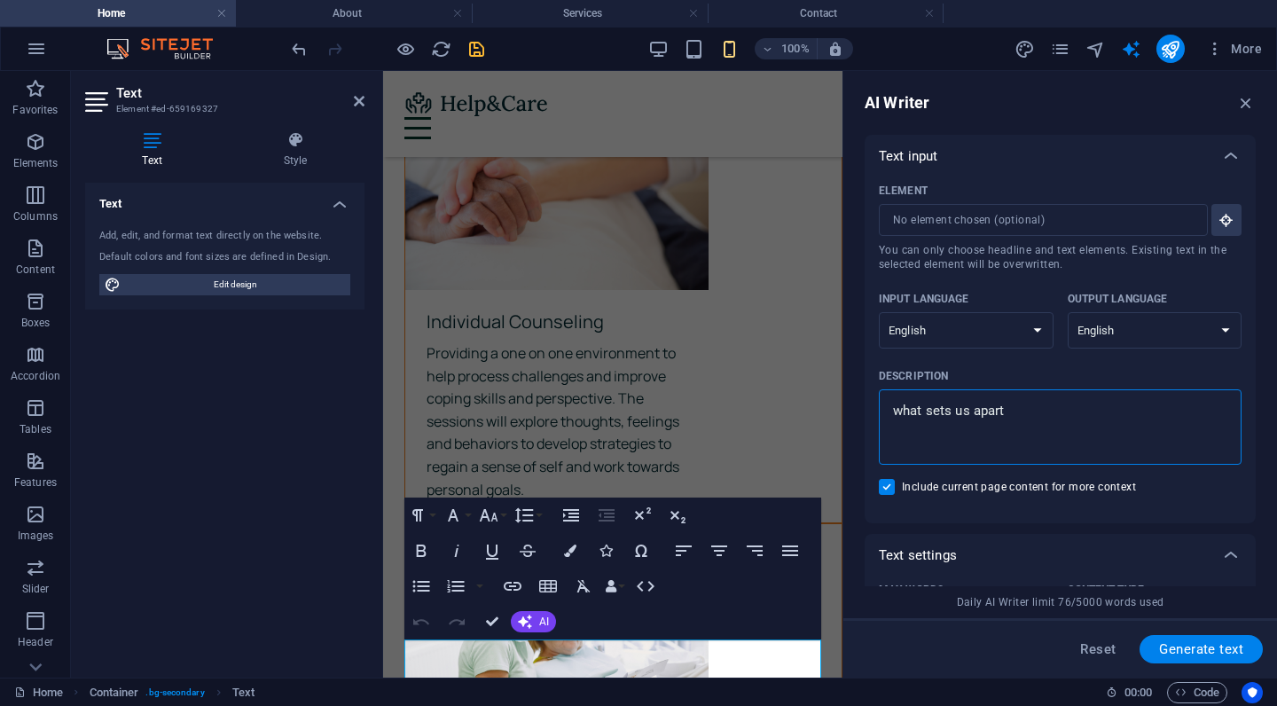
type textarea "x"
type textarea "what sets us apart,"
type textarea "x"
type textarea "what sets us apart, c"
type textarea "x"
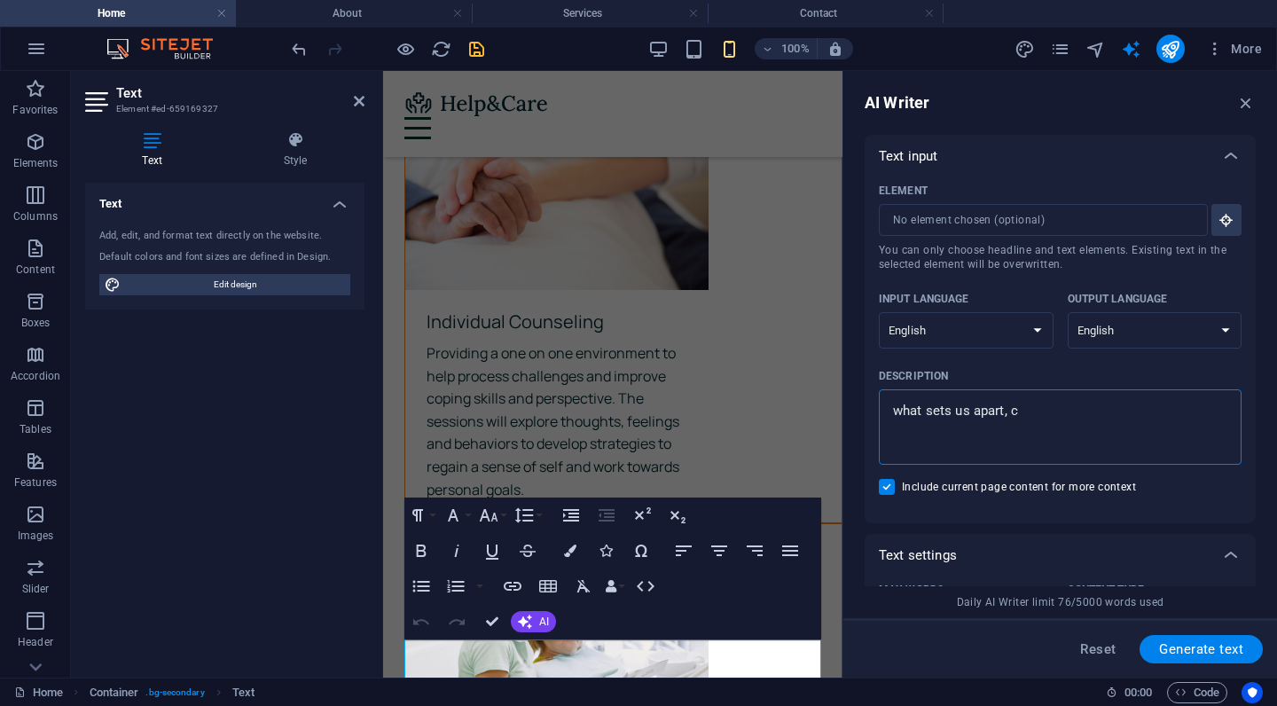
type textarea "what sets us apart,"
type textarea "x"
type textarea "what sets us apart,"
type textarea "x"
type textarea "what sets us apart"
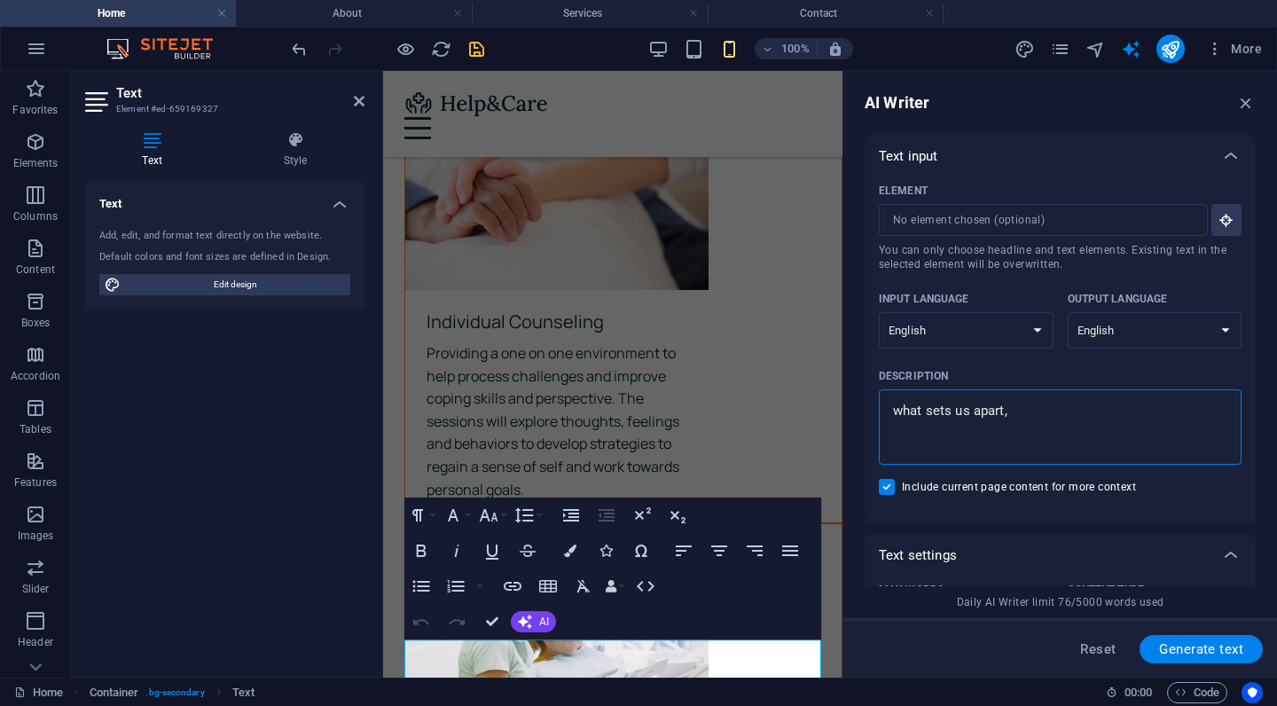
type textarea "x"
type textarea "what sets us apar"
type textarea "x"
type textarea "what sets us apa"
type textarea "x"
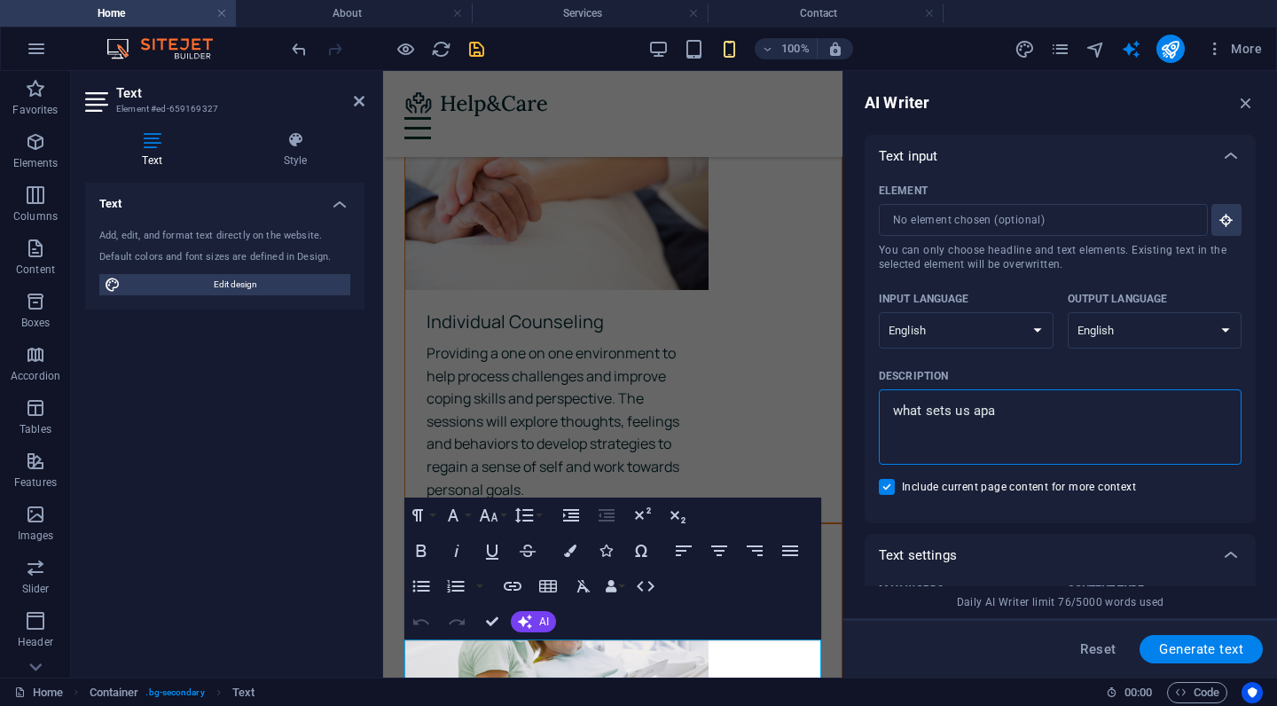
type textarea "what sets us ap"
type textarea "x"
type textarea "what sets us a"
type textarea "x"
type textarea "what sets us"
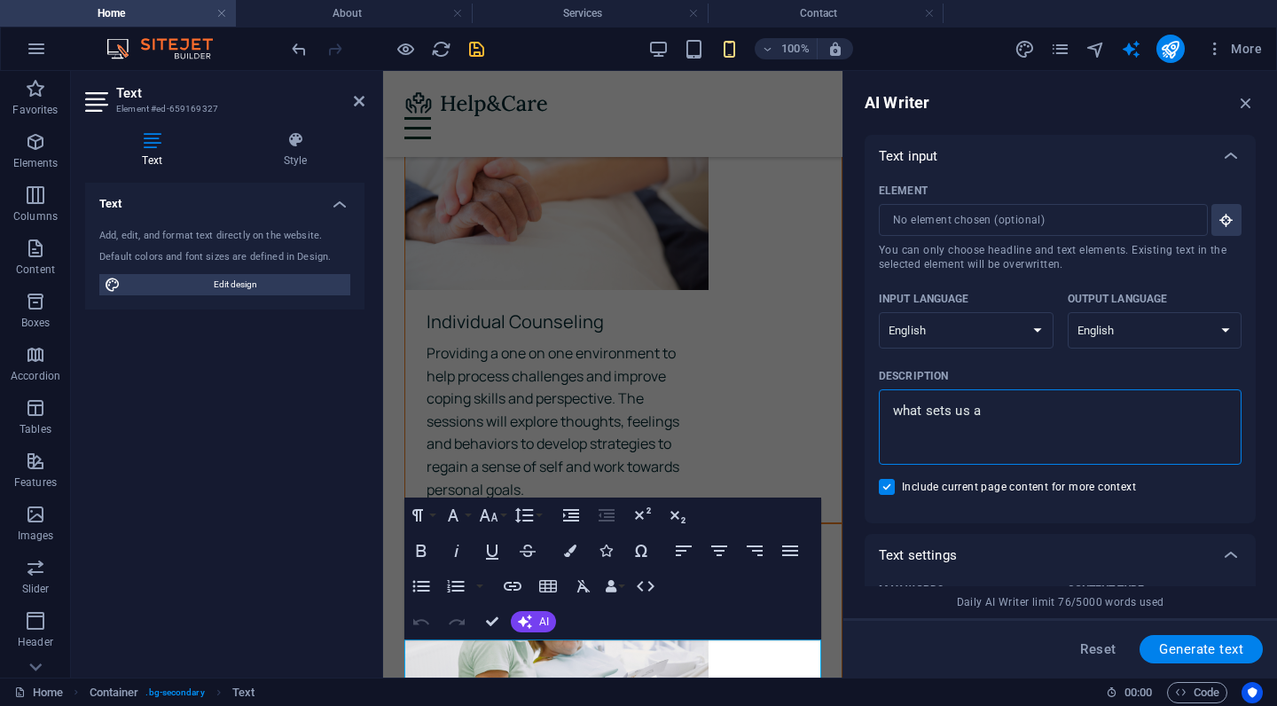
type textarea "x"
type textarea "what sets us"
type textarea "x"
click at [1203, 456] on span "Generate text" at bounding box center [1201, 649] width 84 height 14
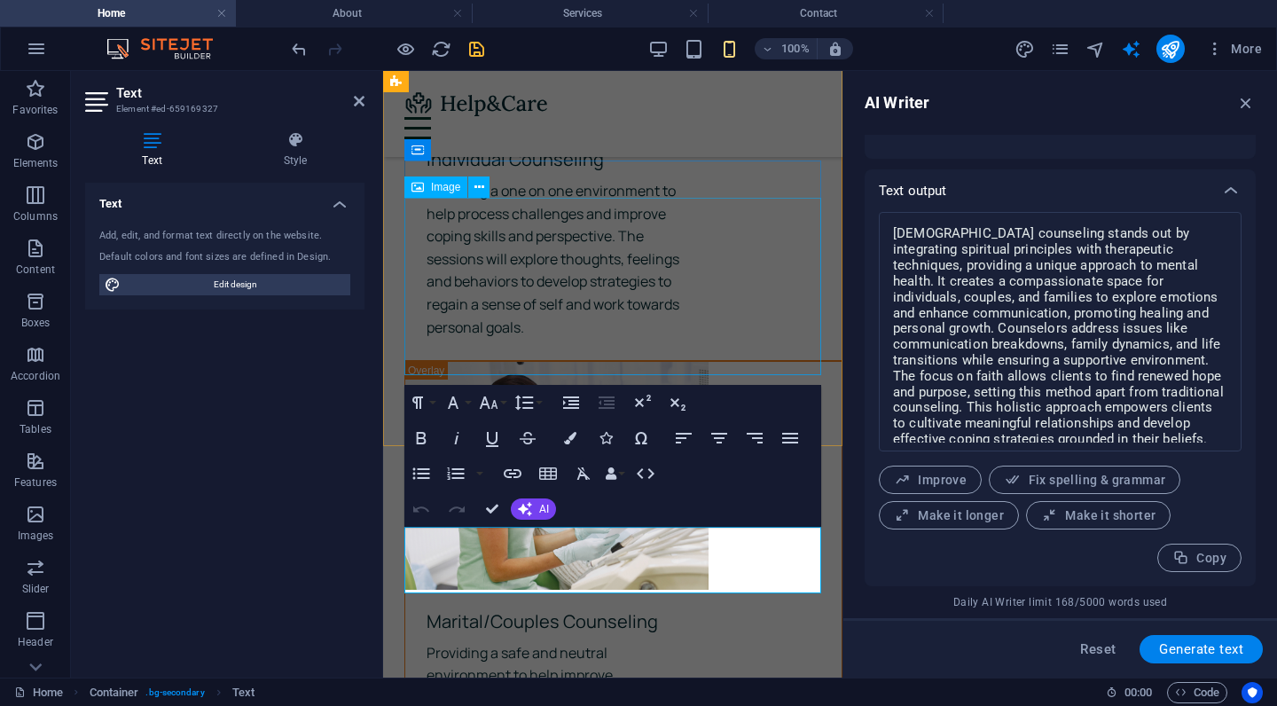
scroll to position [3088, 0]
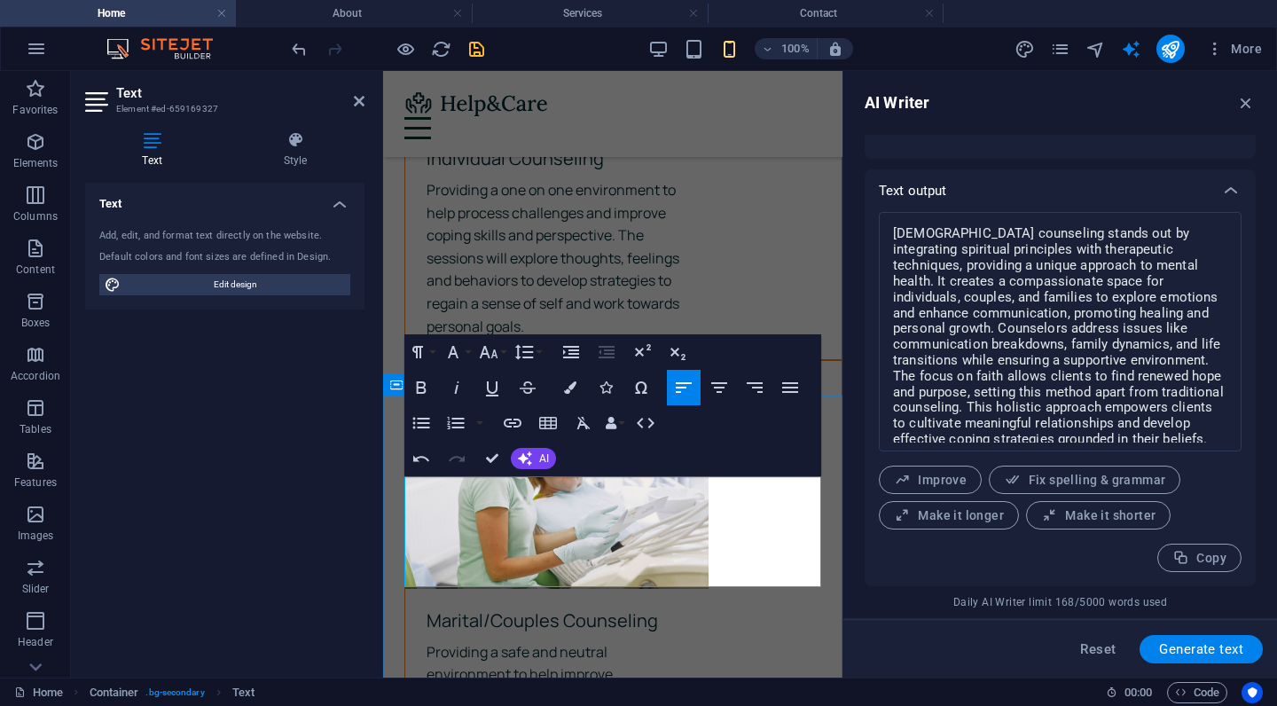
drag, startPoint x: 559, startPoint y: 533, endPoint x: 455, endPoint y: 555, distance: 106.9
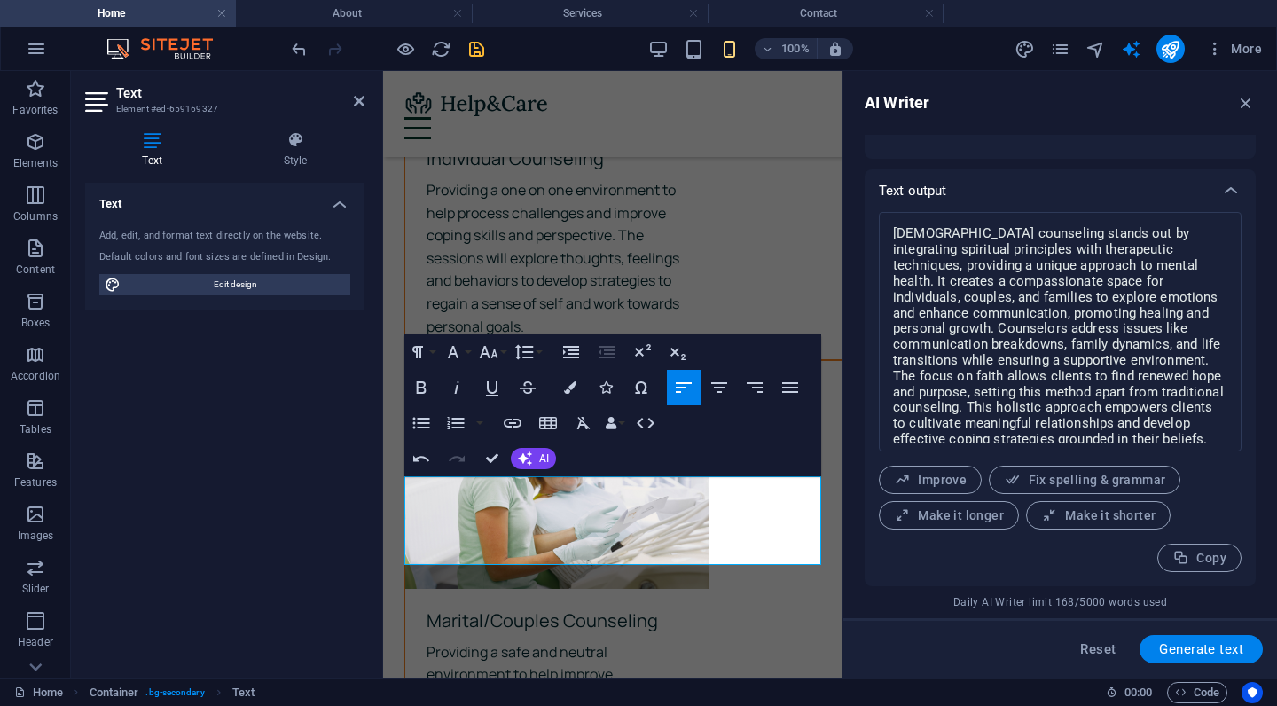
click at [981, 341] on textarea "[DEMOGRAPHIC_DATA] counseling stands out by integrating spiritual principles wi…" at bounding box center [1059, 332] width 345 height 222
click at [1079, 332] on textarea "[DEMOGRAPHIC_DATA] counseling stands out by integrating spiritual principles wi…" at bounding box center [1059, 332] width 345 height 222
drag, startPoint x: 1596, startPoint y: 496, endPoint x: 802, endPoint y: 172, distance: 857.2
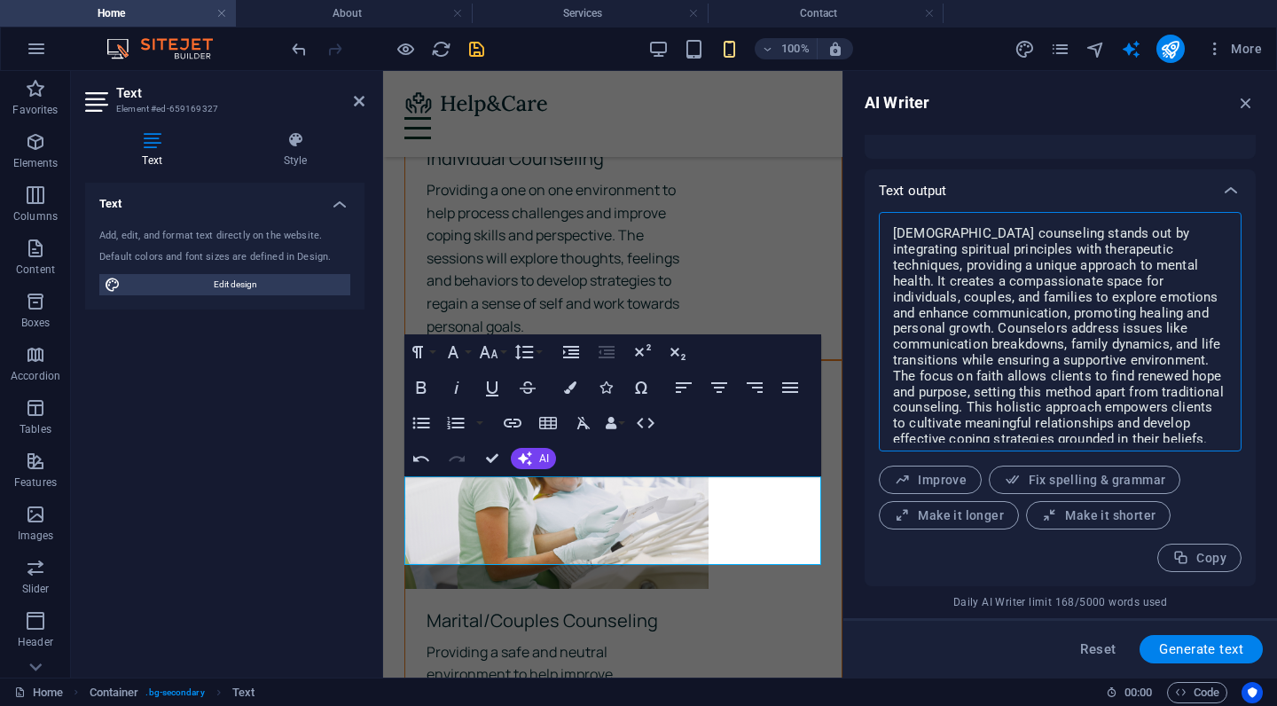
drag, startPoint x: 1219, startPoint y: 427, endPoint x: 895, endPoint y: 224, distance: 382.7
click at [895, 224] on textarea "[DEMOGRAPHIC_DATA] counseling stands out by integrating spiritual principles wi…" at bounding box center [1059, 332] width 345 height 222
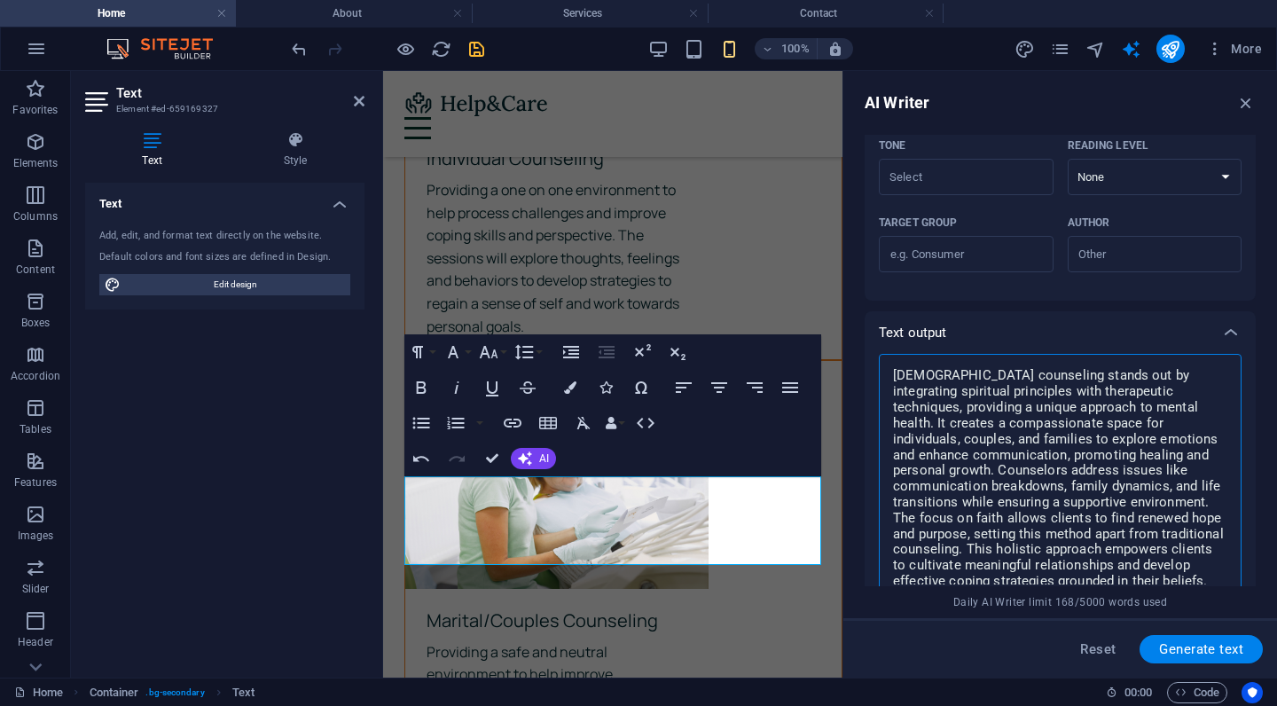
scroll to position [511, 0]
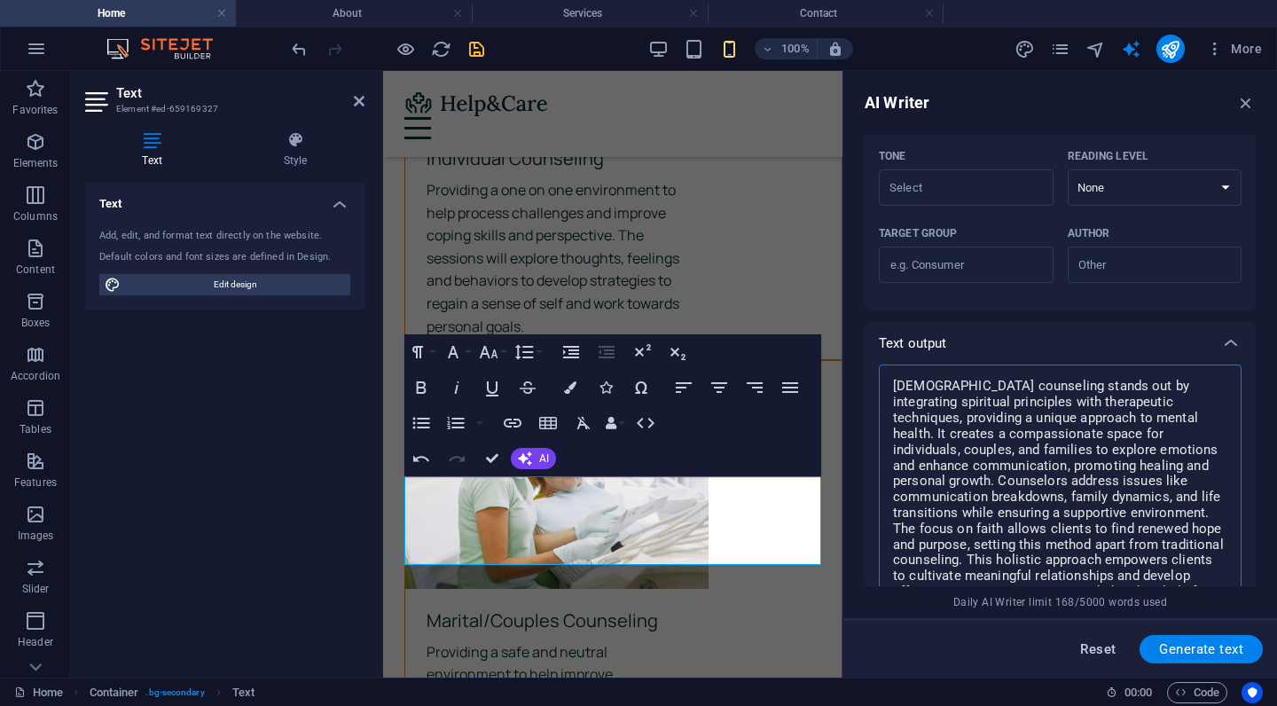
click at [1107, 456] on span "Reset" at bounding box center [1097, 649] width 35 height 14
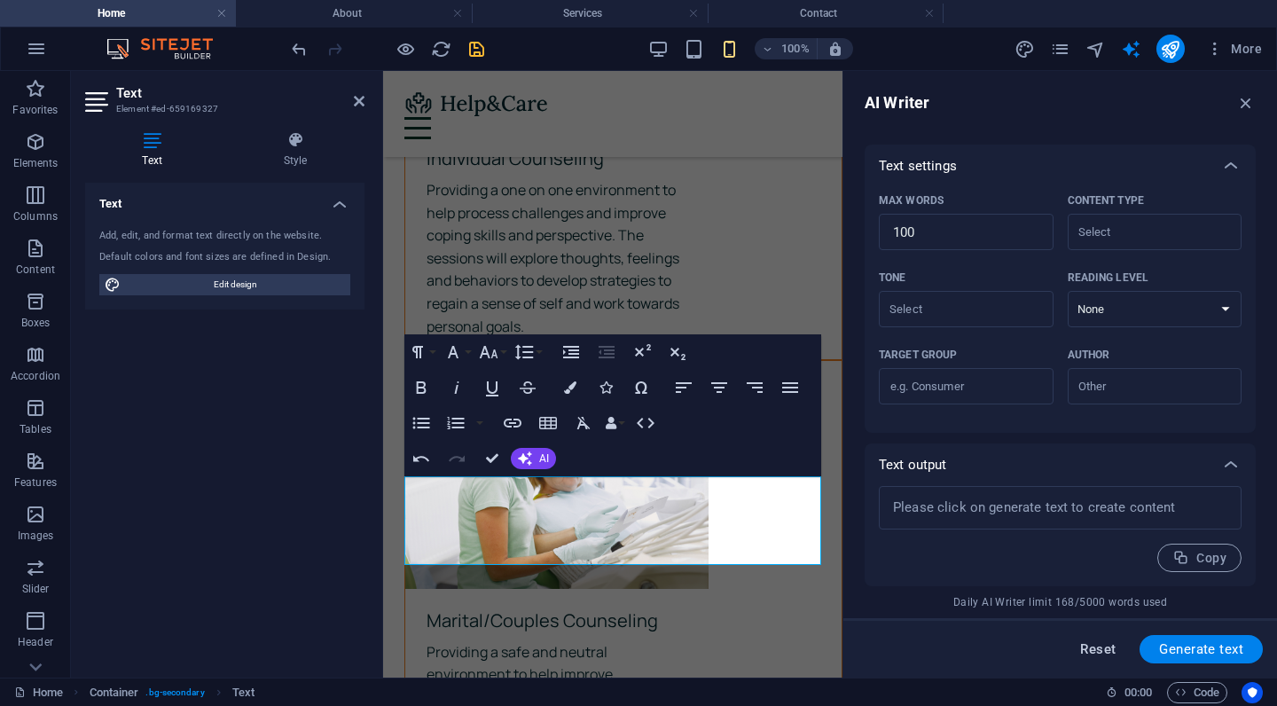
scroll to position [389, 0]
click at [1028, 456] on textarea at bounding box center [1059, 508] width 345 height 26
click at [1046, 456] on textarea at bounding box center [1059, 508] width 345 height 26
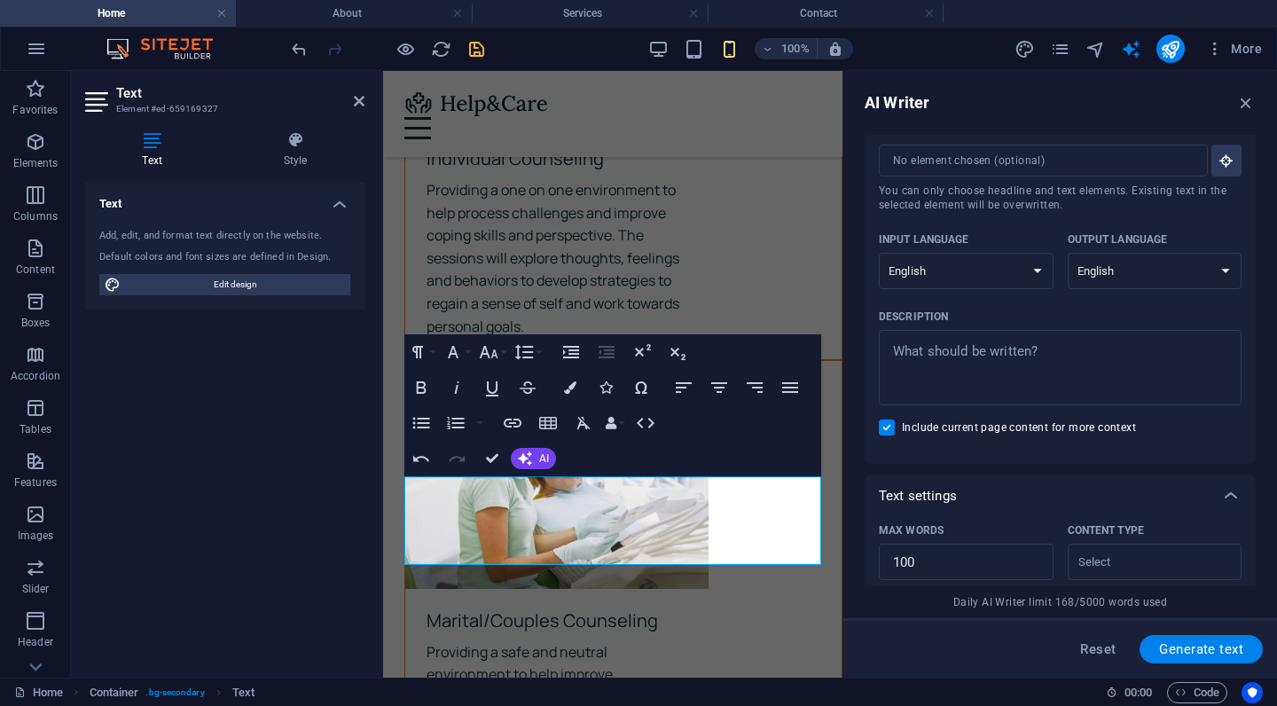
scroll to position [27, 0]
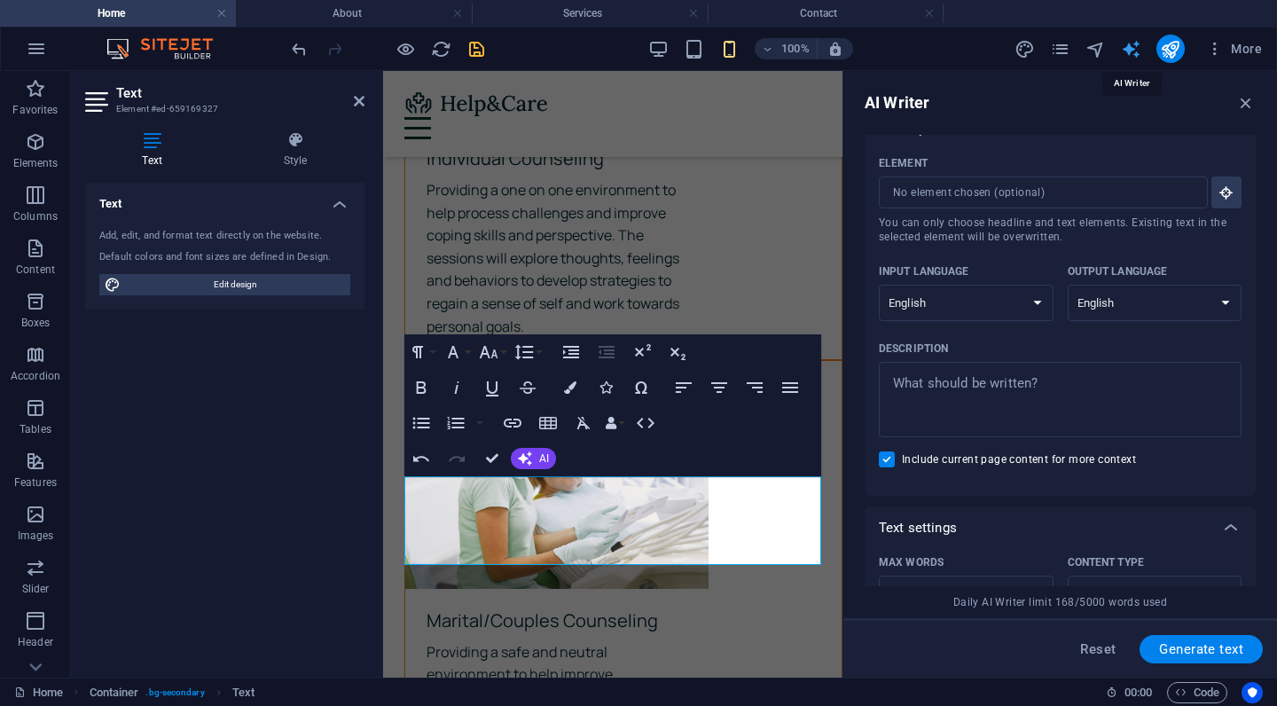
click at [1126, 52] on icon "text_generator" at bounding box center [1131, 49] width 20 height 20
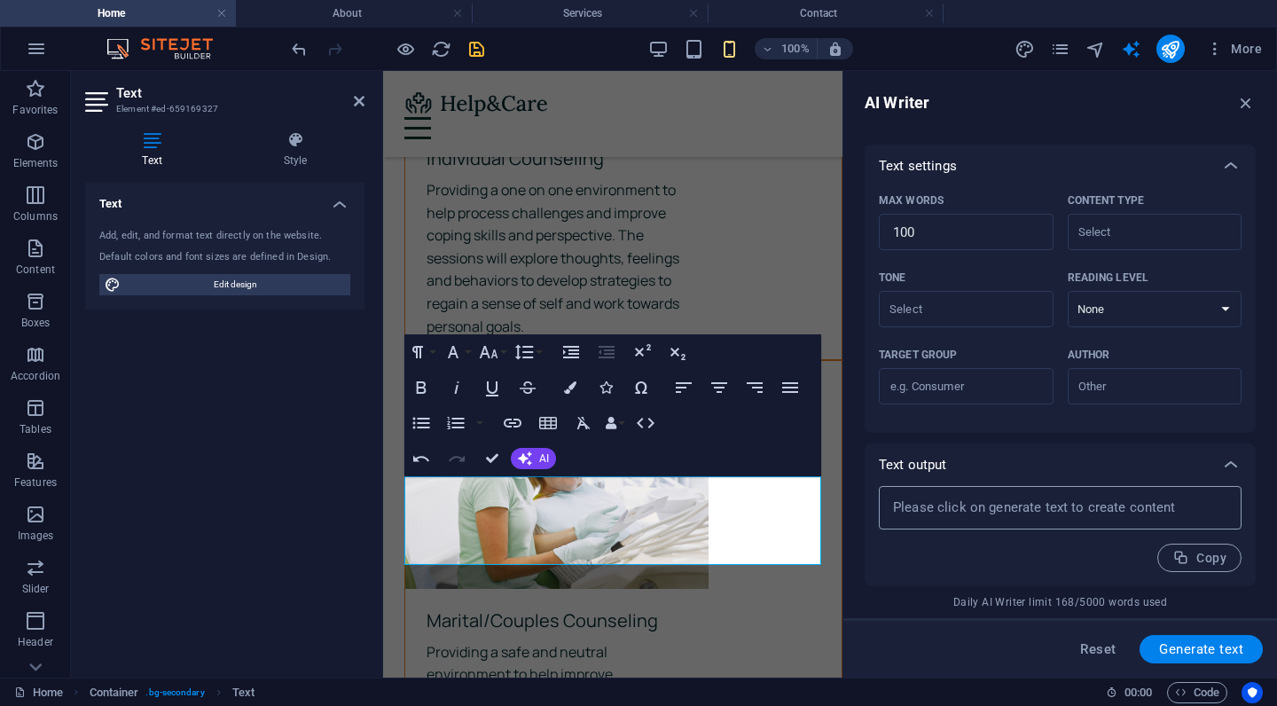
scroll to position [389, 0]
click at [1043, 456] on div "x ​" at bounding box center [1060, 507] width 363 height 43
click at [1031, 456] on textarea at bounding box center [1059, 508] width 345 height 26
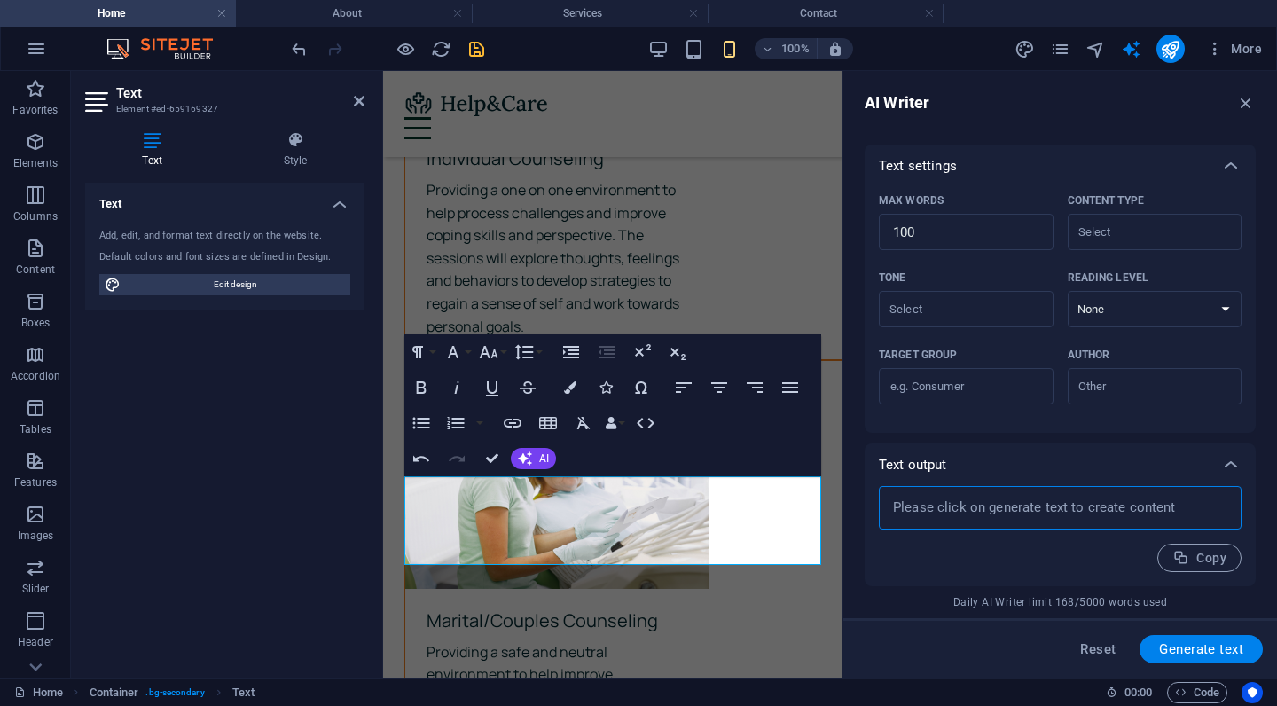
click at [1031, 456] on textarea at bounding box center [1059, 508] width 345 height 26
click at [1183, 456] on span "Generate text" at bounding box center [1201, 649] width 84 height 14
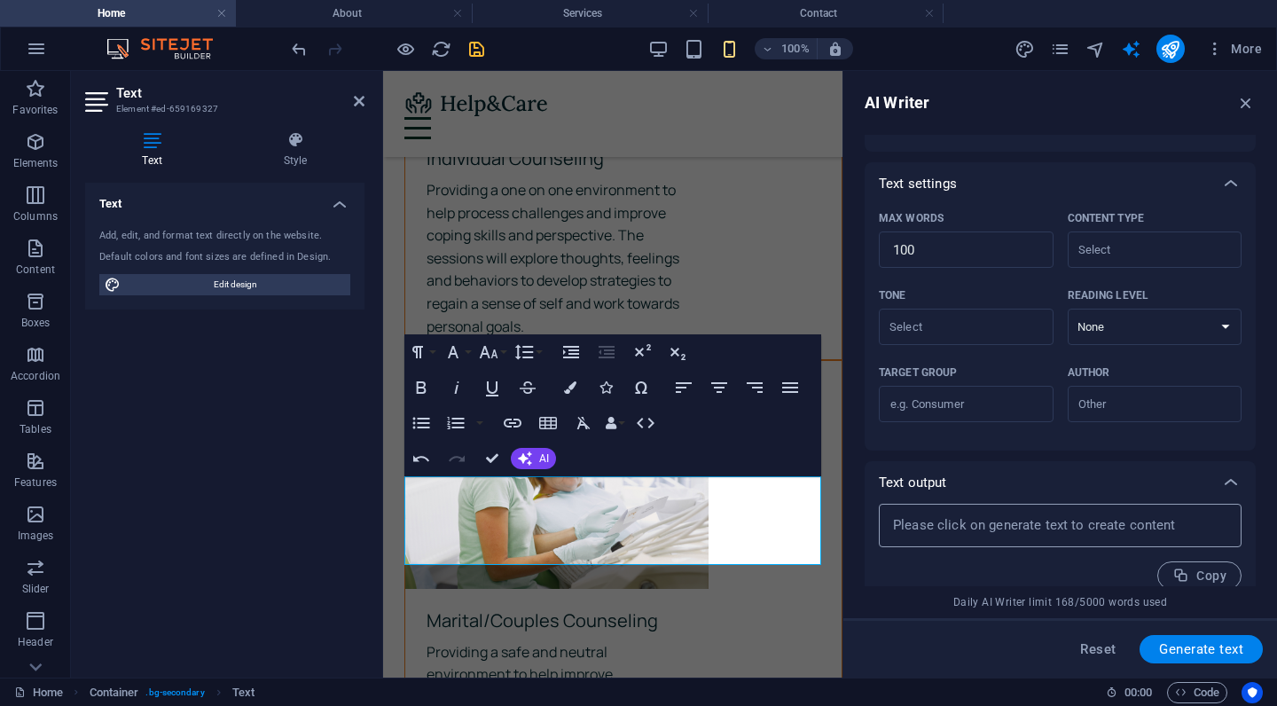
click at [995, 456] on textarea at bounding box center [1059, 525] width 345 height 26
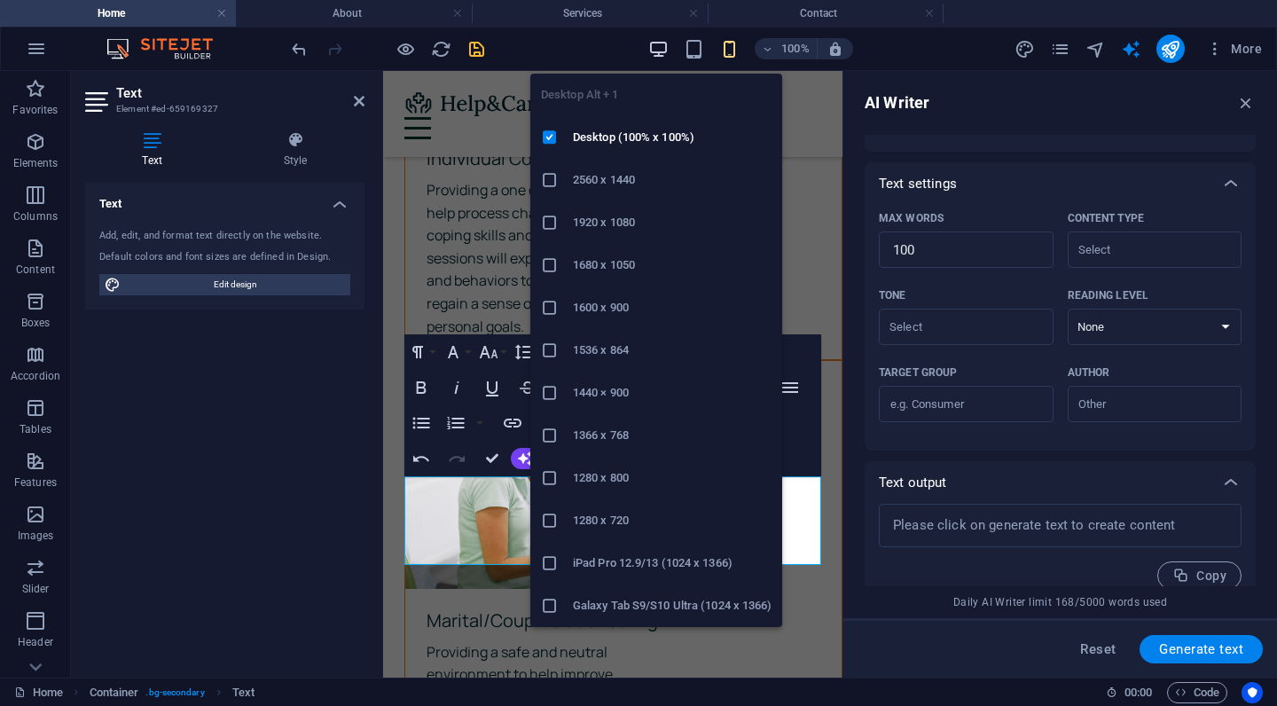
click at [660, 47] on icon "button" at bounding box center [658, 49] width 20 height 20
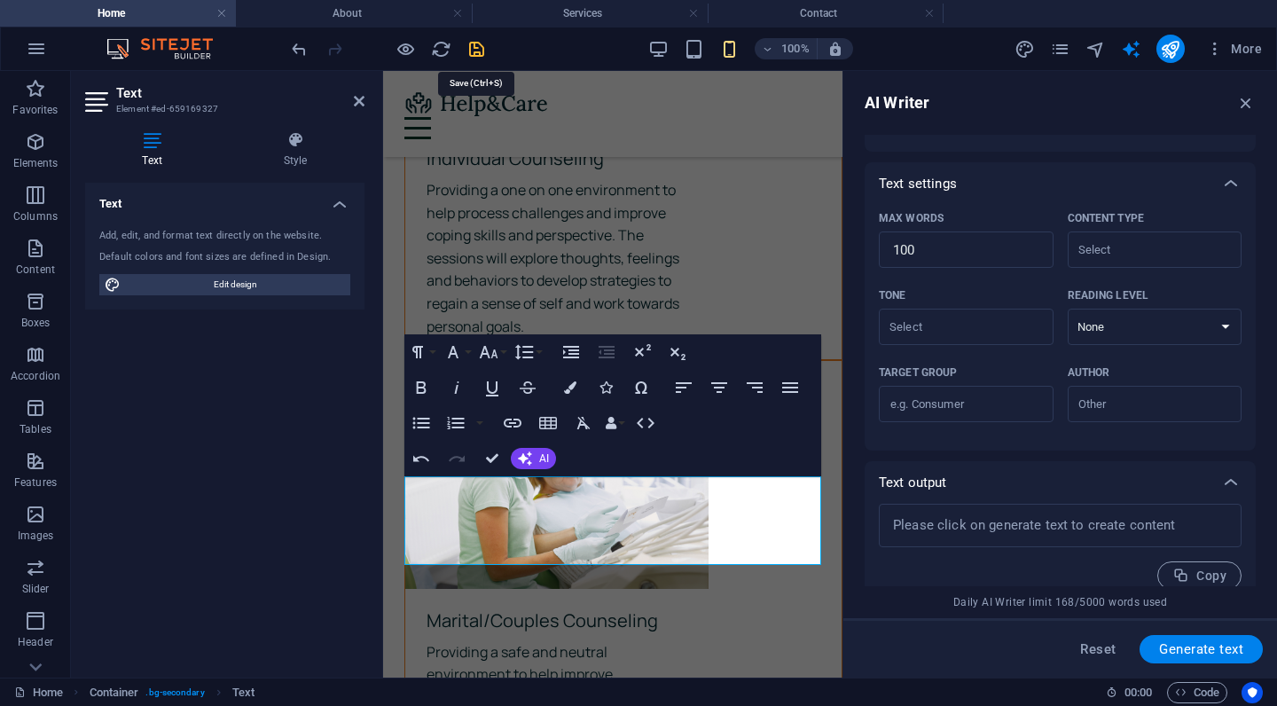
click at [481, 46] on icon "save" at bounding box center [476, 49] width 20 height 20
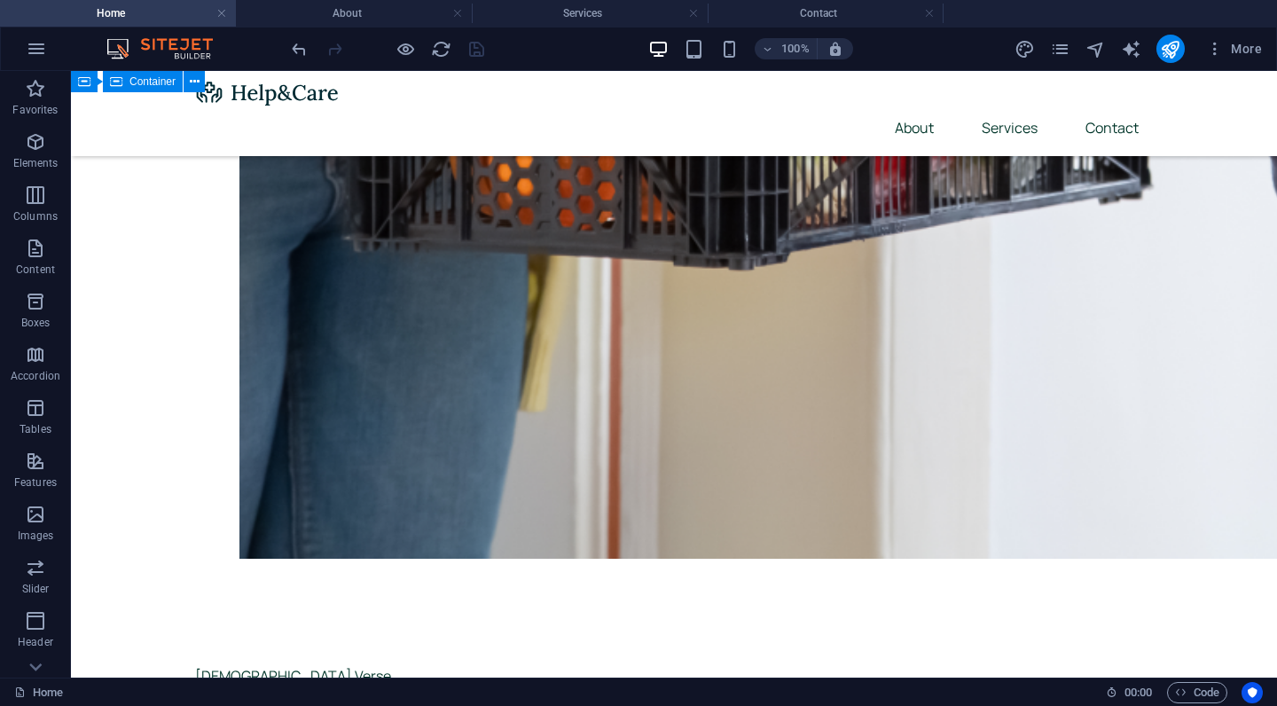
scroll to position [2977, 0]
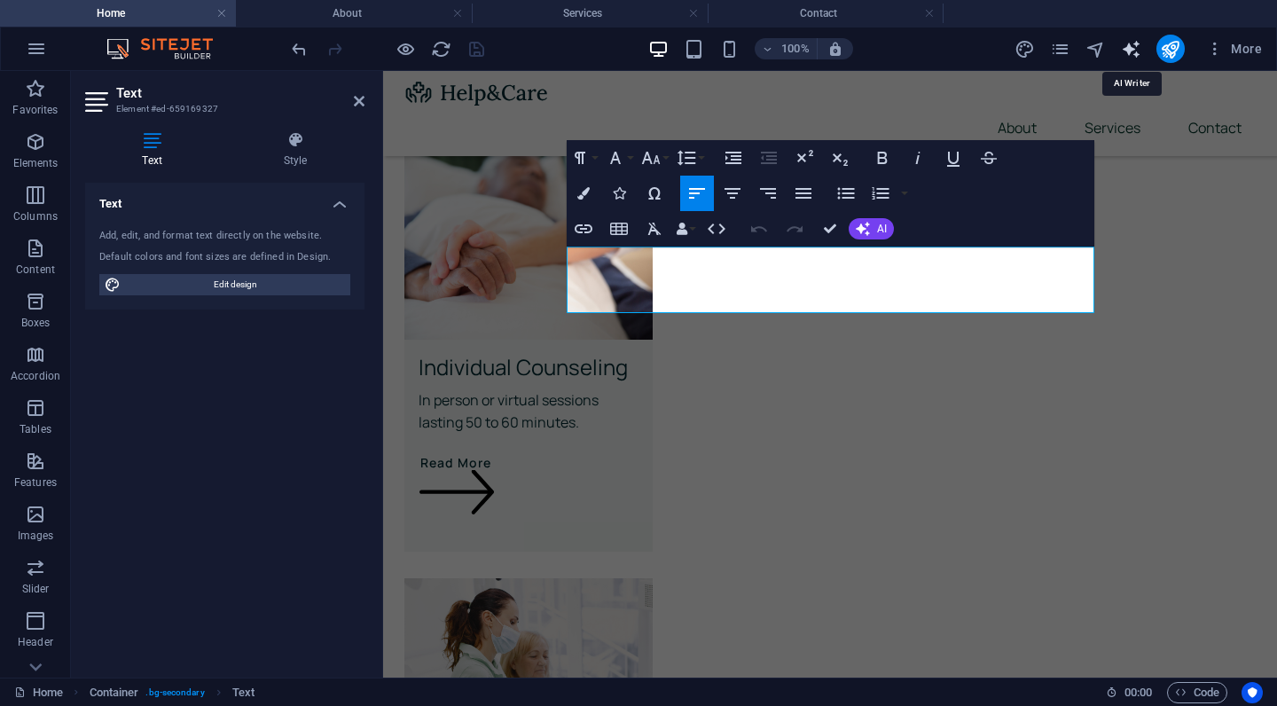
click at [1129, 54] on icon "text_generator" at bounding box center [1131, 49] width 20 height 20
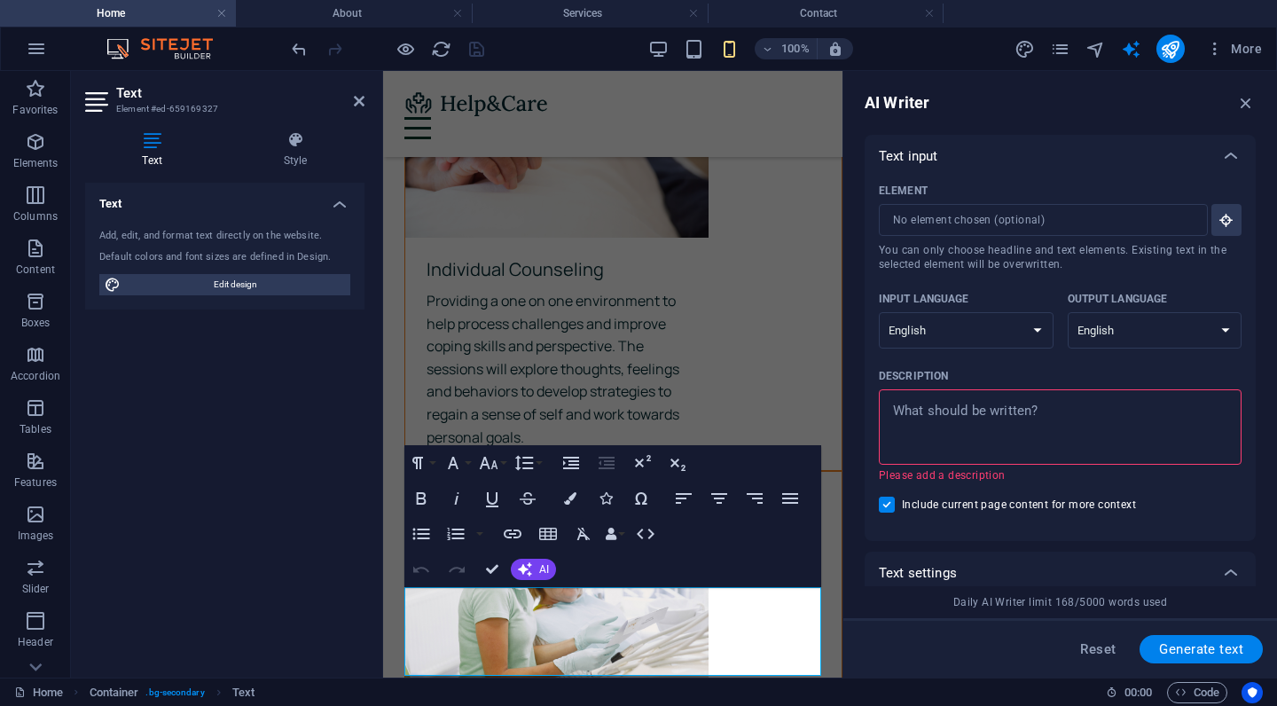
click at [1022, 417] on textarea "Description x ​ Please add a description" at bounding box center [1059, 427] width 345 height 58
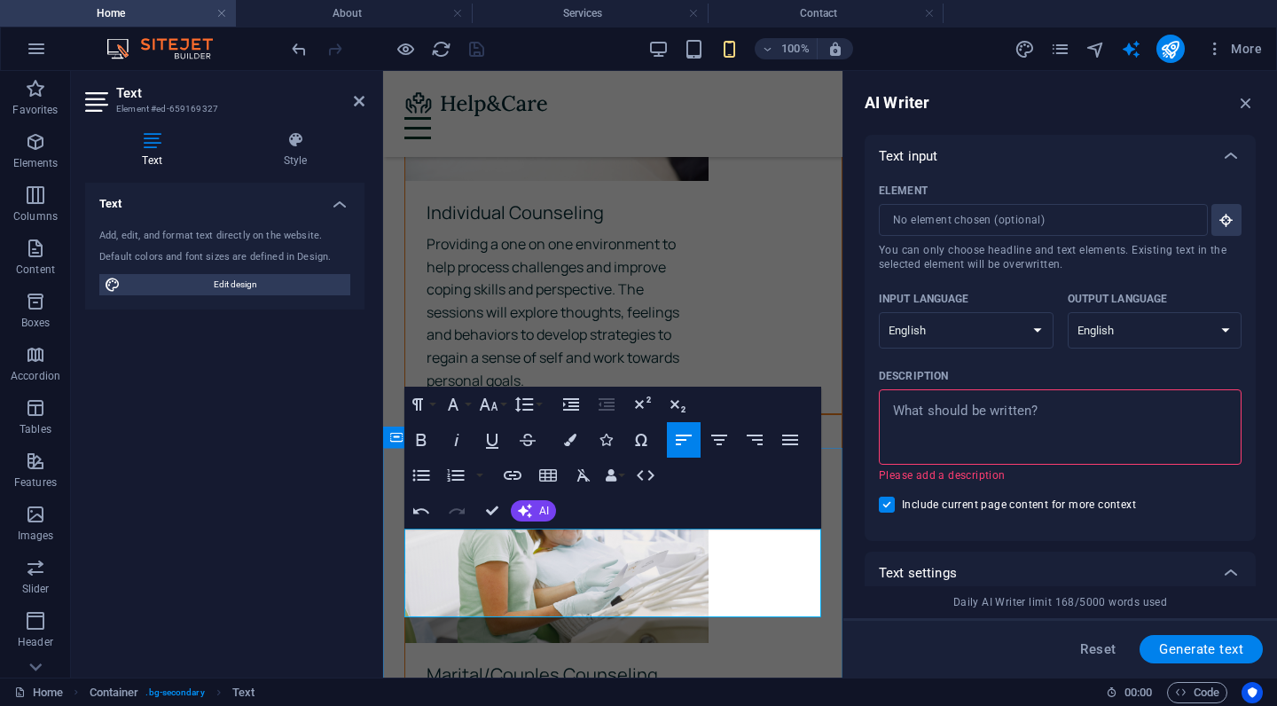
scroll to position [3035, 0]
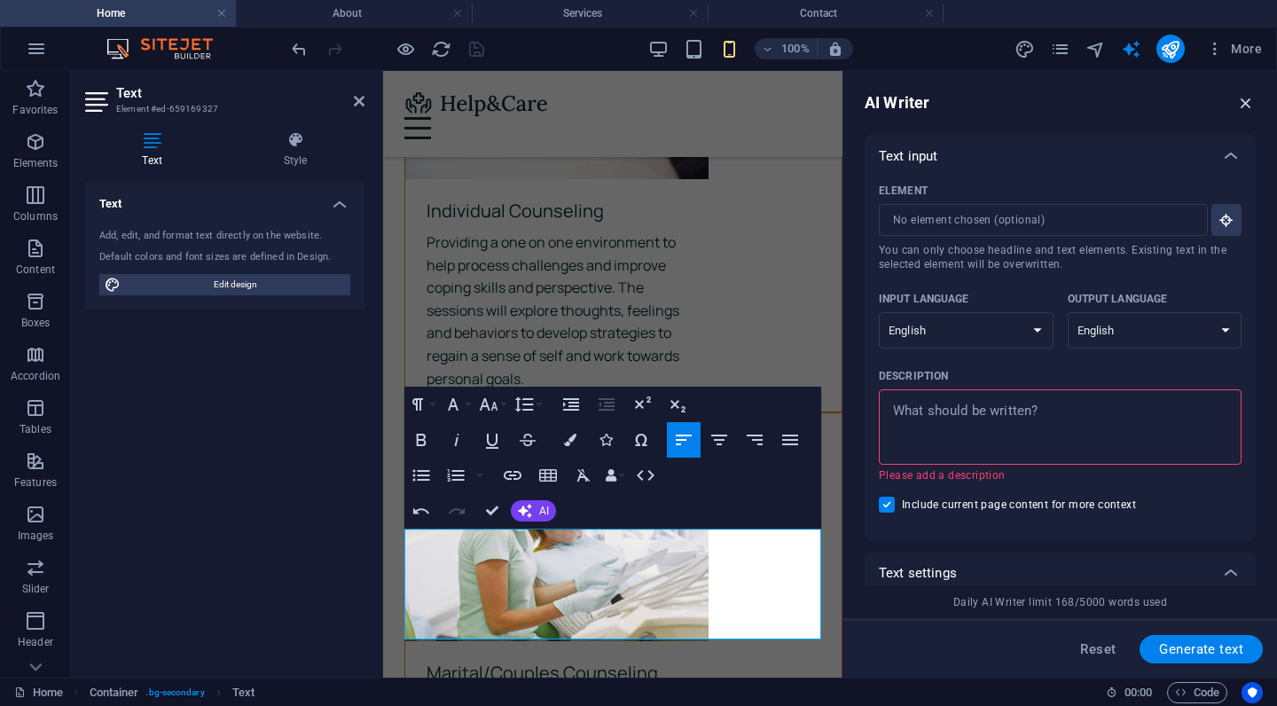
click at [1240, 104] on icon "button" at bounding box center [1246, 103] width 20 height 20
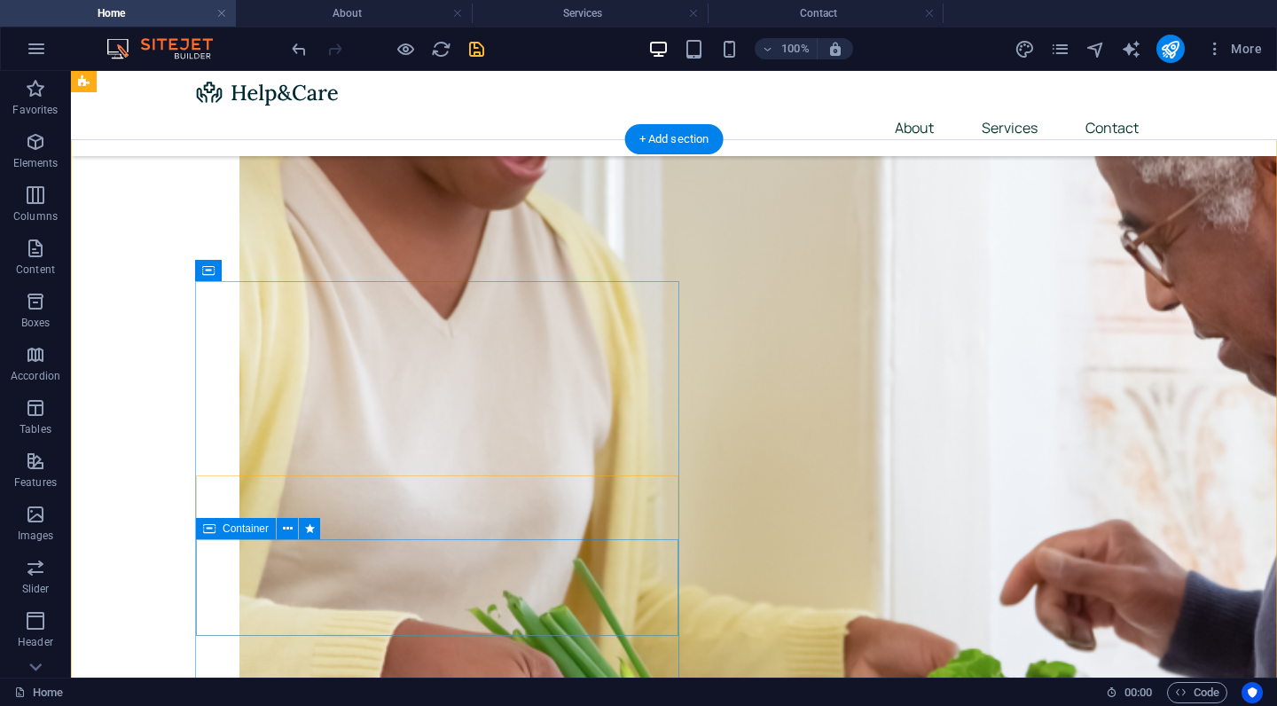
scroll to position [2175, 0]
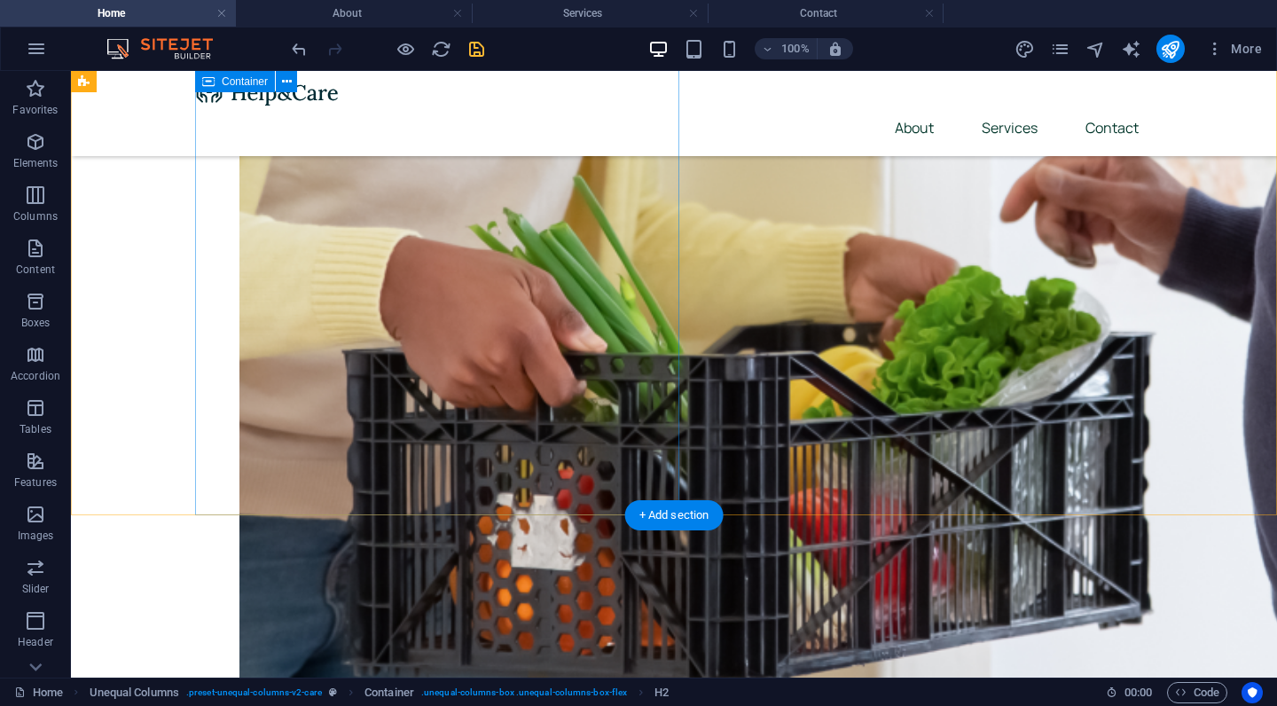
scroll to position [2471, 0]
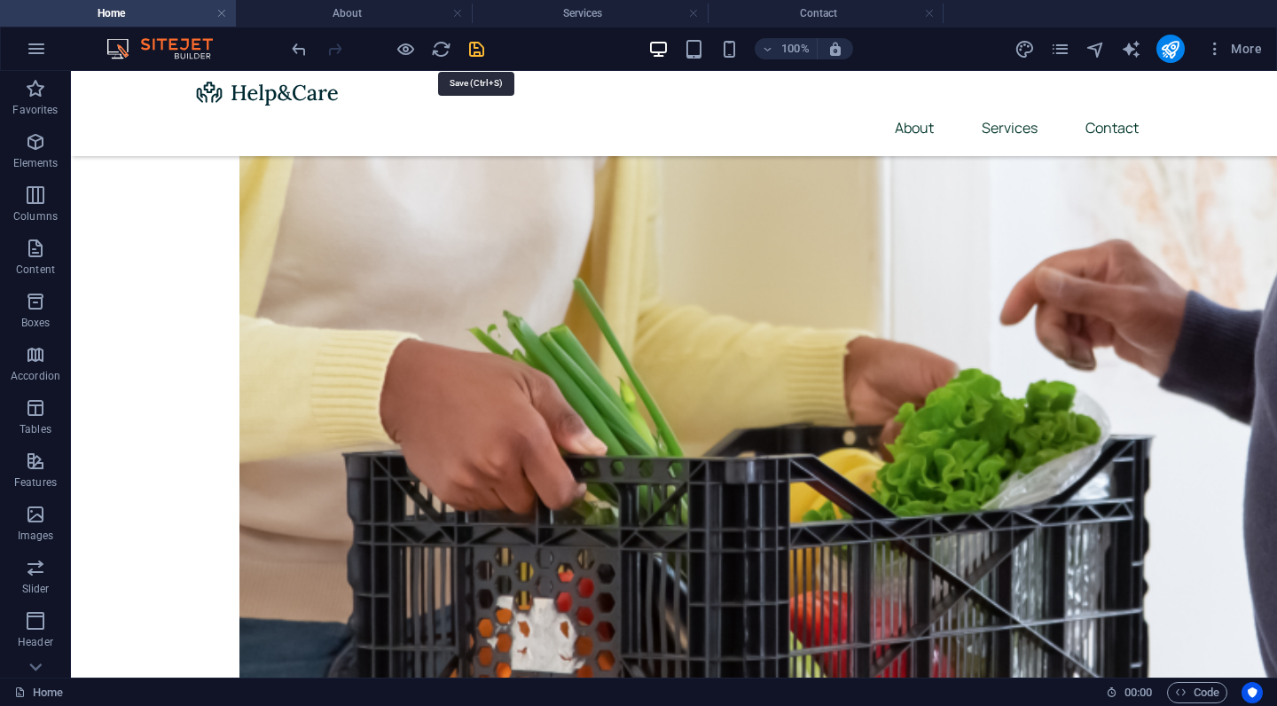
click at [473, 53] on icon "save" at bounding box center [476, 49] width 20 height 20
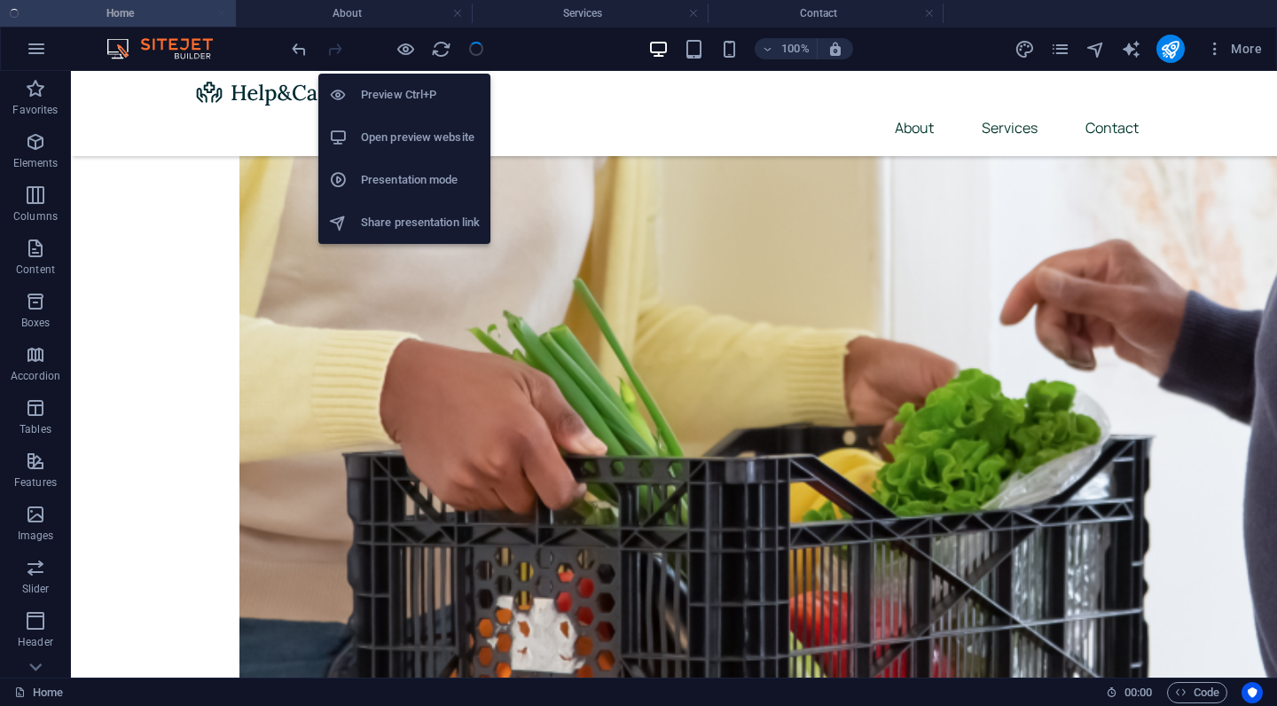
click at [416, 89] on h6 "Preview Ctrl+P" at bounding box center [420, 94] width 119 height 21
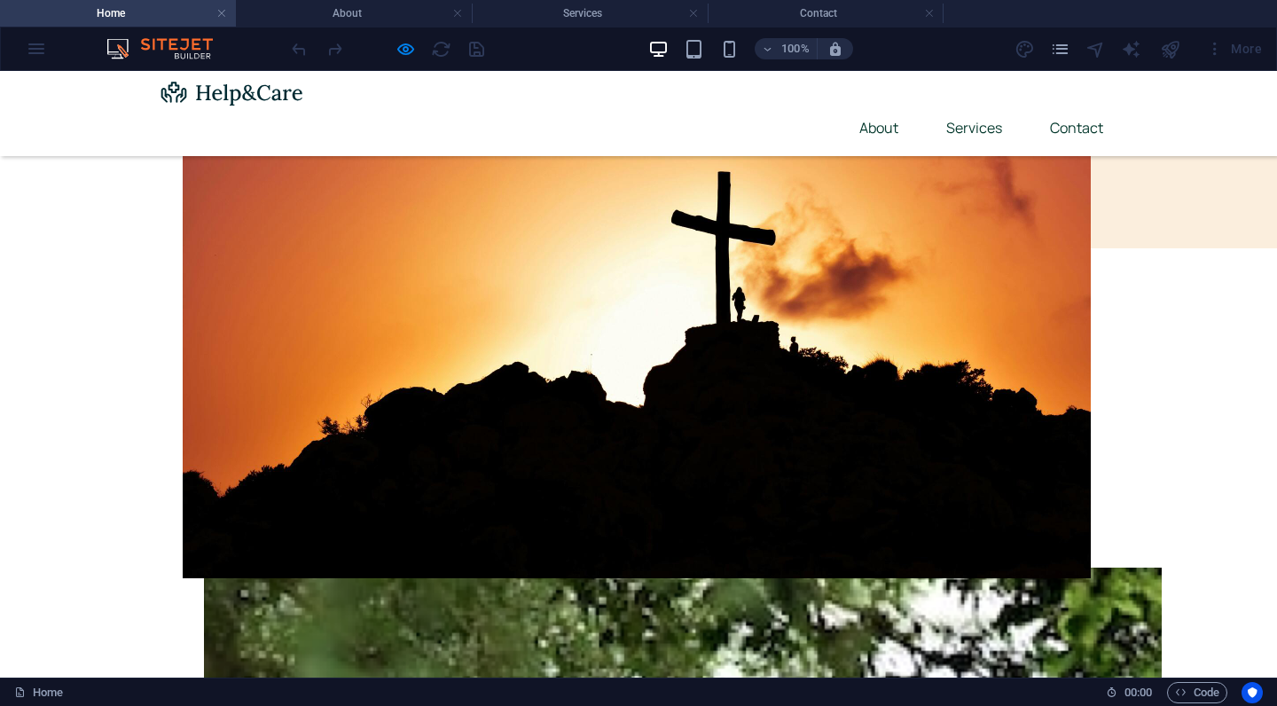
scroll to position [402, 0]
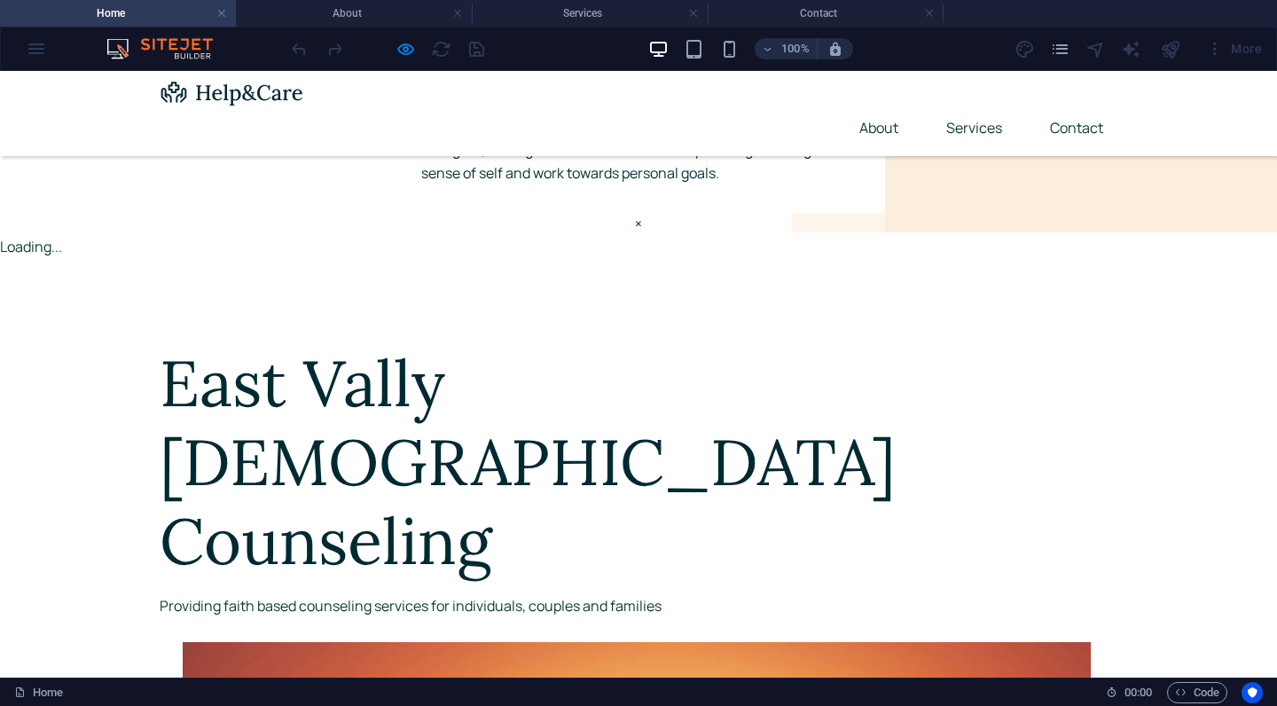
click at [642, 236] on button "×" at bounding box center [638, 224] width 7 height 23
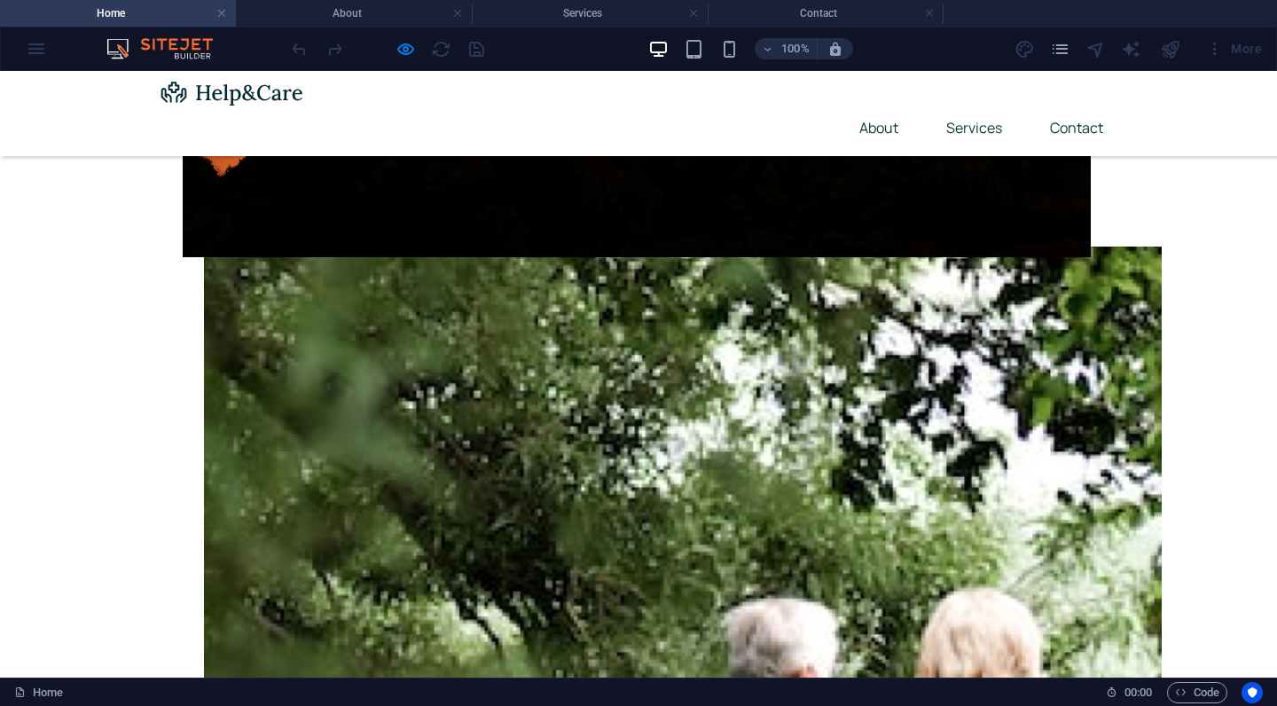
scroll to position [708, 0]
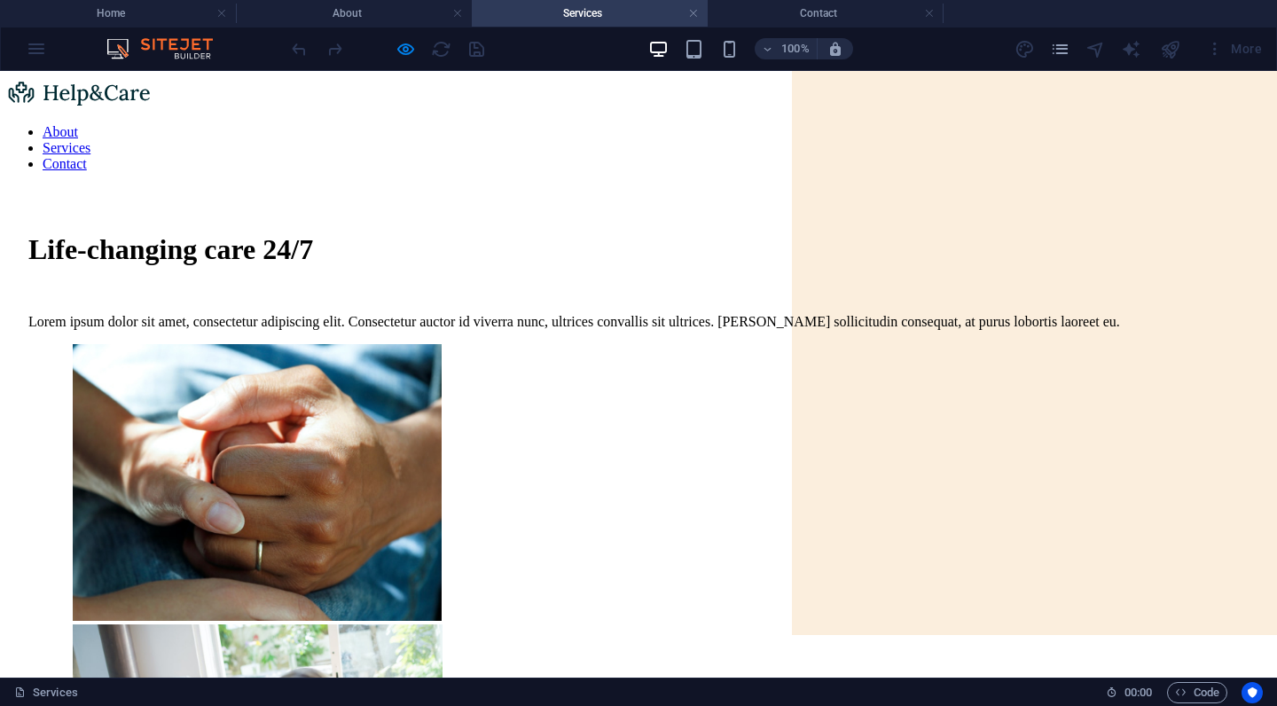
scroll to position [0, 0]
click at [78, 124] on link "About" at bounding box center [60, 131] width 35 height 15
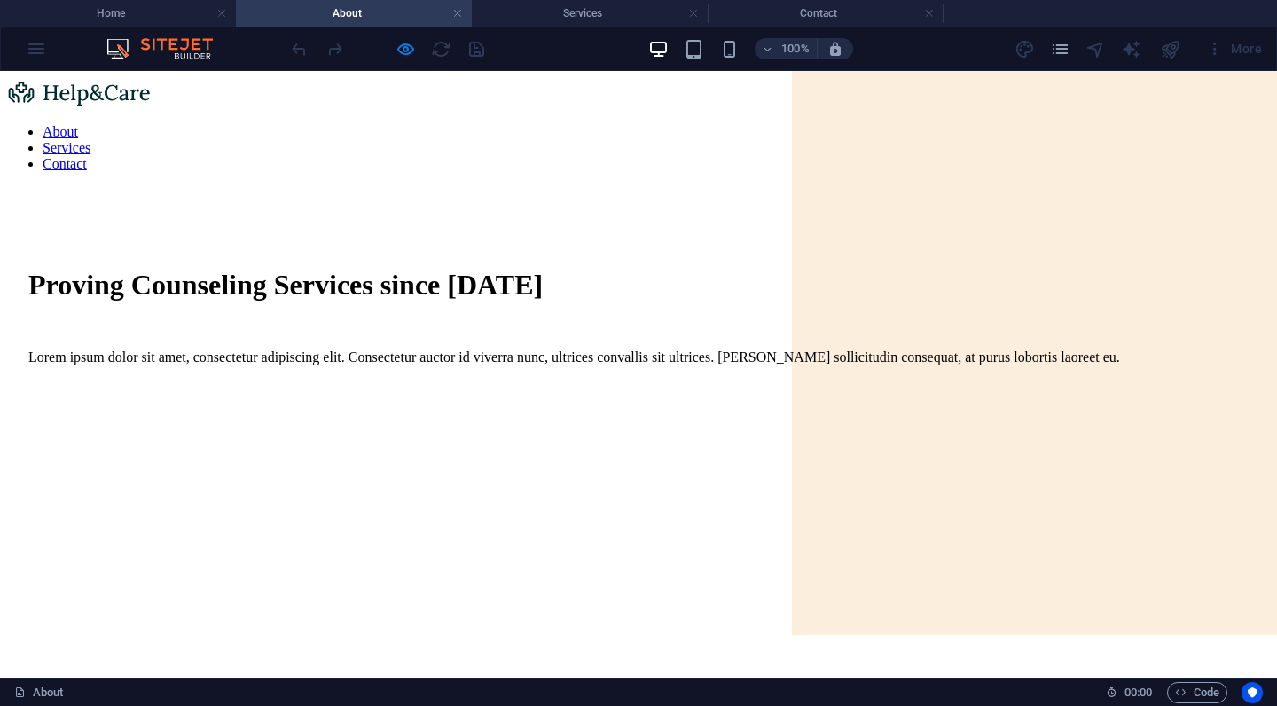
click at [151, 101] on img at bounding box center [79, 92] width 144 height 28
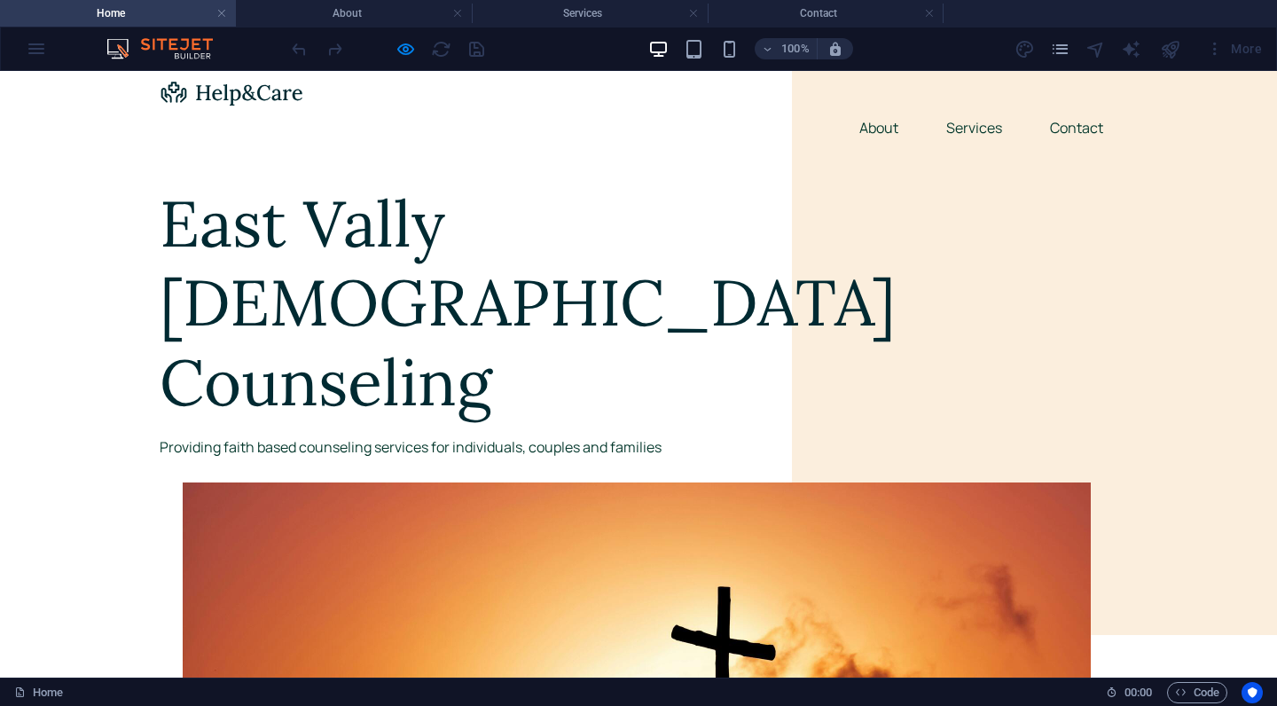
click at [351, 192] on h1 "East Vally [DEMOGRAPHIC_DATA] Counseling" at bounding box center [638, 303] width 957 height 238
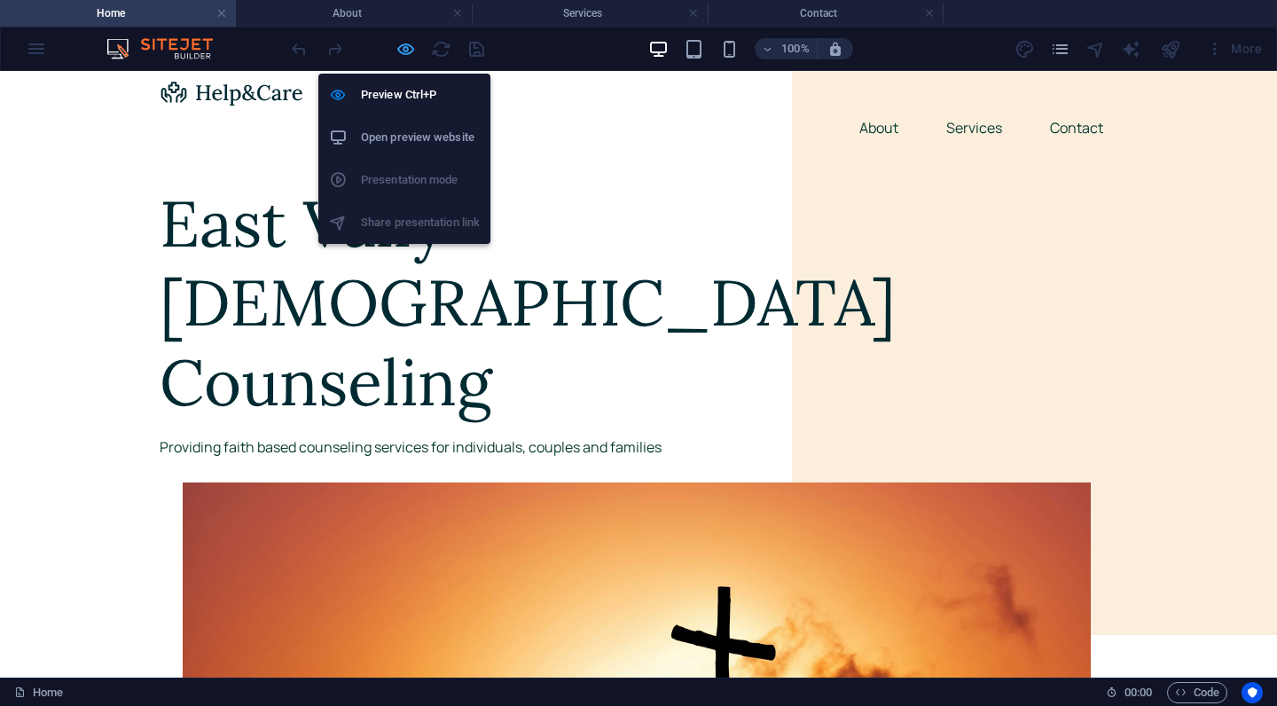
click at [400, 52] on icon "button" at bounding box center [405, 49] width 20 height 20
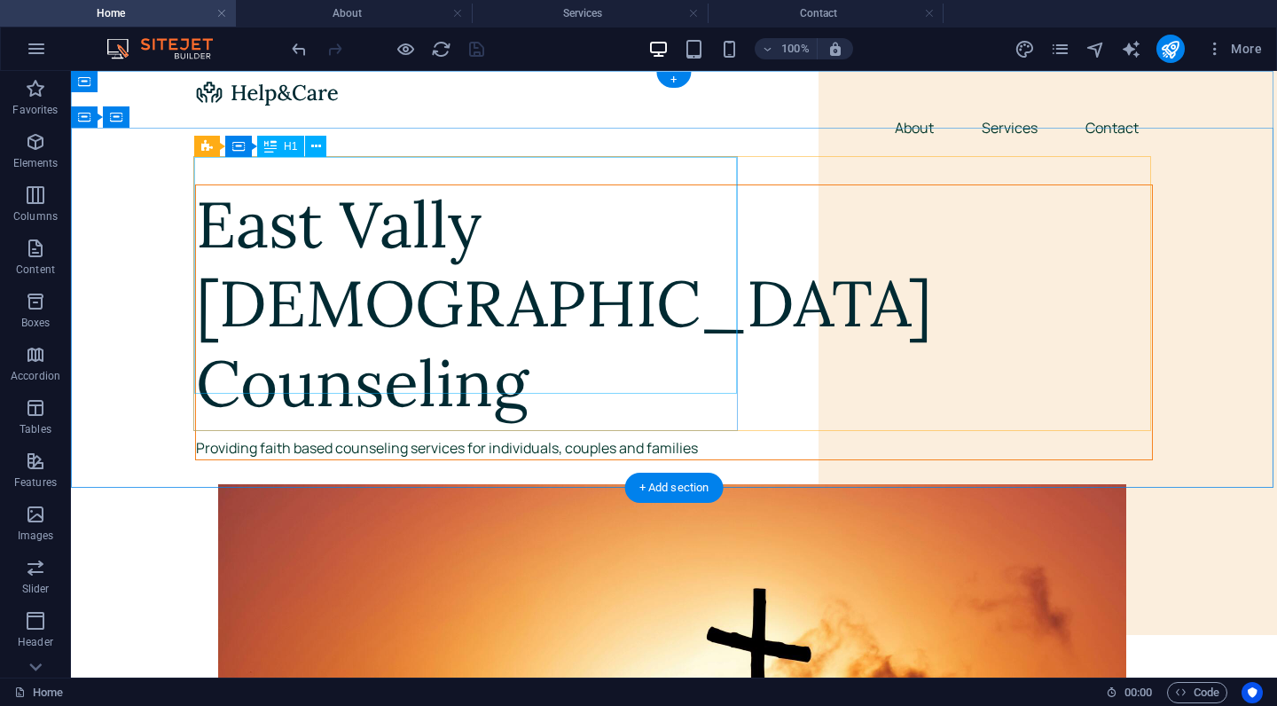
click at [444, 204] on div "East Vally [DEMOGRAPHIC_DATA] Counseling" at bounding box center [674, 304] width 956 height 238
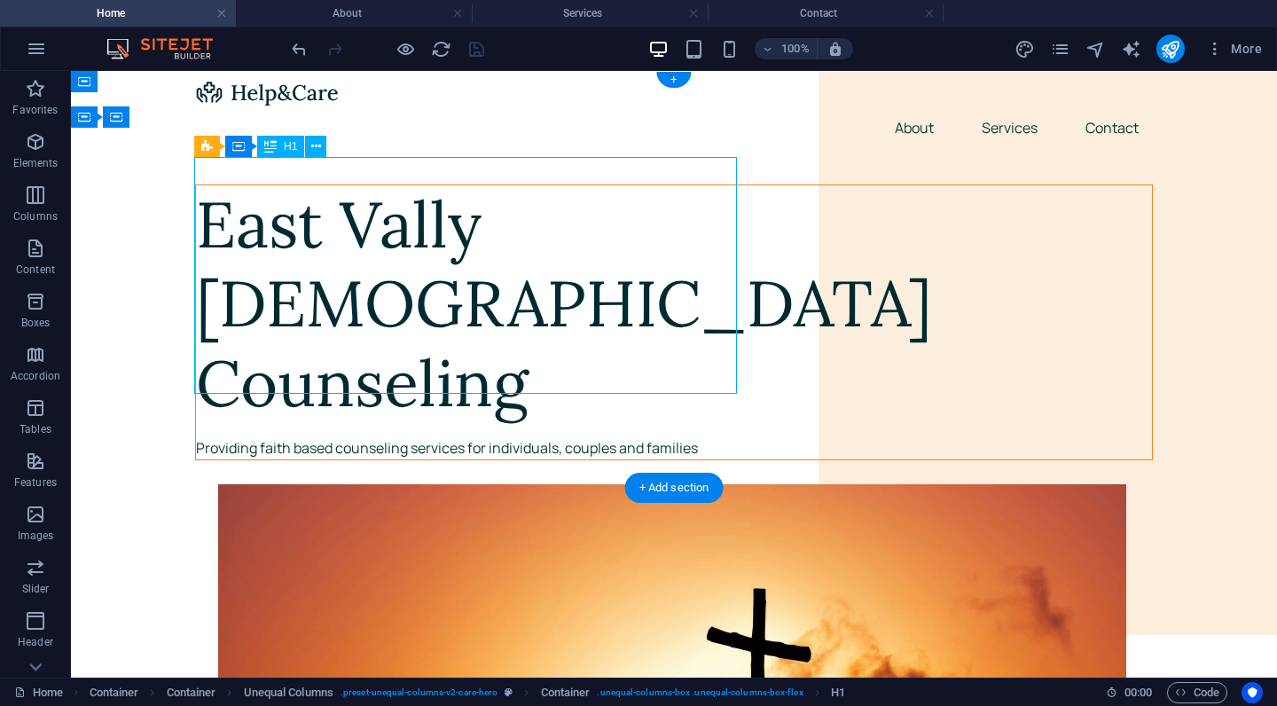
click at [444, 204] on div "East Vally [DEMOGRAPHIC_DATA] Counseling" at bounding box center [674, 304] width 956 height 238
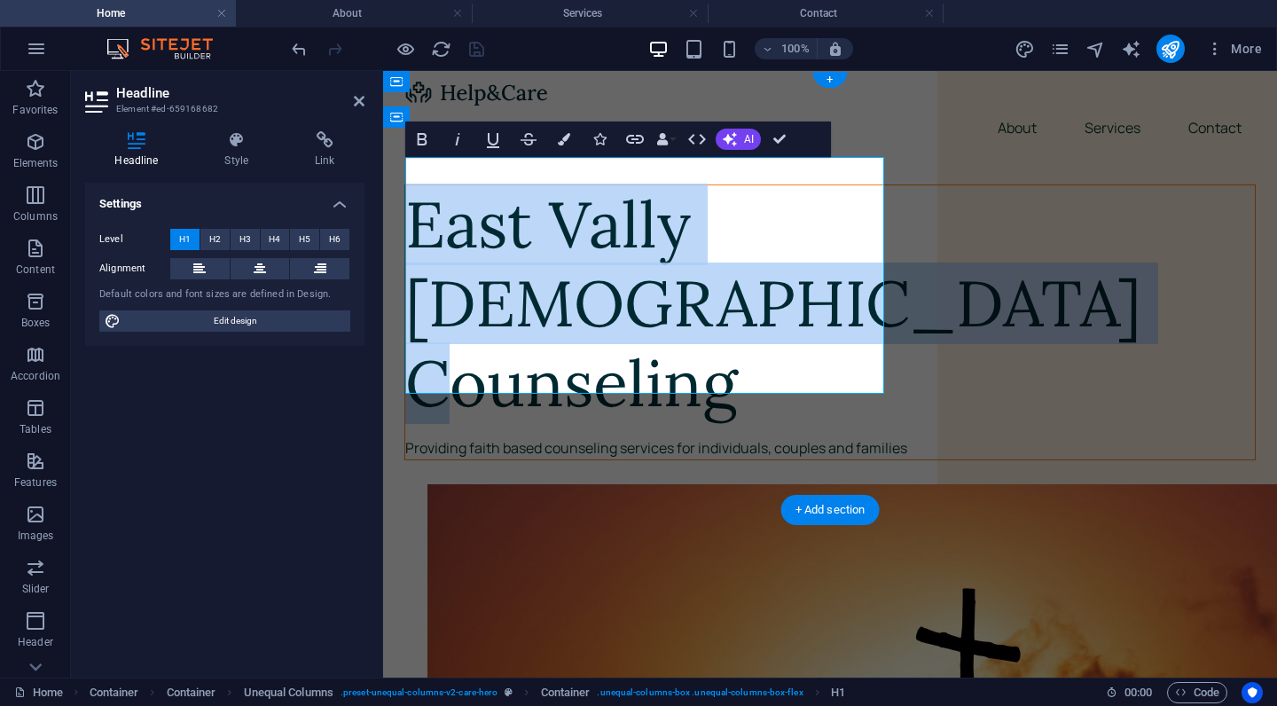
click at [645, 217] on h1 "East Vally [DEMOGRAPHIC_DATA] Counseling" at bounding box center [829, 304] width 849 height 238
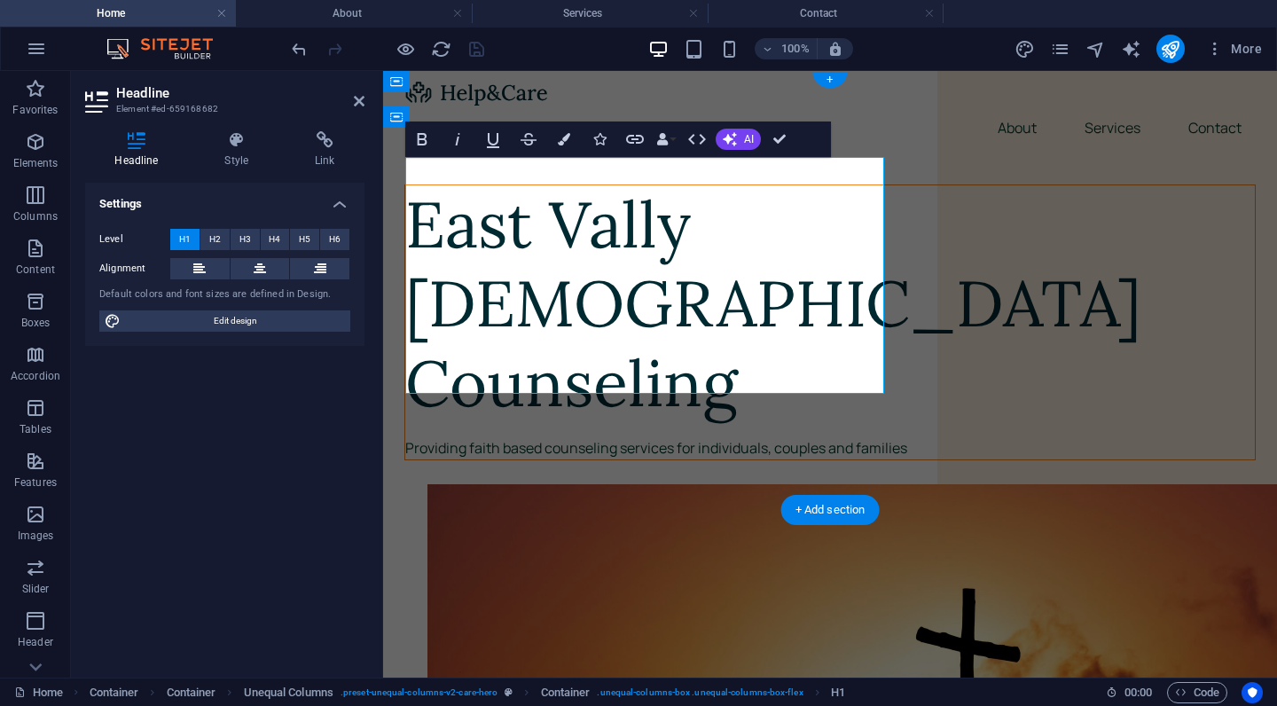
click at [665, 215] on h1 "East Vally [DEMOGRAPHIC_DATA] Counseling" at bounding box center [829, 304] width 849 height 238
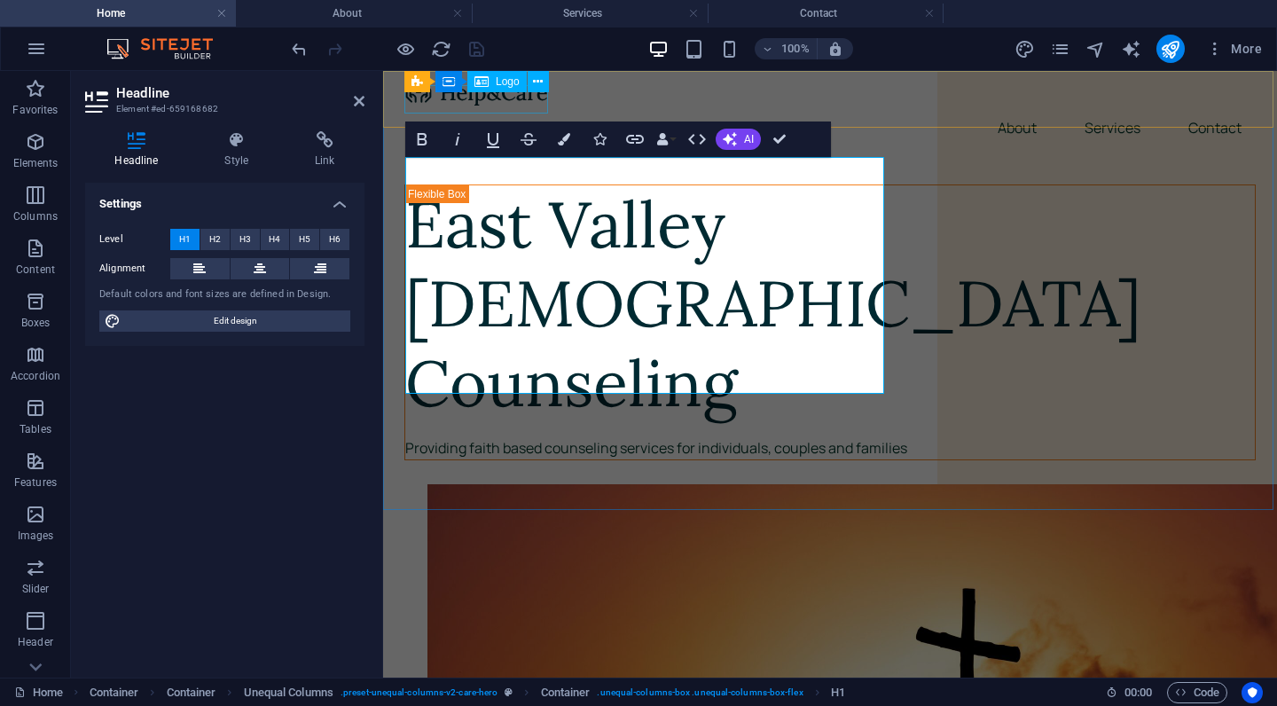
click at [507, 105] on img at bounding box center [476, 92] width 144 height 28
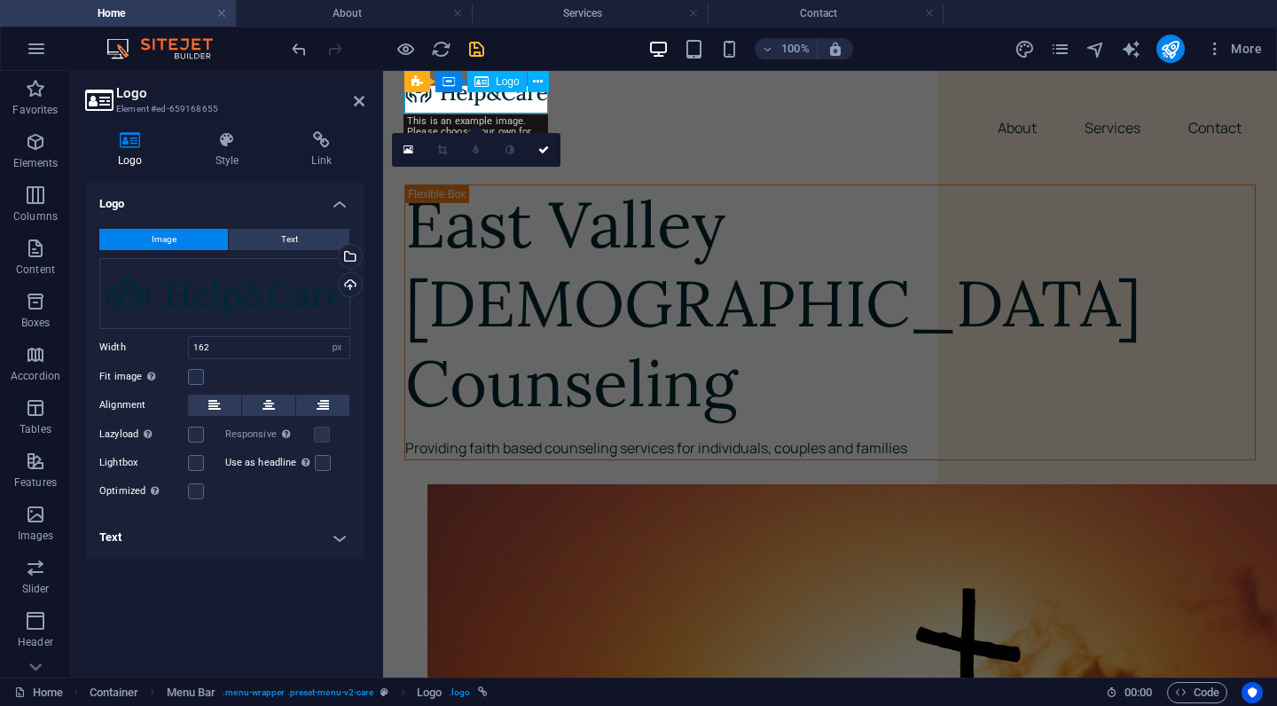
click at [508, 102] on img at bounding box center [476, 92] width 144 height 28
click at [169, 299] on div "Drag files here, click to choose files or select files from Files or our free s…" at bounding box center [224, 293] width 251 height 71
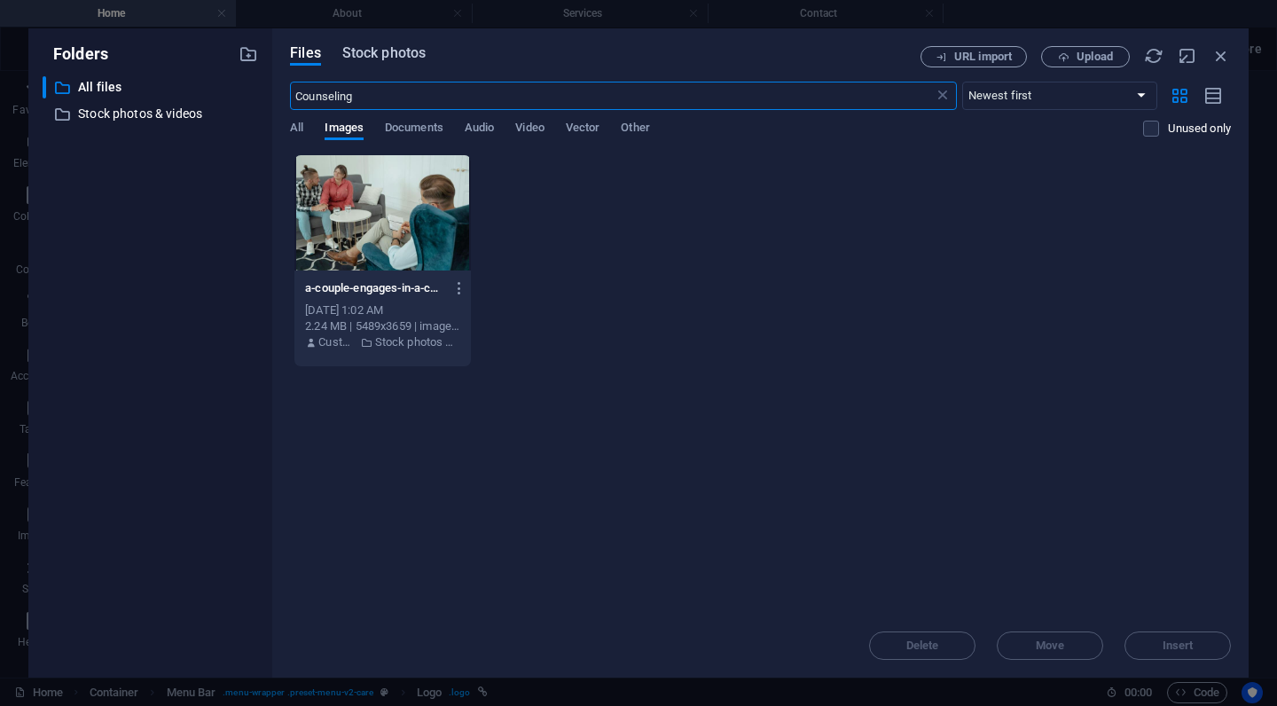
click at [410, 57] on span "Stock photos" at bounding box center [383, 53] width 83 height 21
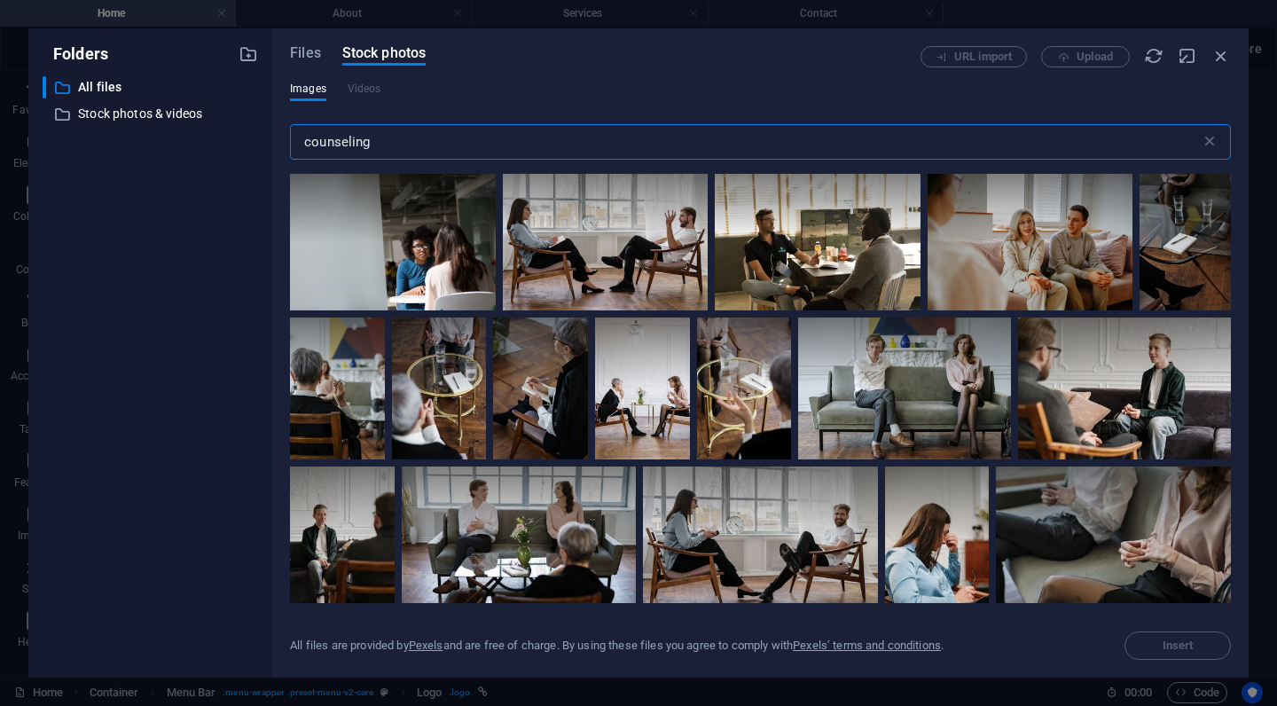
click at [514, 134] on input "counseling" at bounding box center [745, 141] width 910 height 35
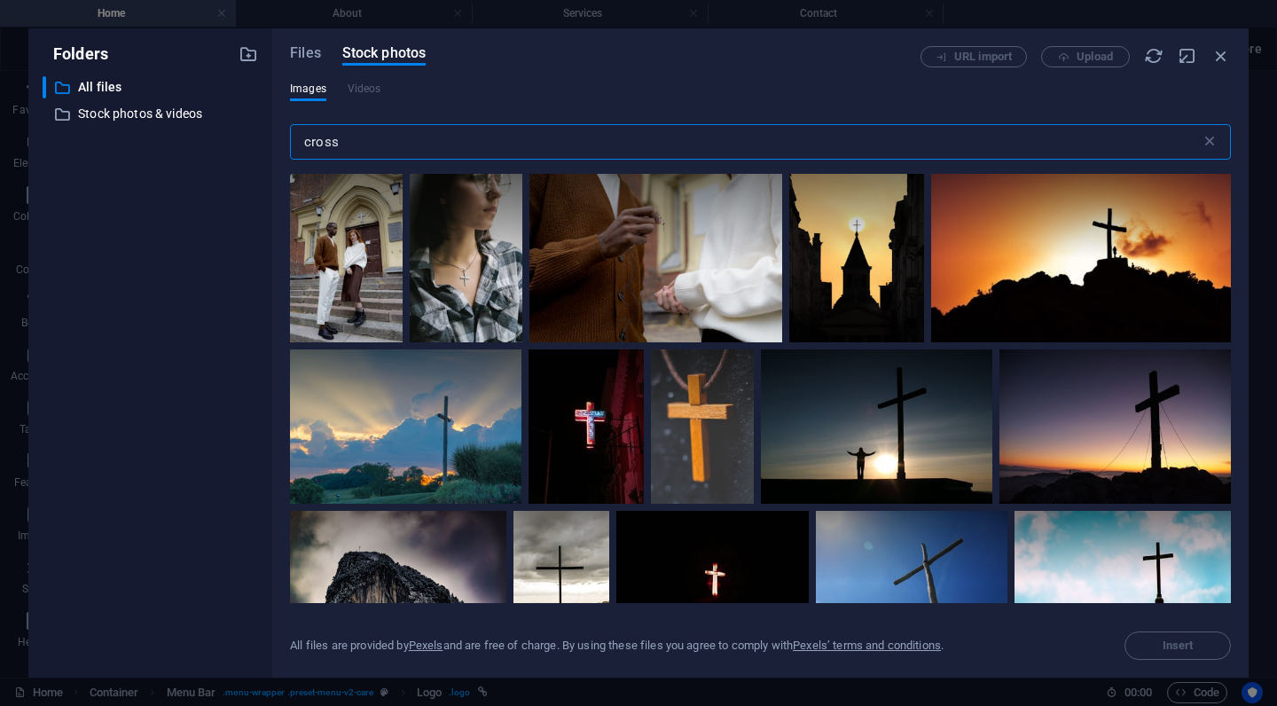
click at [418, 155] on input "cross" at bounding box center [745, 141] width 910 height 35
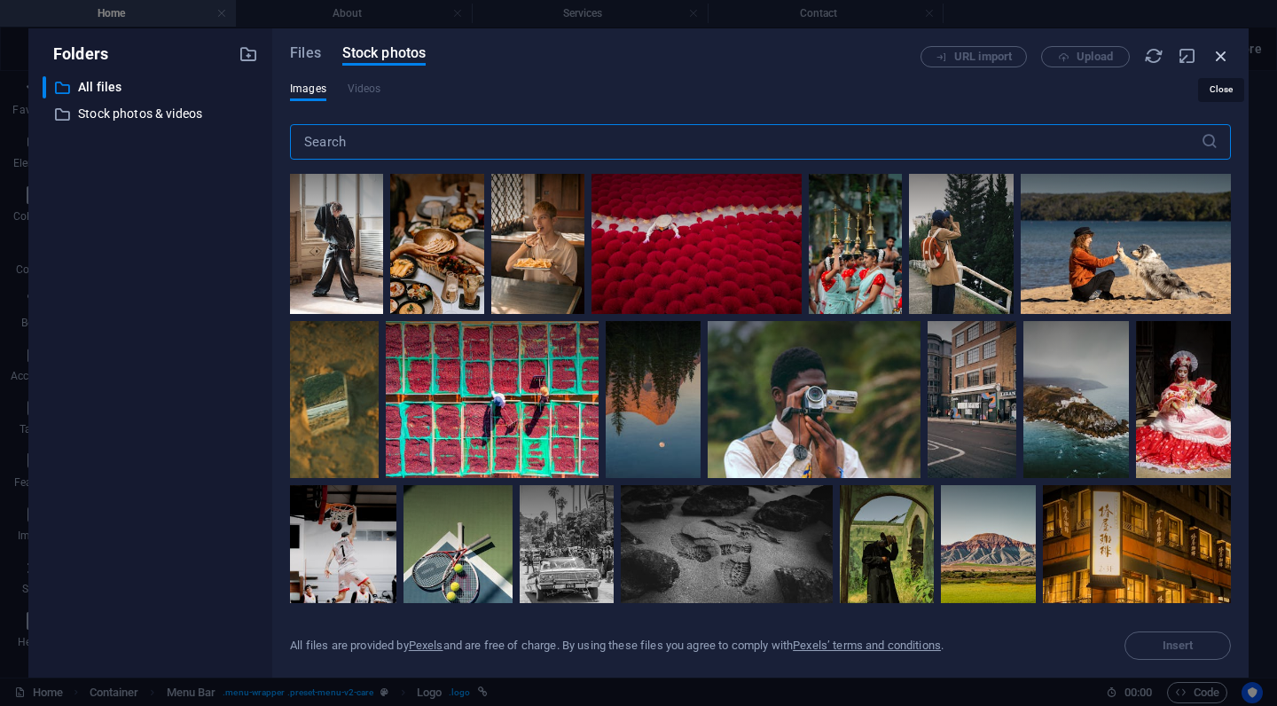
click at [1226, 55] on icon "button" at bounding box center [1221, 56] width 20 height 20
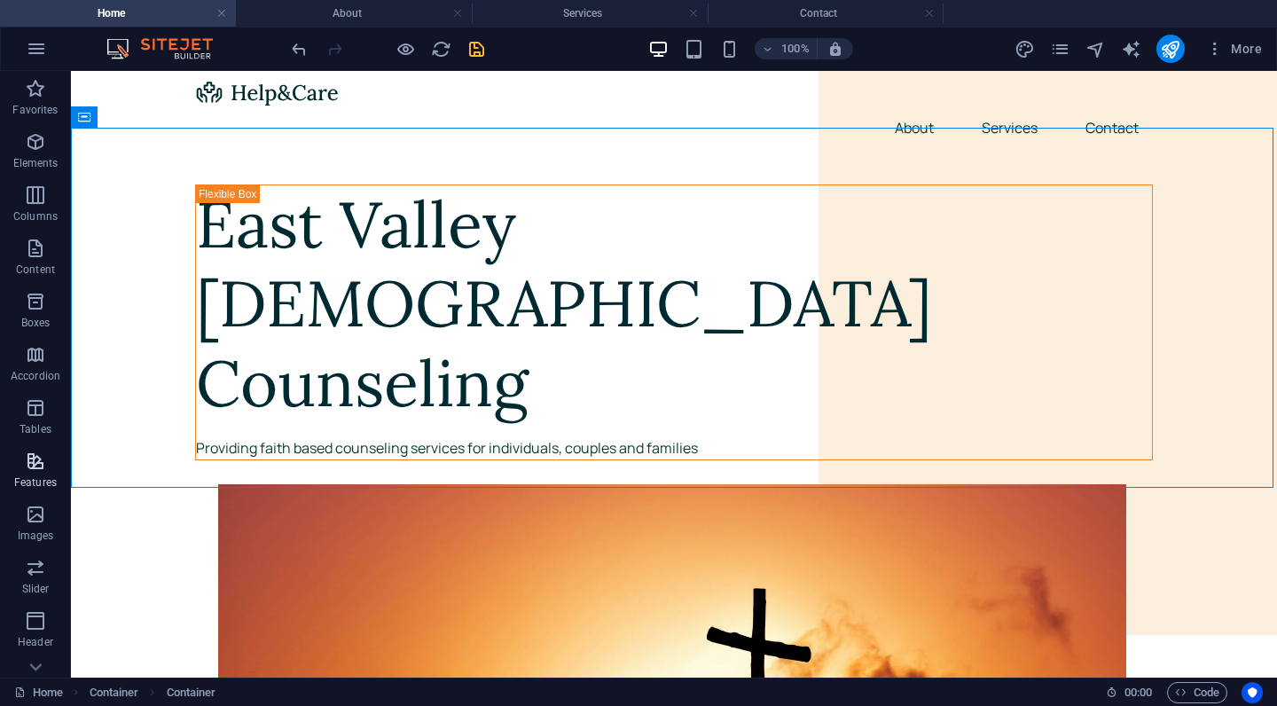
click at [30, 456] on icon "button" at bounding box center [35, 460] width 21 height 21
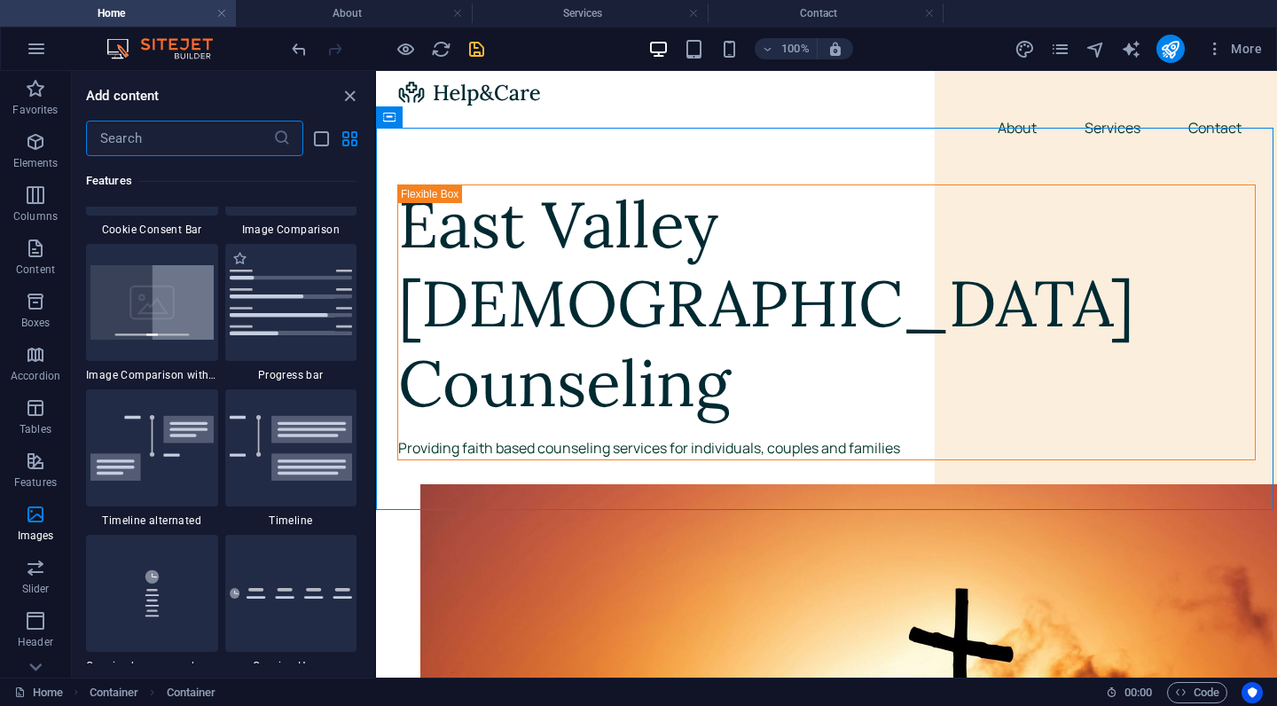
scroll to position [7302, 0]
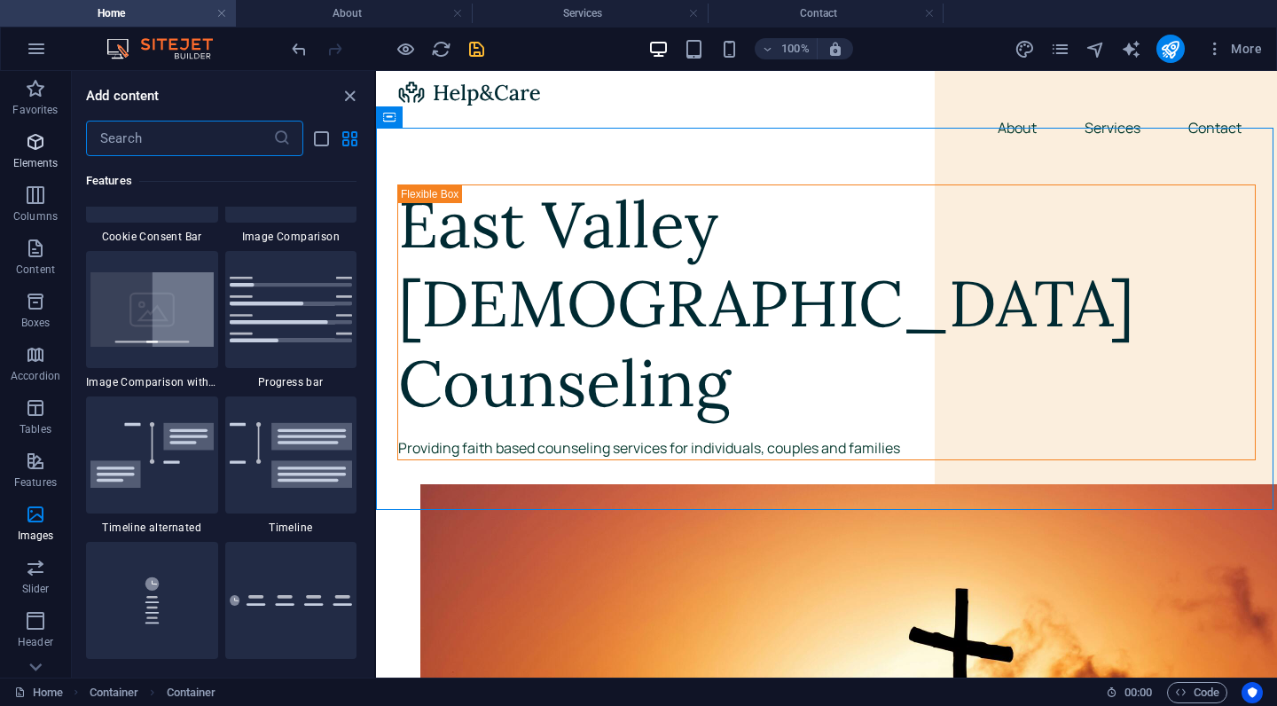
click at [39, 152] on span "Elements" at bounding box center [35, 152] width 71 height 43
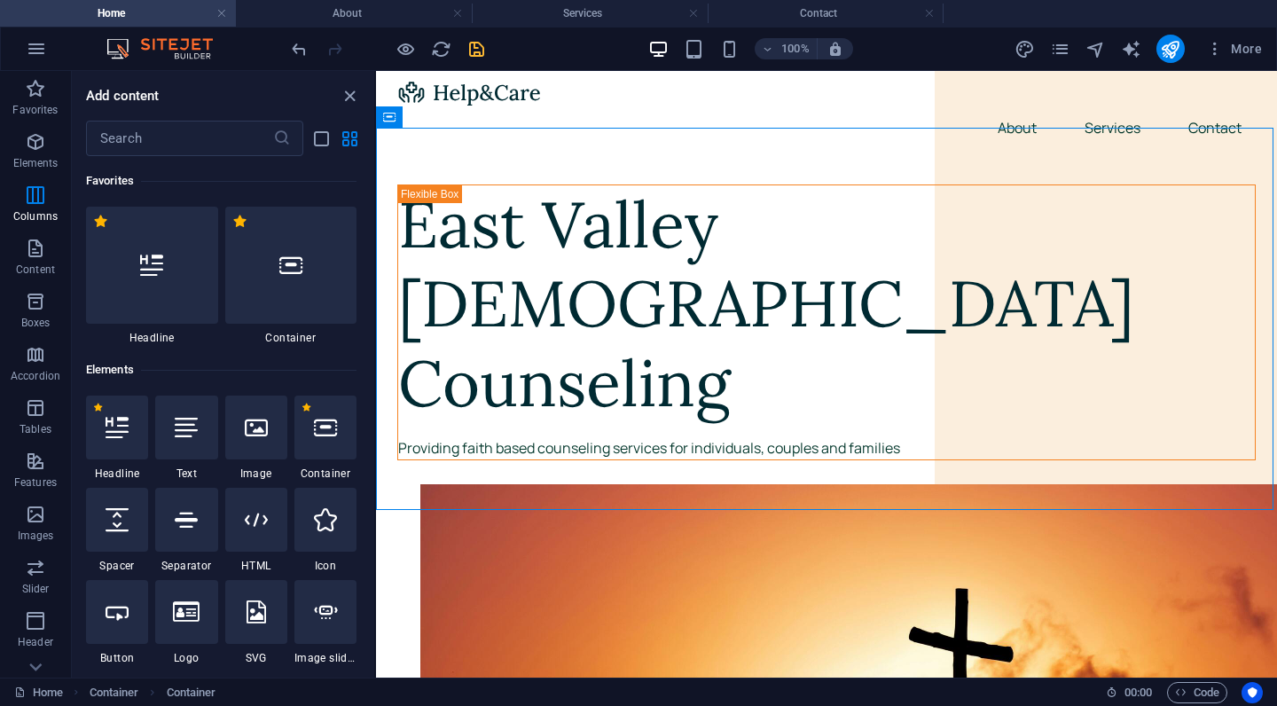
scroll to position [0, 0]
click at [38, 98] on icon "button" at bounding box center [35, 88] width 21 height 21
click at [469, 50] on icon "save" at bounding box center [476, 49] width 20 height 20
